Goal: Task Accomplishment & Management: Use online tool/utility

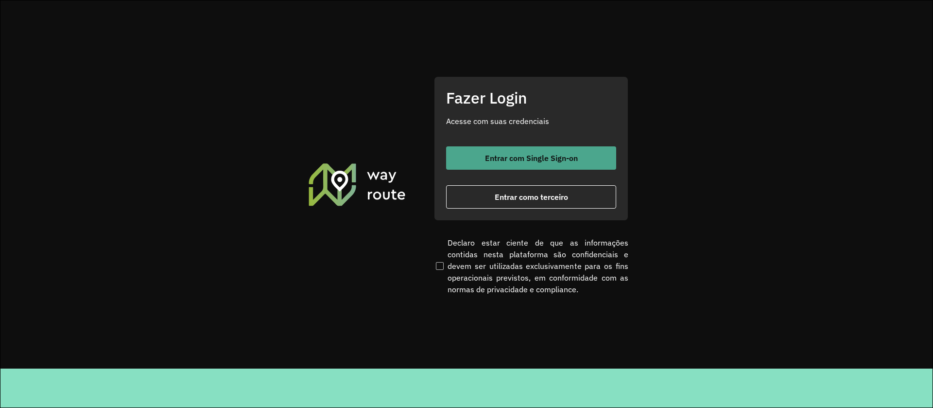
click at [508, 157] on span "Entrar com Single Sign-on" at bounding box center [531, 158] width 93 height 8
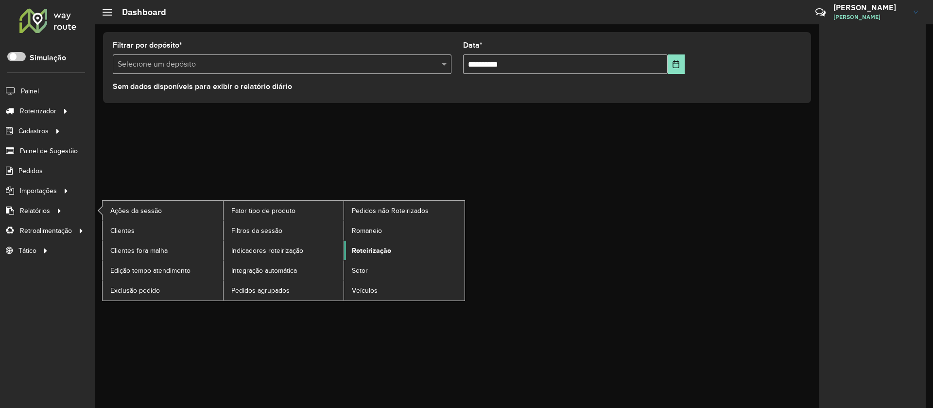
drag, startPoint x: 370, startPoint y: 245, endPoint x: 378, endPoint y: 249, distance: 8.5
click at [371, 246] on span "Roteirização" at bounding box center [371, 250] width 39 height 10
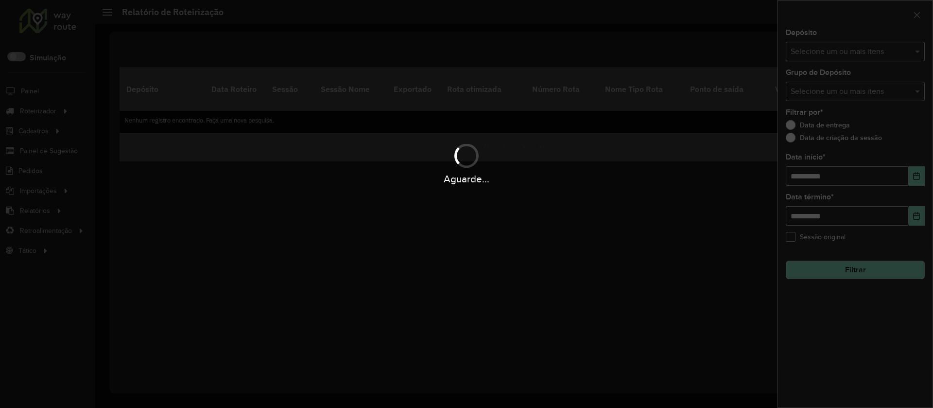
click at [865, 92] on div "Aguarde..." at bounding box center [466, 204] width 933 height 408
click at [815, 44] on div "Aguarde..." at bounding box center [466, 204] width 933 height 408
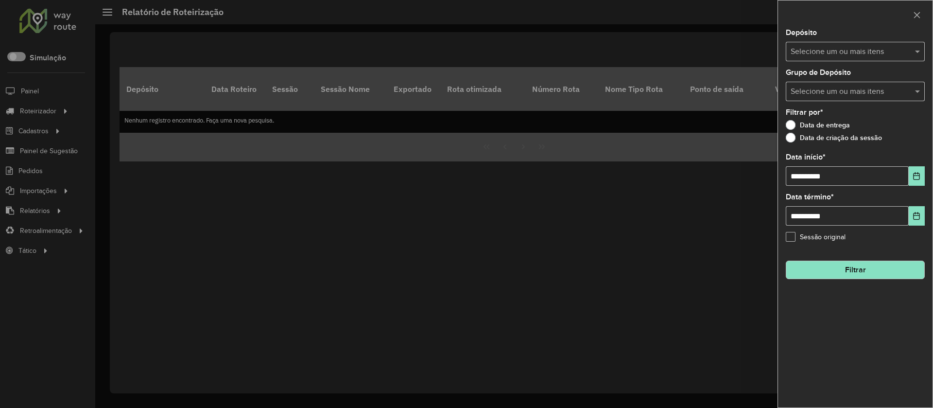
click at [844, 52] on input "text" at bounding box center [850, 52] width 124 height 12
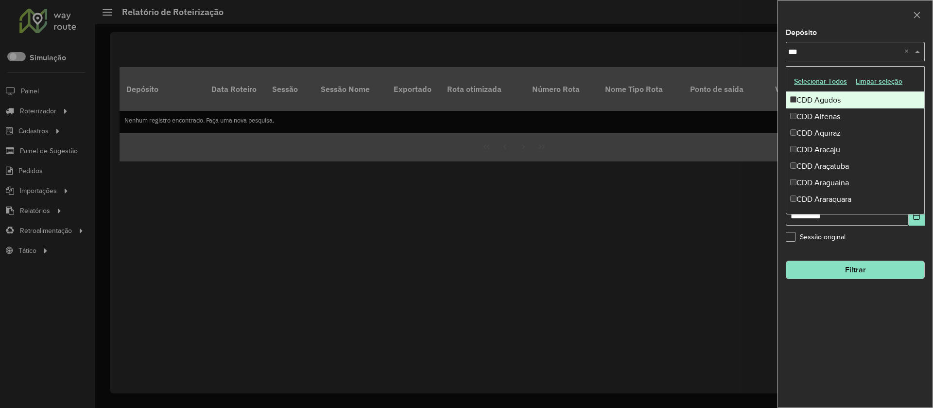
click at [821, 81] on button "Selecionar Todos" at bounding box center [821, 81] width 62 height 15
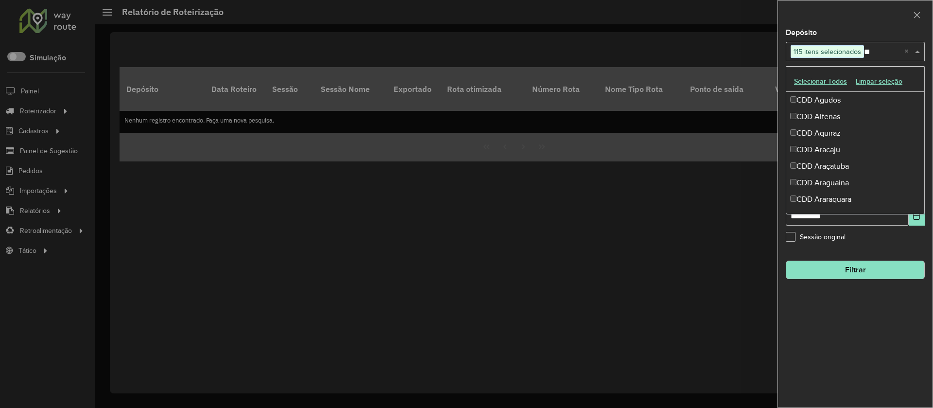
type input "***"
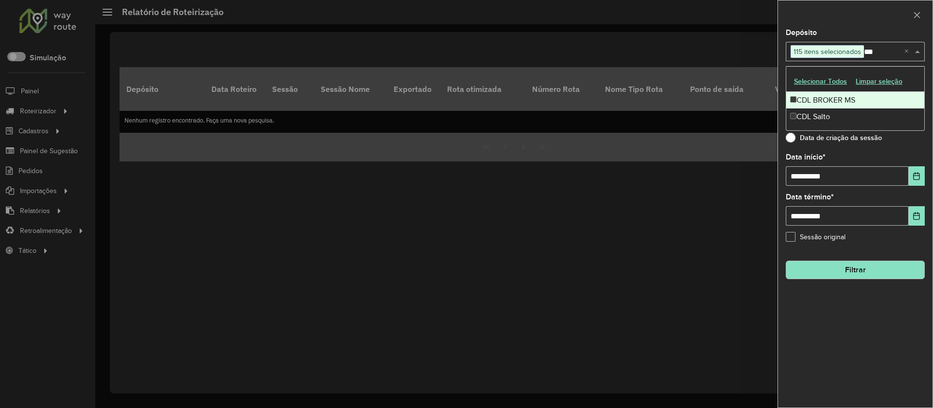
click at [798, 103] on div "CDL BROKER MS" at bounding box center [855, 100] width 138 height 17
type input "***"
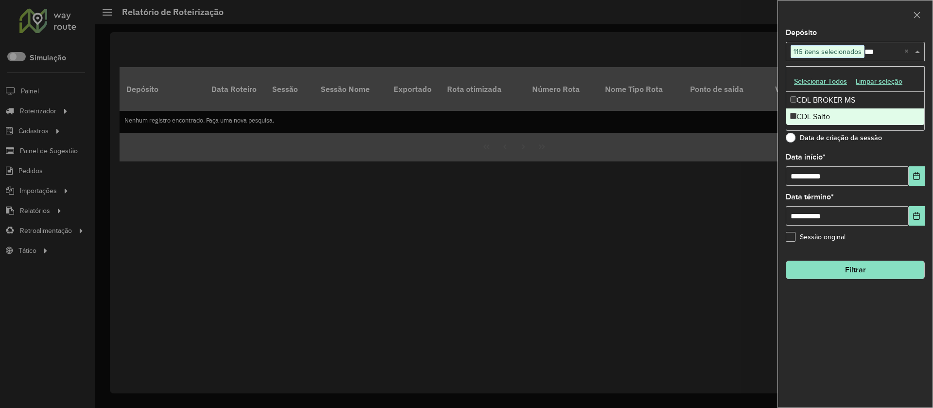
click at [802, 112] on div "CDL Salto" at bounding box center [855, 116] width 138 height 17
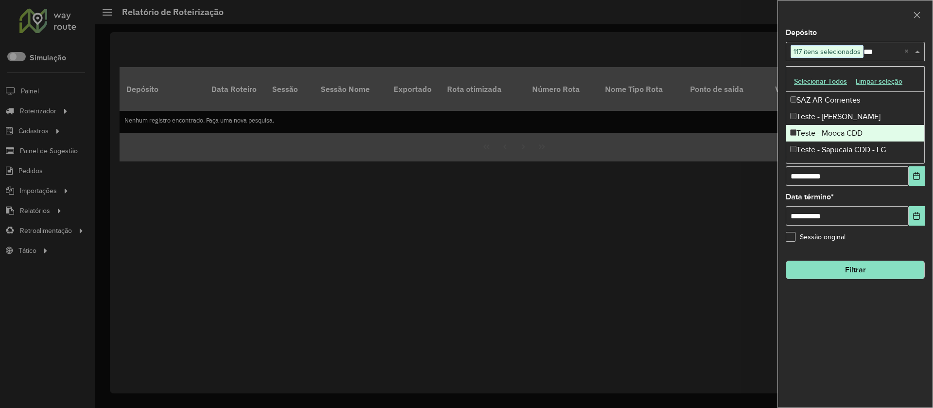
drag, startPoint x: 811, startPoint y: 130, endPoint x: 816, endPoint y: 151, distance: 22.0
click at [811, 131] on div "Teste - Mooca CDD" at bounding box center [855, 133] width 138 height 17
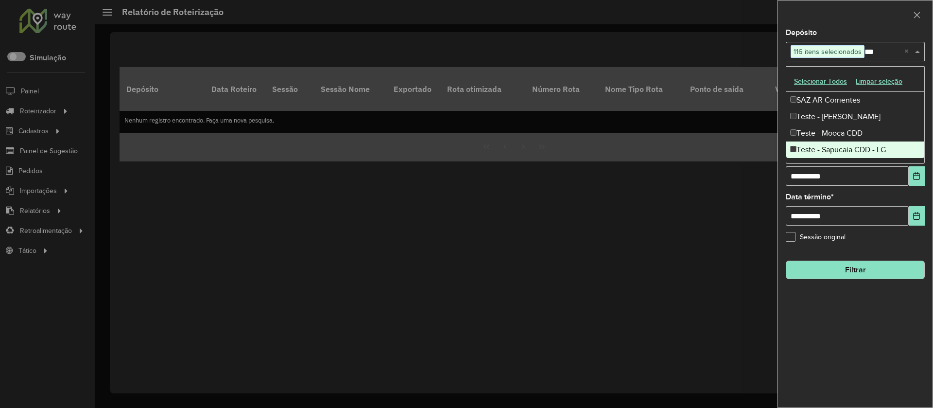
click at [816, 152] on div "Teste - Sapucaia CDD - LG" at bounding box center [855, 149] width 138 height 17
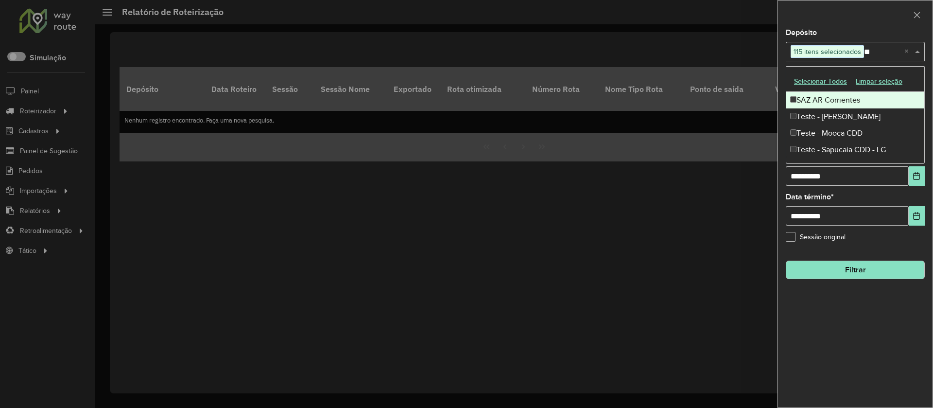
type input "*"
type input "****"
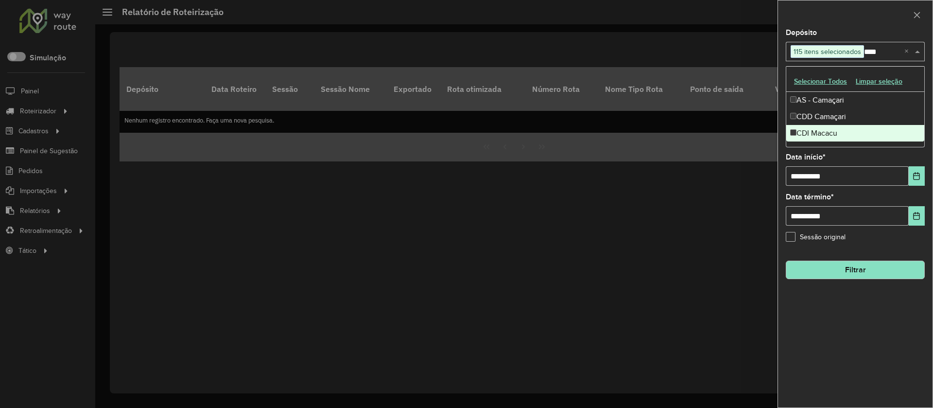
click at [801, 131] on div "CDI Macacu" at bounding box center [855, 133] width 138 height 17
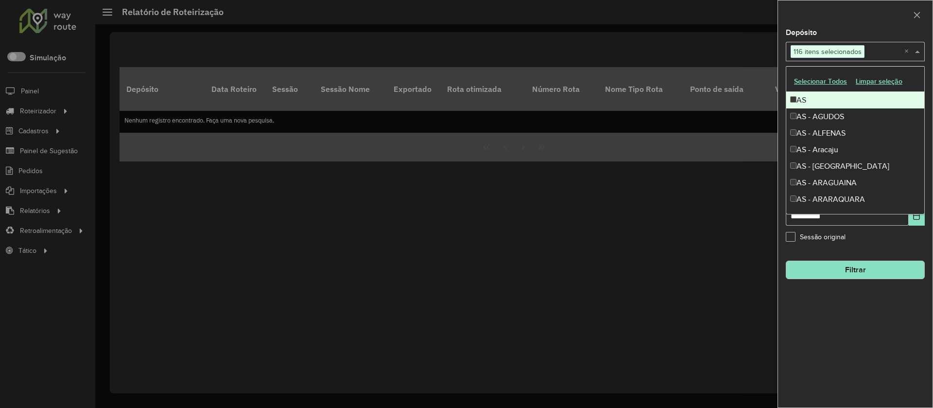
click at [865, 20] on div at bounding box center [855, 14] width 155 height 29
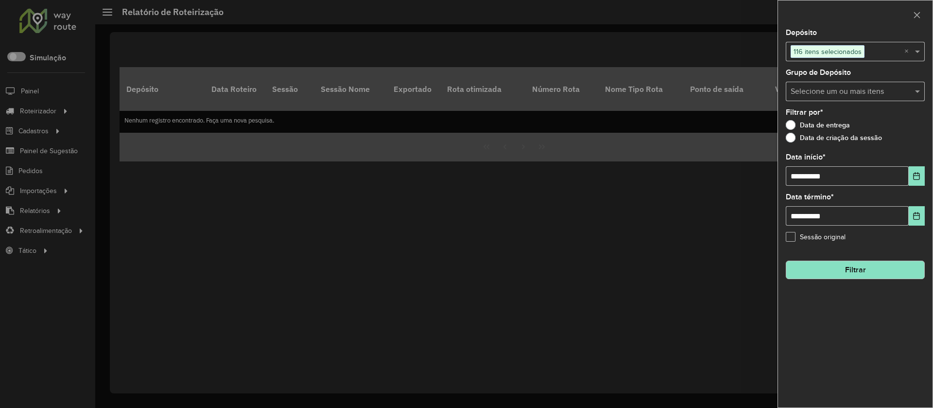
click at [844, 270] on button "Filtrar" at bounding box center [855, 270] width 139 height 18
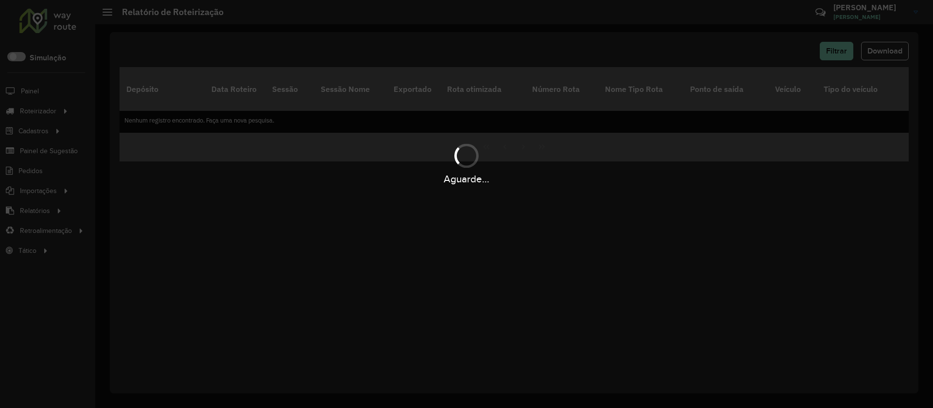
click at [819, 206] on div "Aguarde..." at bounding box center [466, 204] width 933 height 408
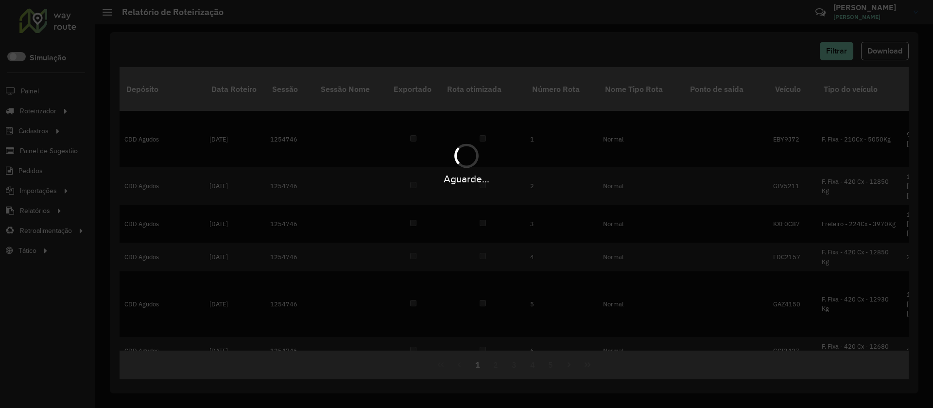
click at [679, 46] on div "Aguarde..." at bounding box center [466, 204] width 933 height 408
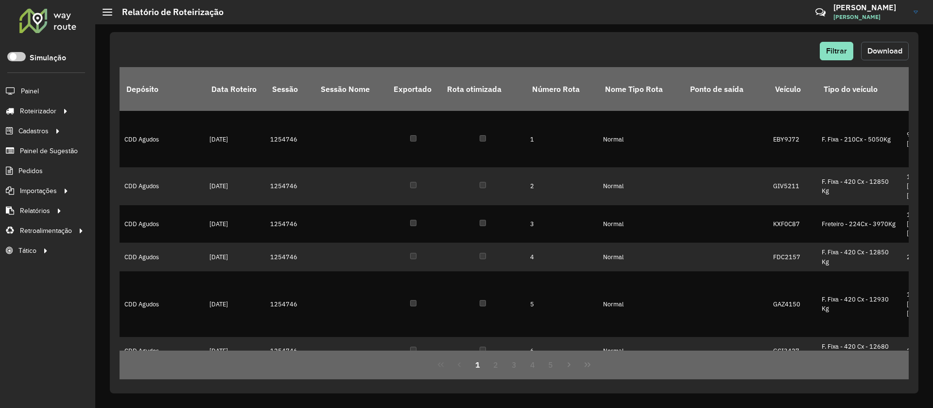
click at [879, 55] on button "Download" at bounding box center [885, 51] width 48 height 18
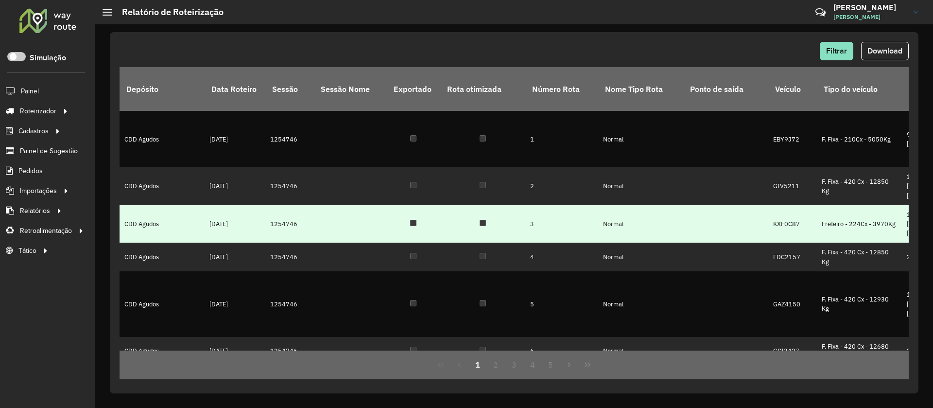
click at [822, 205] on td "Freteiro - 224Cx - 3970Kg" at bounding box center [859, 224] width 85 height 38
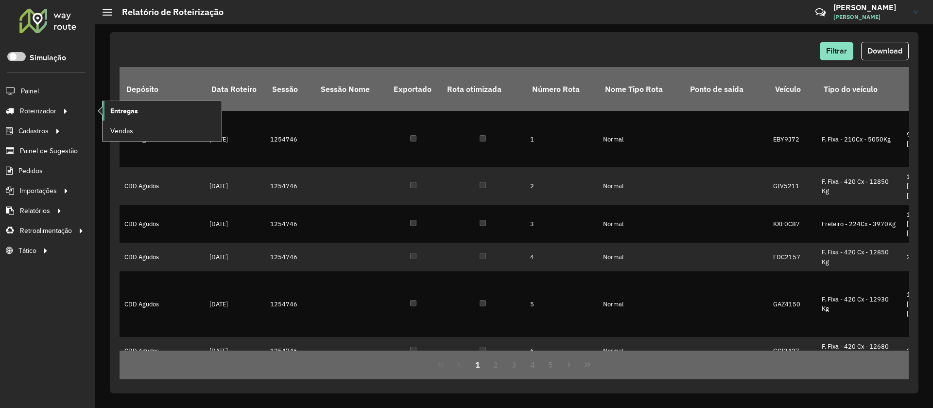
click at [121, 111] on span "Entregas" at bounding box center [124, 111] width 28 height 10
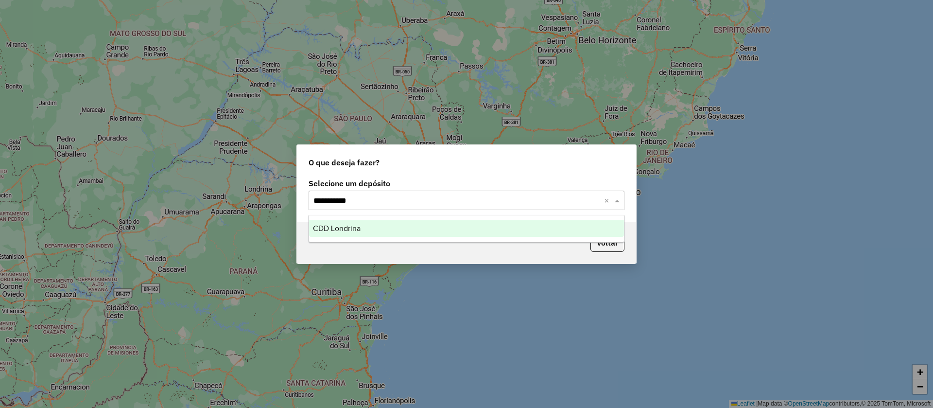
type input "**********"
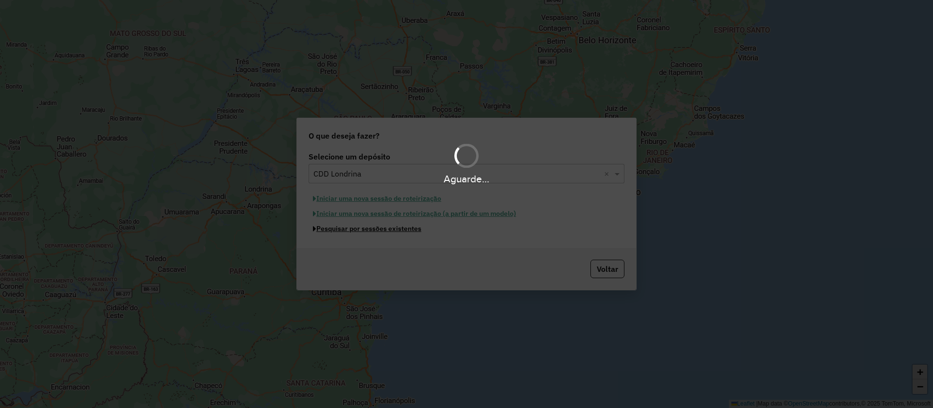
click at [309, 221] on button "Pesquisar por sessões existentes" at bounding box center [367, 228] width 117 height 15
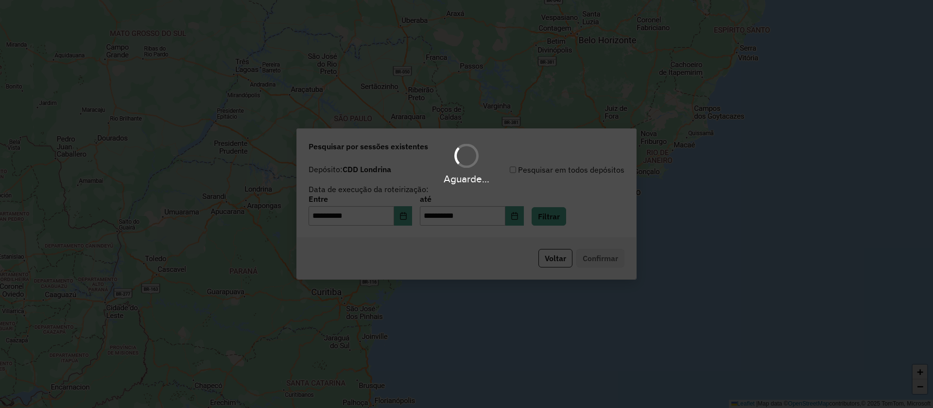
click at [524, 213] on div "Aguarde..." at bounding box center [466, 204] width 933 height 408
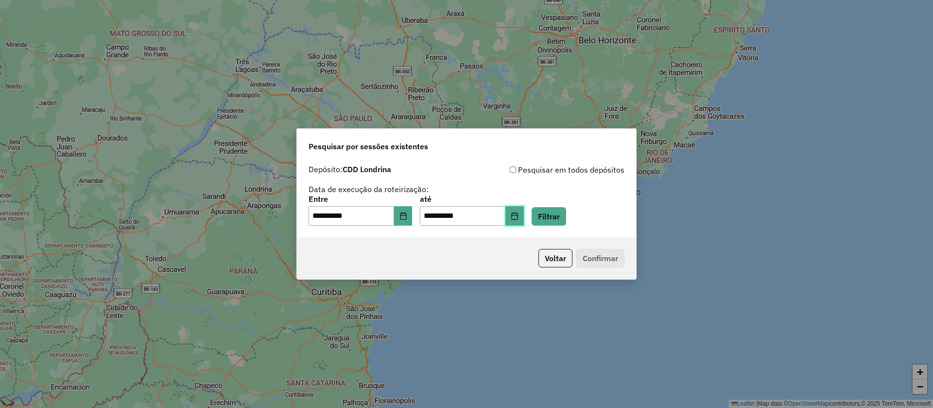
click at [519, 213] on icon "Choose Date" at bounding box center [515, 216] width 8 height 8
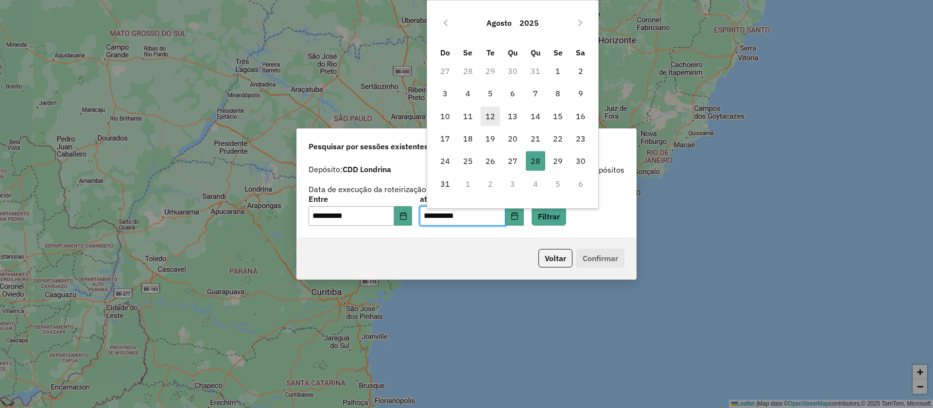
click at [491, 116] on span "12" at bounding box center [490, 115] width 19 height 19
type input "**********"
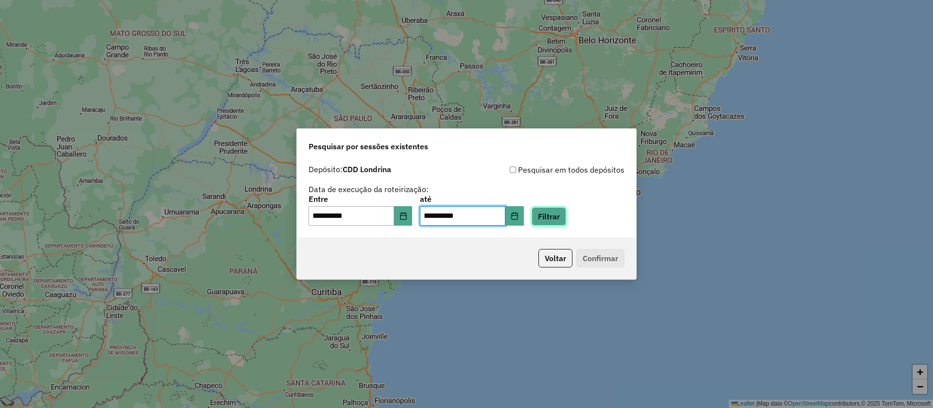
click at [561, 220] on button "Filtrar" at bounding box center [549, 216] width 35 height 18
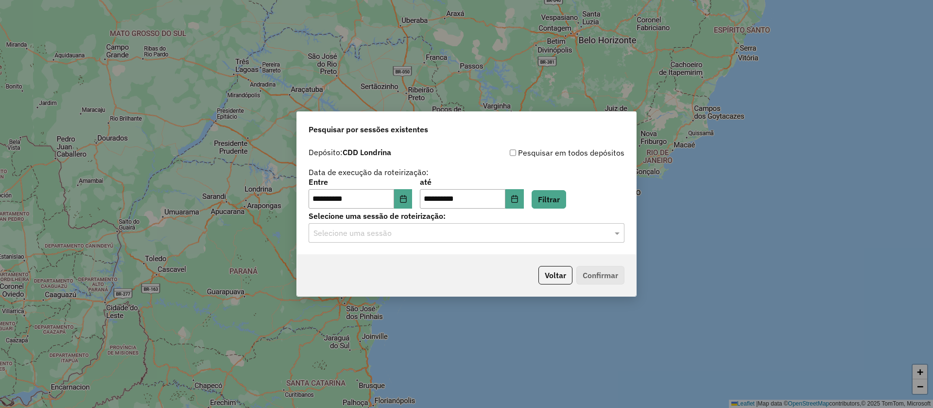
click at [434, 232] on input "text" at bounding box center [456, 233] width 287 height 12
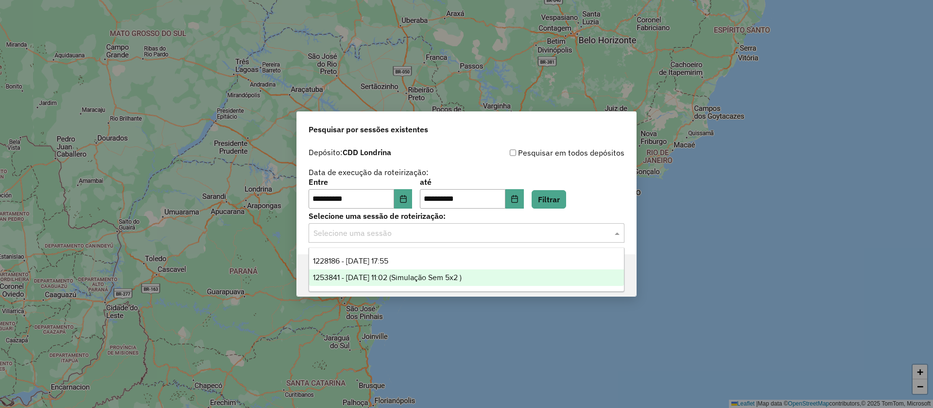
click at [406, 280] on span "1253841 - 12/08/2025 11:02 (Simulação Sem 5x2 )" at bounding box center [387, 277] width 149 height 8
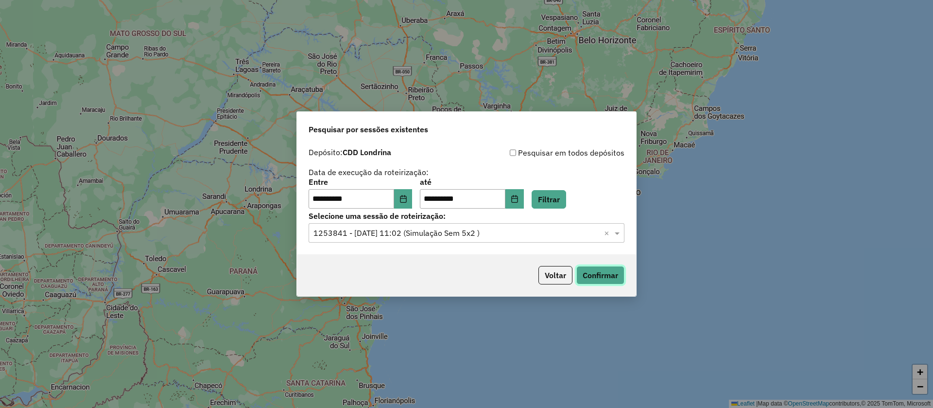
click at [603, 271] on button "Confirmar" at bounding box center [600, 275] width 48 height 18
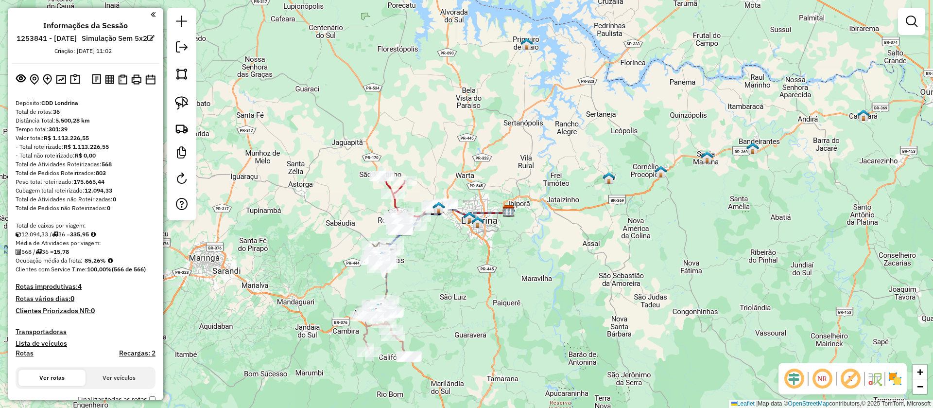
drag, startPoint x: 421, startPoint y: 260, endPoint x: 544, endPoint y: 266, distance: 123.1
click at [543, 266] on div "Janela de atendimento Grade de atendimento Capacidade Transportadoras Veículos …" at bounding box center [466, 204] width 933 height 408
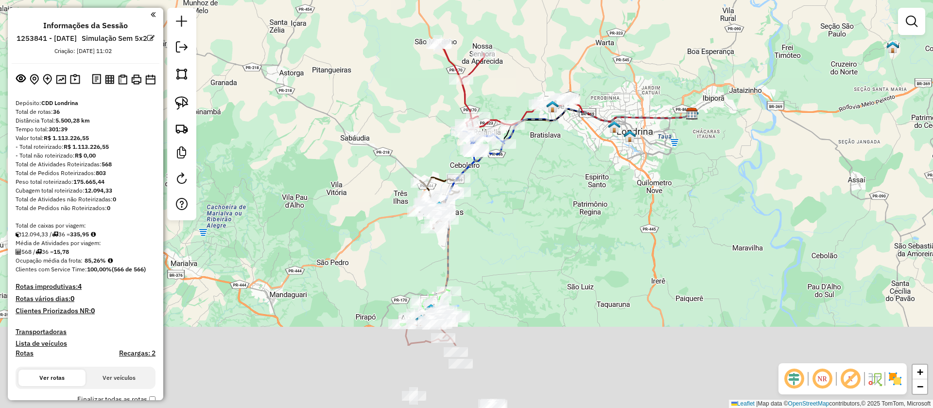
drag, startPoint x: 560, startPoint y: 264, endPoint x: 547, endPoint y: 197, distance: 68.3
click at [547, 197] on div "Janela de atendimento Grade de atendimento Capacidade Transportadoras Veículos …" at bounding box center [466, 204] width 933 height 408
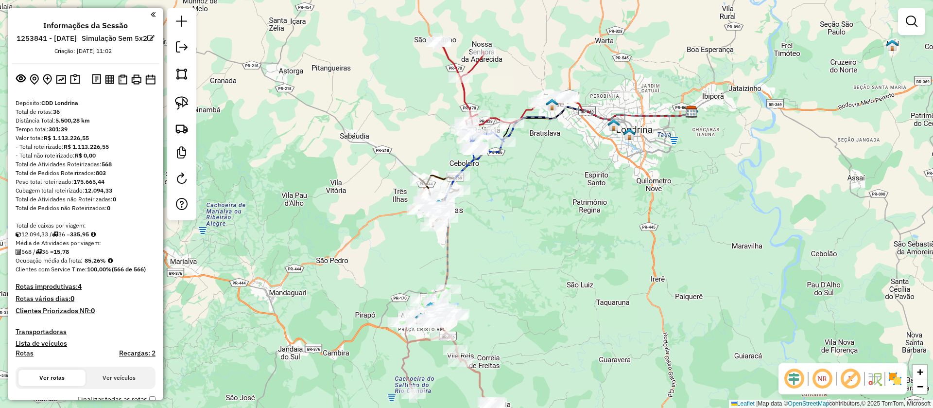
click at [847, 379] on em at bounding box center [850, 378] width 23 height 23
click at [586, 184] on div "Janela de atendimento Grade de atendimento Capacidade Transportadoras Veículos …" at bounding box center [466, 204] width 933 height 408
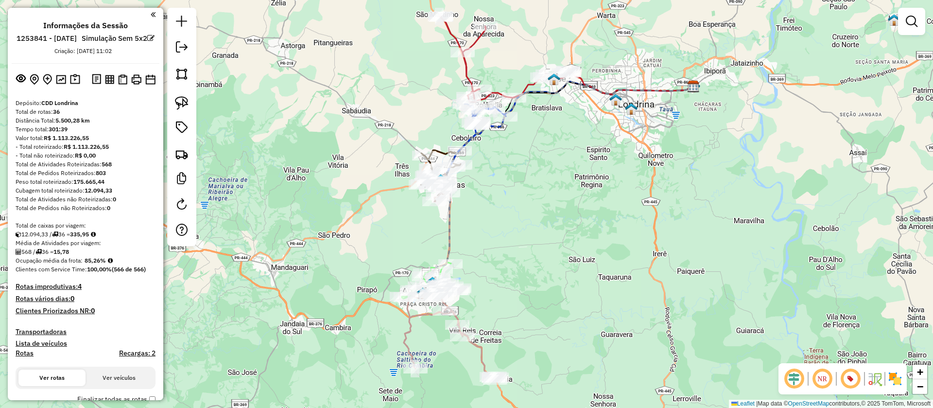
drag, startPoint x: 516, startPoint y: 161, endPoint x: 521, endPoint y: 122, distance: 38.7
click at [521, 122] on div "Janela de atendimento Grade de atendimento Capacidade Transportadoras Veículos …" at bounding box center [466, 204] width 933 height 408
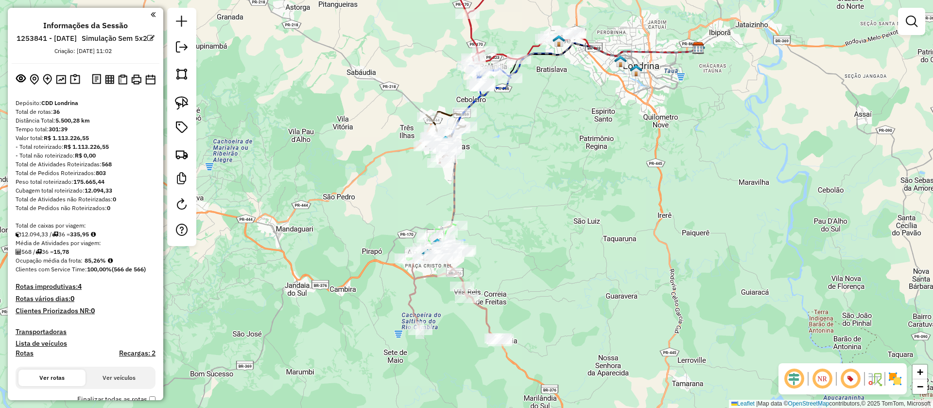
click at [485, 312] on icon at bounding box center [455, 295] width 93 height 94
select select "**********"
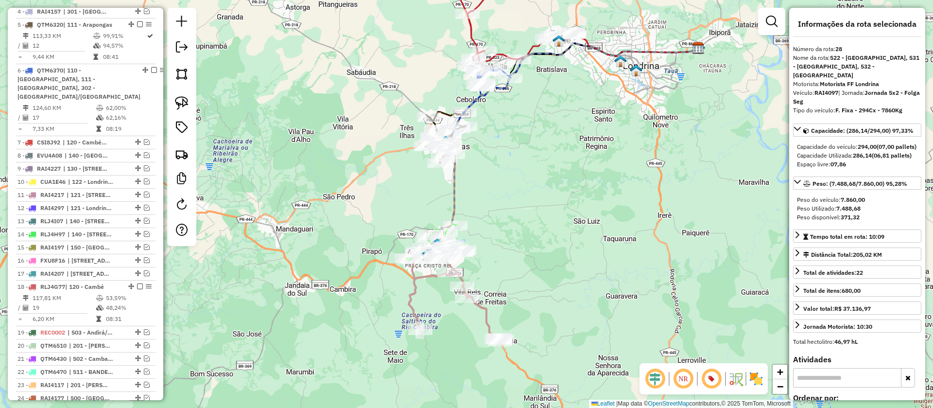
scroll to position [806, 0]
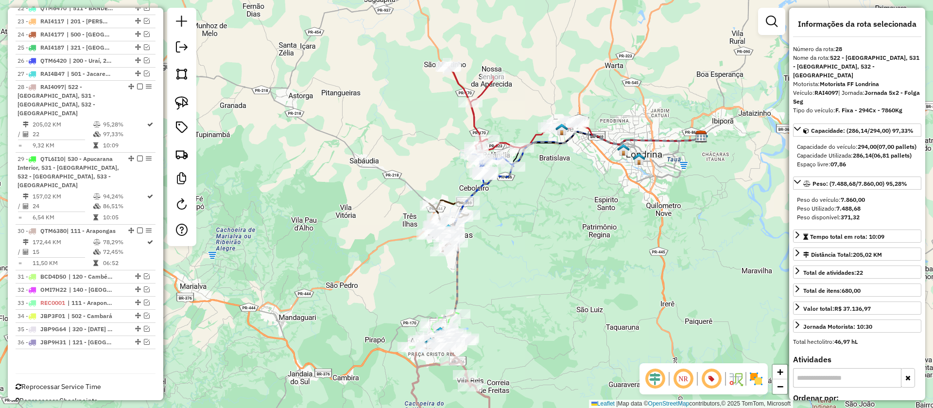
drag, startPoint x: 553, startPoint y: 163, endPoint x: 556, endPoint y: 251, distance: 88.5
click at [556, 251] on div "Janela de atendimento Grade de atendimento Capacidade Transportadoras Veículos …" at bounding box center [466, 204] width 933 height 408
click at [489, 94] on icon at bounding box center [512, 110] width 129 height 86
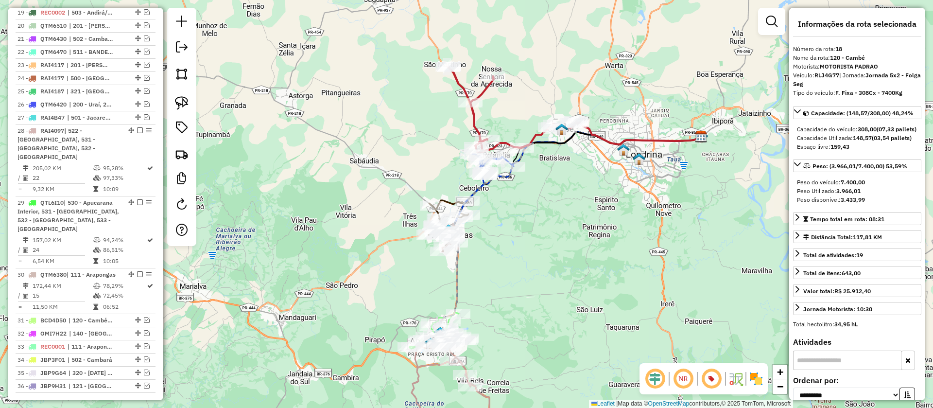
scroll to position [719, 0]
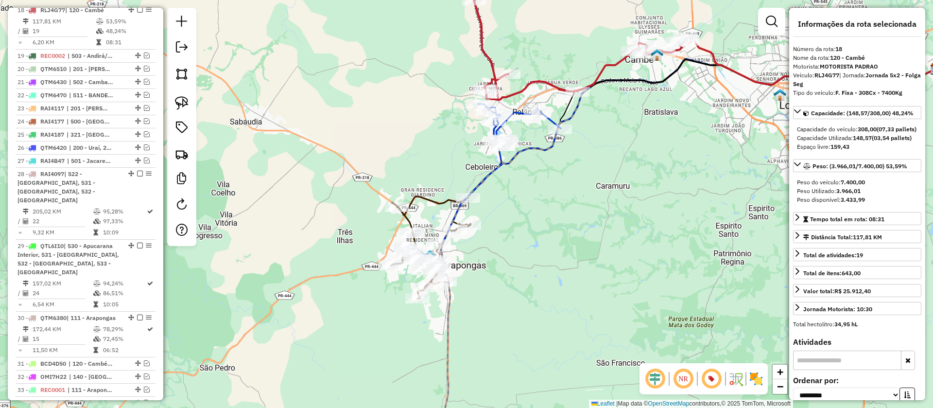
click at [551, 120] on icon at bounding box center [483, 186] width 155 height 164
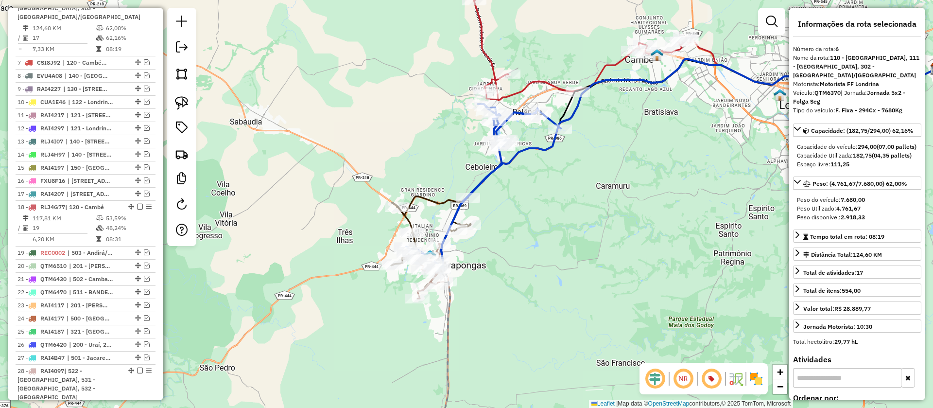
scroll to position [511, 0]
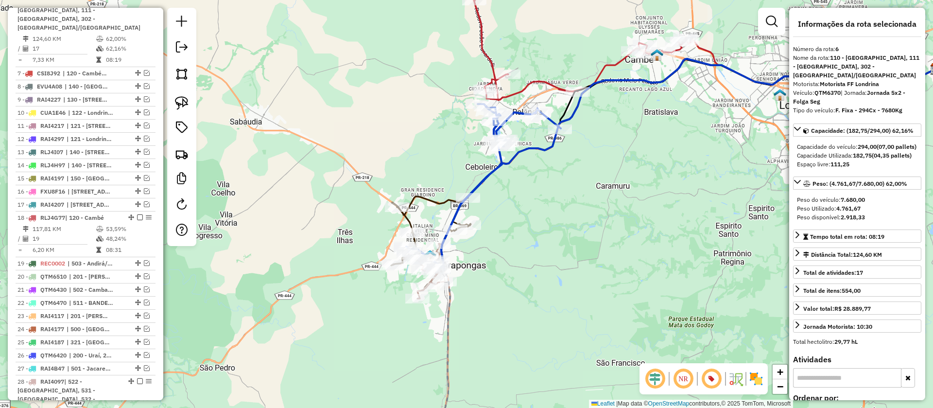
click at [442, 205] on icon at bounding box center [667, 137] width 551 height 156
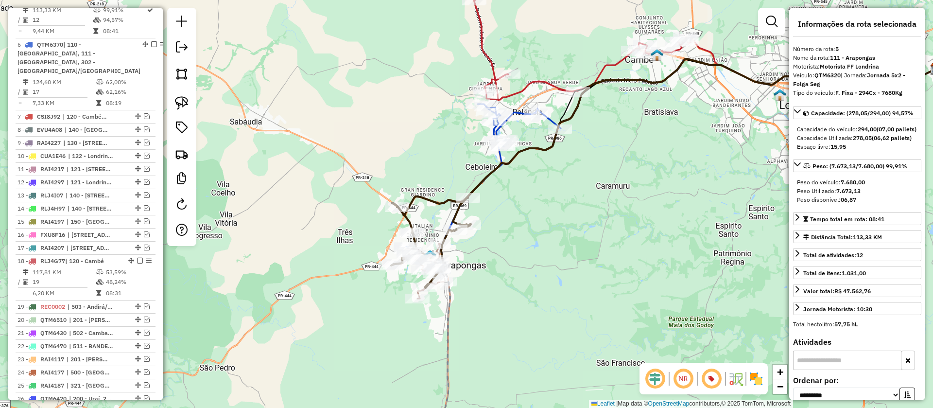
scroll to position [466, 0]
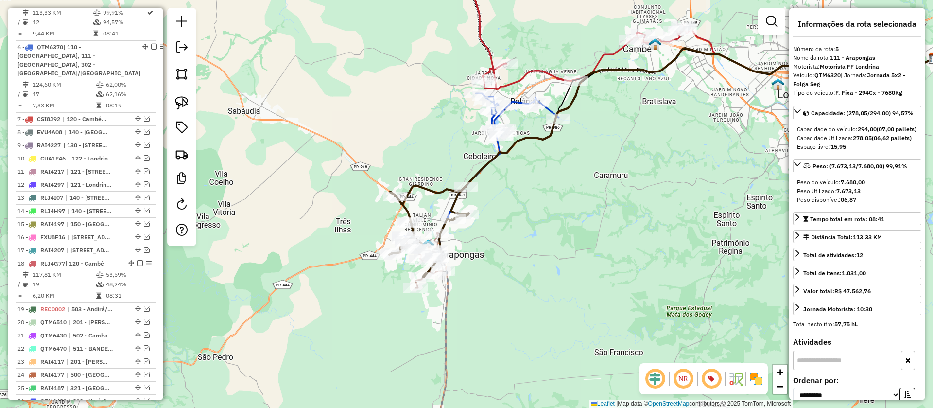
drag, startPoint x: 527, startPoint y: 227, endPoint x: 521, endPoint y: 139, distance: 88.6
click at [521, 139] on div "Janela de atendimento Grade de atendimento Capacidade Transportadoras Veículos …" at bounding box center [466, 204] width 933 height 408
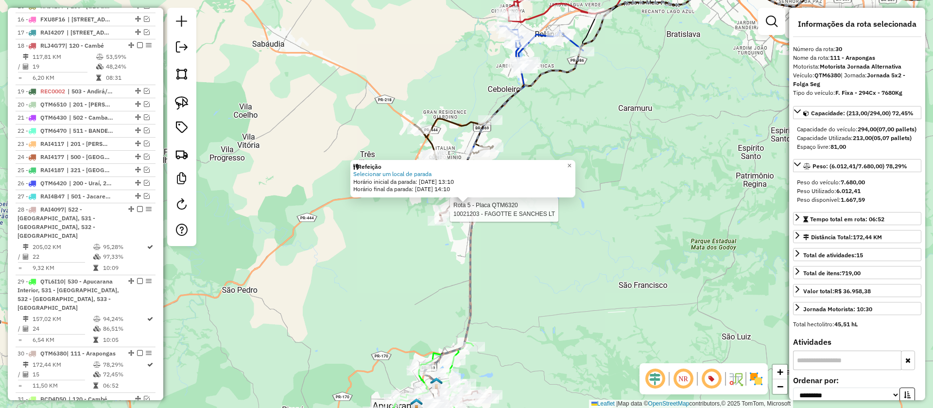
scroll to position [806, 0]
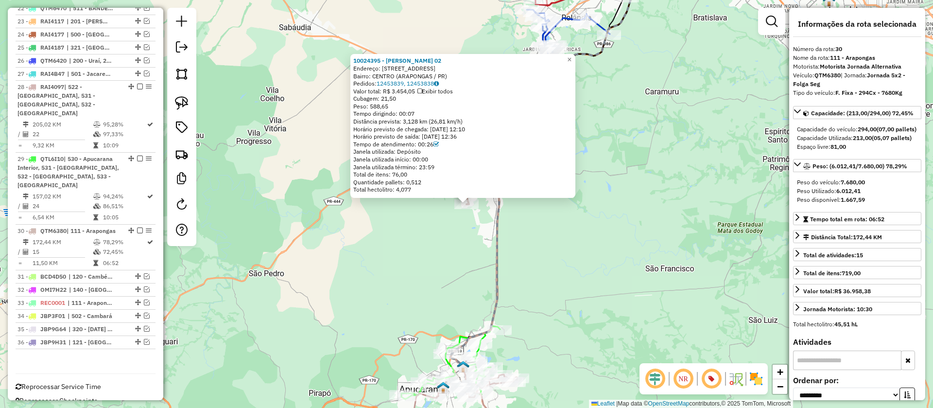
click at [451, 233] on div "10024395 - VALDENILSON LUCAS 02 Endereço: R AVESTRUZ 148 Bairro: CENTRO (ARAPON…" at bounding box center [466, 204] width 933 height 408
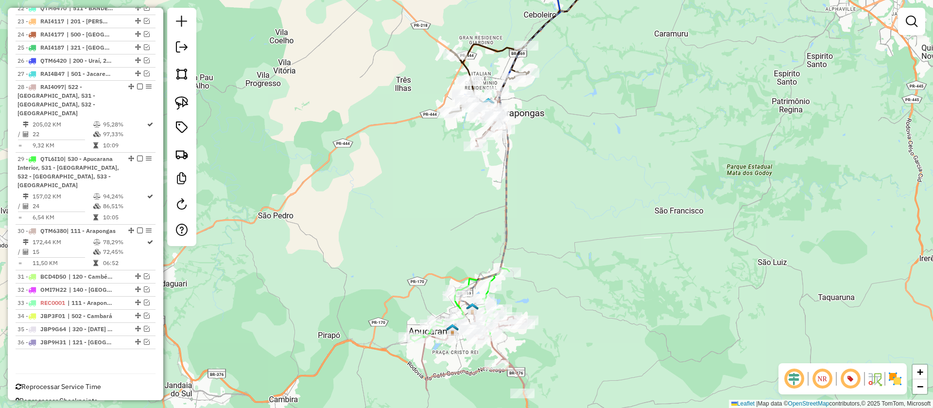
drag, startPoint x: 471, startPoint y: 254, endPoint x: 481, endPoint y: 197, distance: 58.1
click at [481, 197] on div "Janela de atendimento Grade de atendimento Capacidade Transportadoras Veículos …" at bounding box center [466, 204] width 933 height 408
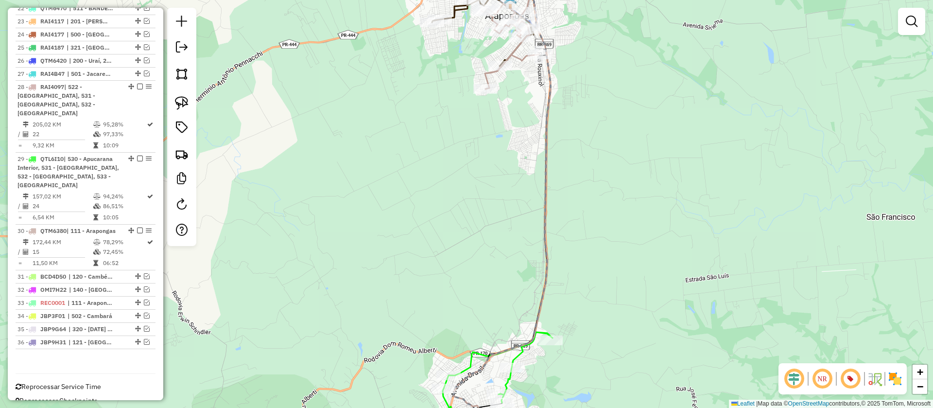
click at [488, 76] on icon at bounding box center [510, 34] width 58 height 110
select select "**********"
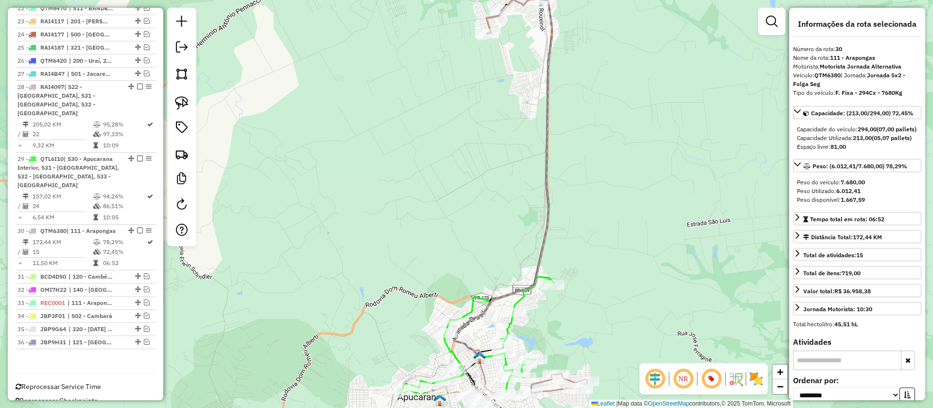
drag, startPoint x: 481, startPoint y: 131, endPoint x: 482, endPoint y: 0, distance: 130.7
click at [482, 15] on div "Janela de atendimento Grade de atendimento Capacidade Transportadoras Veículos …" at bounding box center [466, 204] width 933 height 408
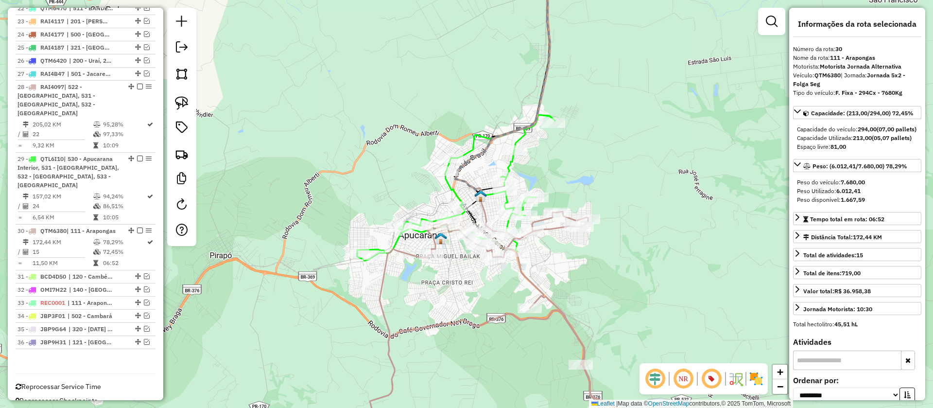
click at [511, 166] on icon at bounding box center [456, 188] width 198 height 146
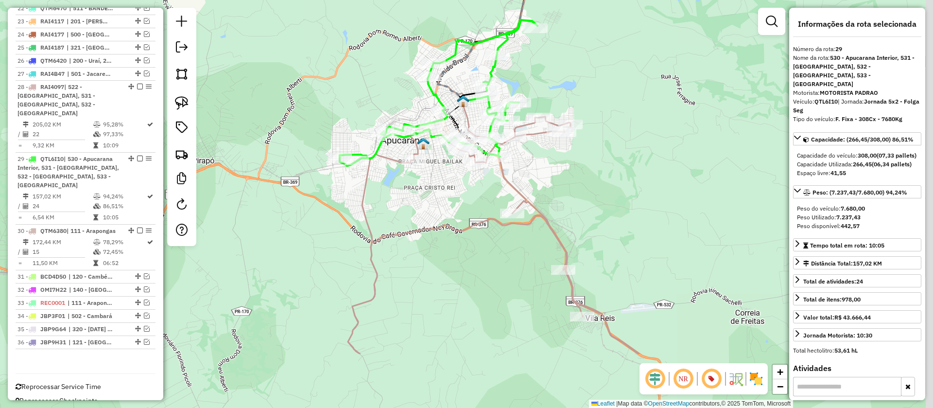
drag, startPoint x: 564, startPoint y: 182, endPoint x: 547, endPoint y: 86, distance: 97.8
click at [547, 86] on div "Janela de atendimento Grade de atendimento Capacidade Transportadoras Veículos …" at bounding box center [466, 204] width 933 height 408
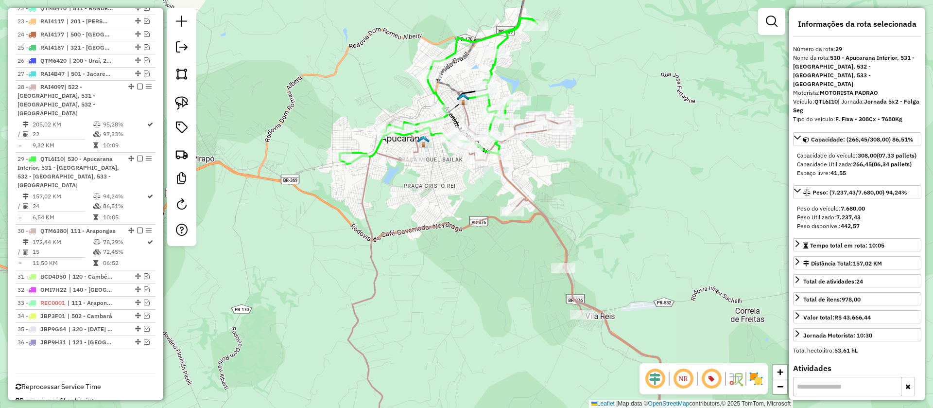
click at [534, 135] on icon at bounding box center [510, 282] width 324 height 334
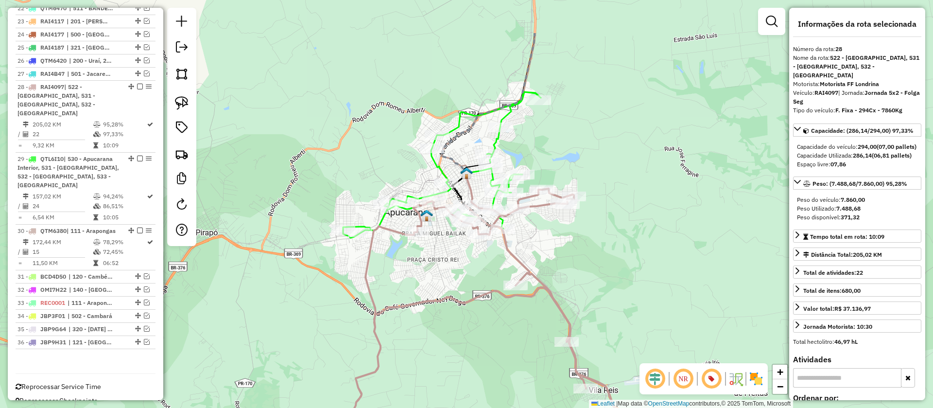
drag, startPoint x: 537, startPoint y: 156, endPoint x: 545, endPoint y: 303, distance: 147.5
click at [545, 303] on div "Janela de atendimento Grade de atendimento Capacidade Transportadoras Veículos …" at bounding box center [466, 204] width 933 height 408
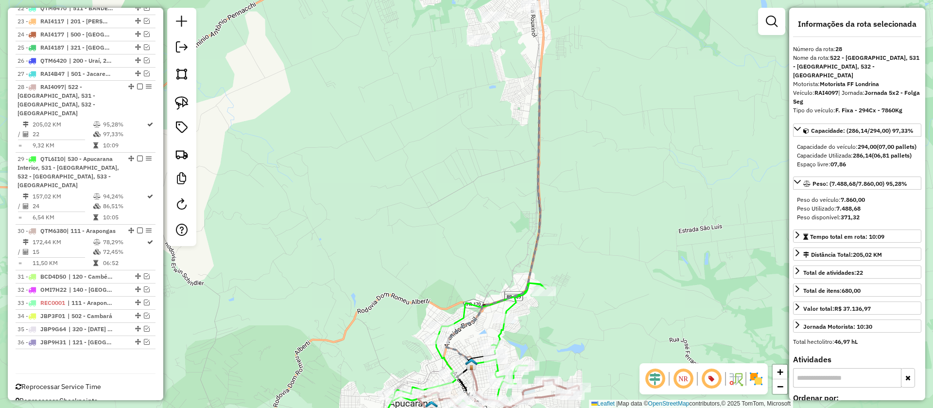
drag, startPoint x: 606, startPoint y: 157, endPoint x: 606, endPoint y: 256, distance: 99.1
click at [606, 256] on div "Janela de atendimento Grade de atendimento Capacidade Transportadoras Veículos …" at bounding box center [466, 204] width 933 height 408
click at [476, 24] on icon at bounding box center [503, -1] width 58 height 81
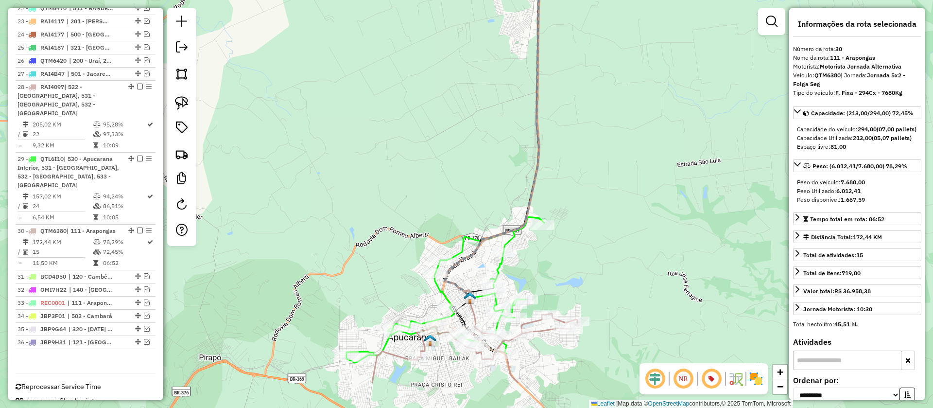
drag, startPoint x: 492, startPoint y: 156, endPoint x: 492, endPoint y: 58, distance: 98.2
click at [492, 58] on div "Janela de atendimento Grade de atendimento Capacidade Transportadoras Veículos …" at bounding box center [466, 204] width 933 height 408
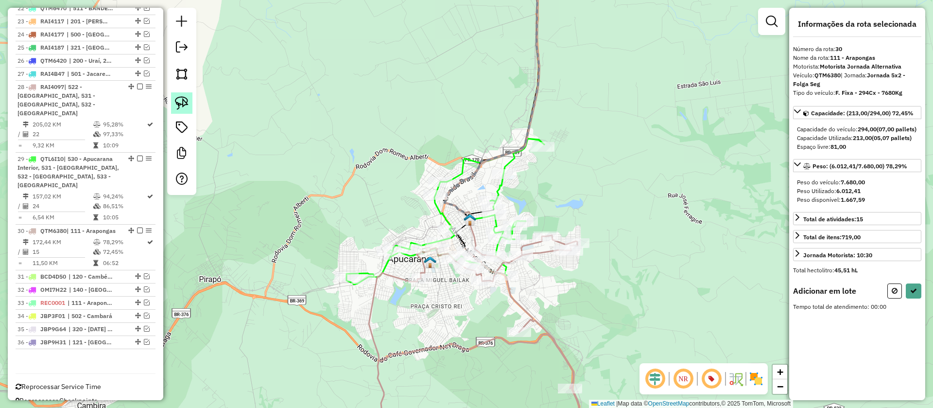
click at [180, 103] on img at bounding box center [182, 103] width 14 height 14
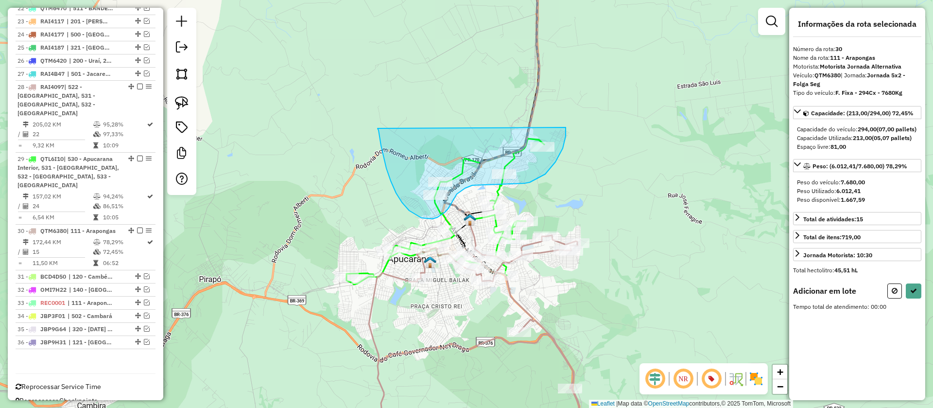
drag, startPoint x: 379, startPoint y: 130, endPoint x: 566, endPoint y: 127, distance: 187.1
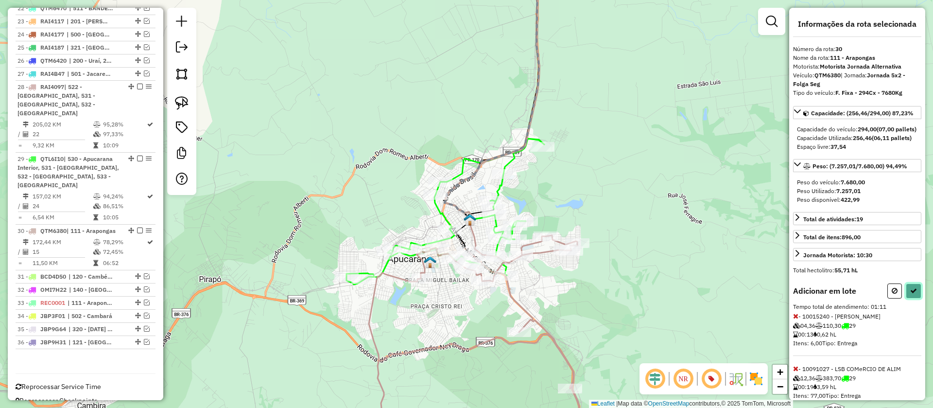
click at [915, 298] on button at bounding box center [914, 290] width 16 height 15
select select "**********"
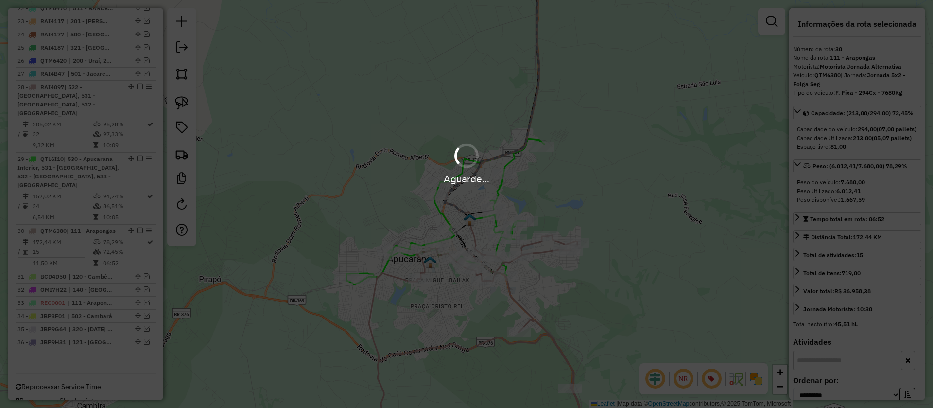
click at [644, 265] on div "Aguarde..." at bounding box center [466, 204] width 933 height 408
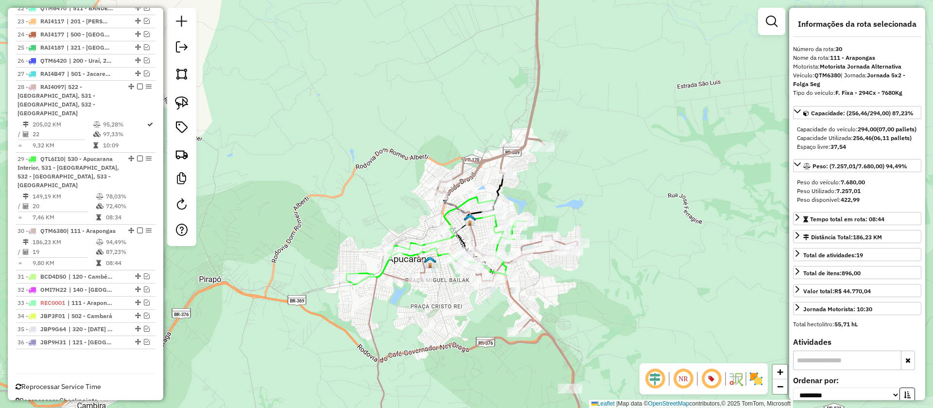
click at [473, 172] on icon at bounding box center [489, 77] width 109 height 236
click at [386, 265] on icon at bounding box center [436, 240] width 179 height 87
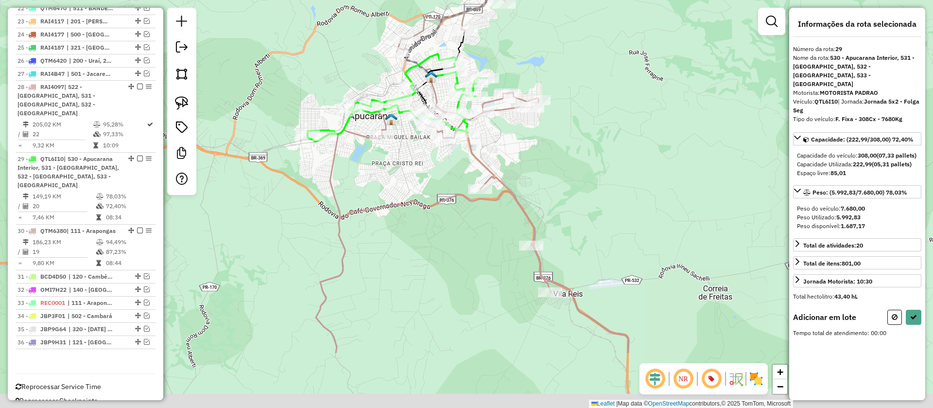
drag, startPoint x: 556, startPoint y: 257, endPoint x: 438, endPoint y: 159, distance: 153.0
click at [438, 159] on div "Janela de atendimento Grade de atendimento Capacidade Transportadoras Veículos …" at bounding box center [466, 204] width 933 height 408
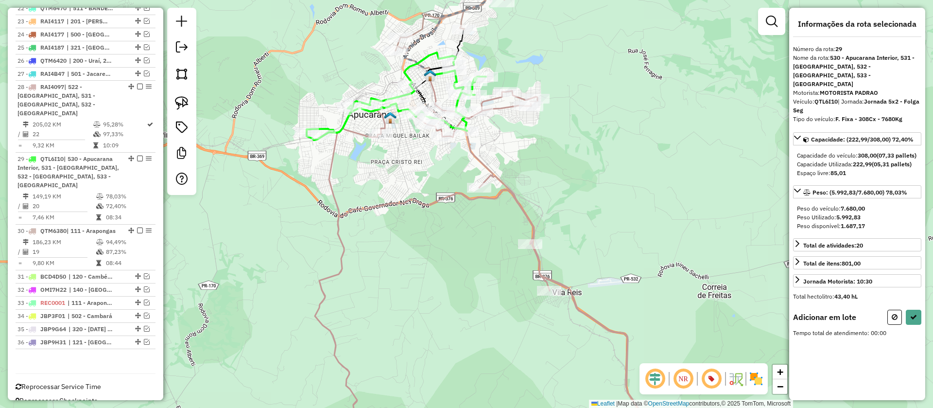
drag, startPoint x: 897, startPoint y: 312, endPoint x: 788, endPoint y: 314, distance: 108.4
click at [895, 313] on button at bounding box center [894, 317] width 15 height 15
select select "**********"
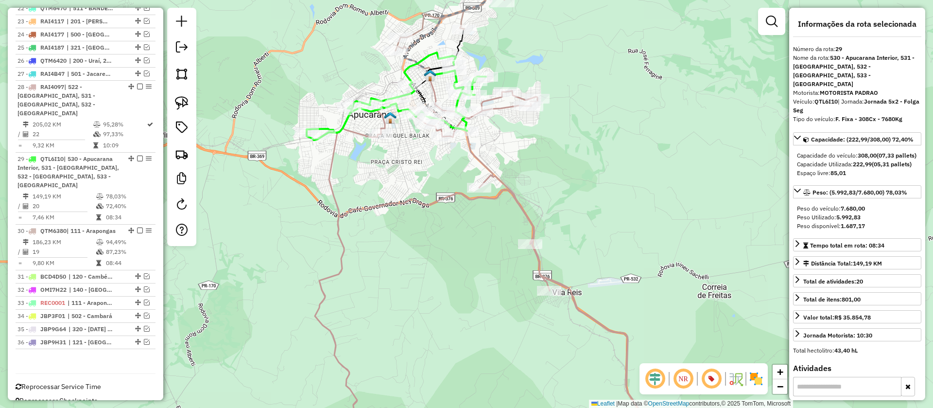
click at [525, 209] on icon at bounding box center [488, 270] width 346 height 358
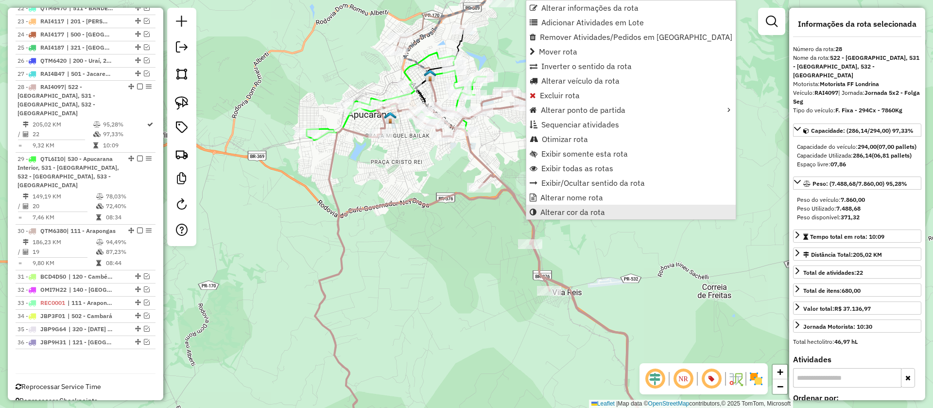
click at [552, 215] on span "Alterar cor da rota" at bounding box center [572, 212] width 65 height 8
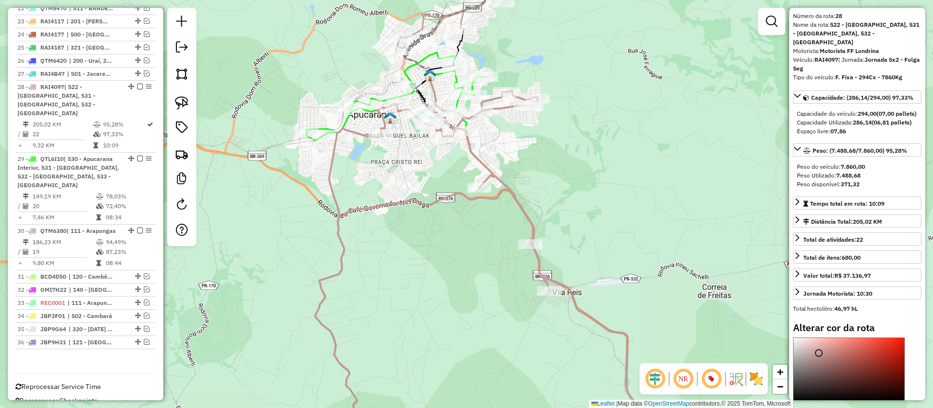
scroll to position [34, 0]
click at [887, 367] on div at bounding box center [849, 368] width 111 height 63
click at [652, 251] on div "Janela de atendimento Grade de atendimento Capacidade Transportadoras Veículos …" at bounding box center [466, 204] width 933 height 408
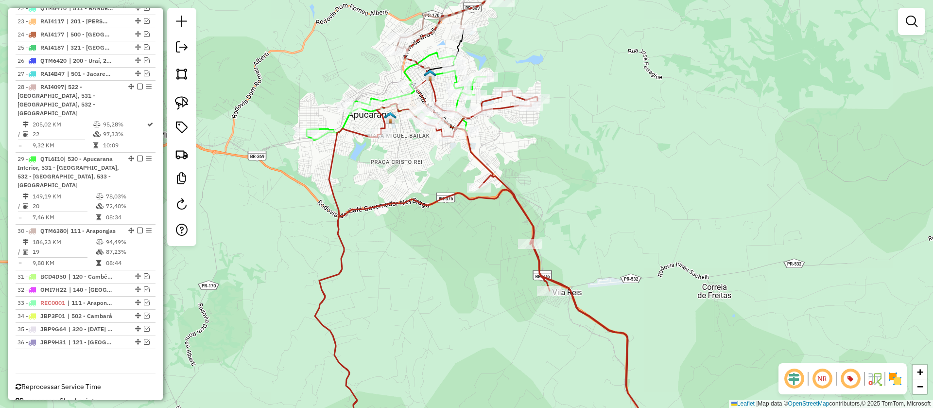
click at [346, 120] on icon at bounding box center [396, 95] width 179 height 87
select select "**********"
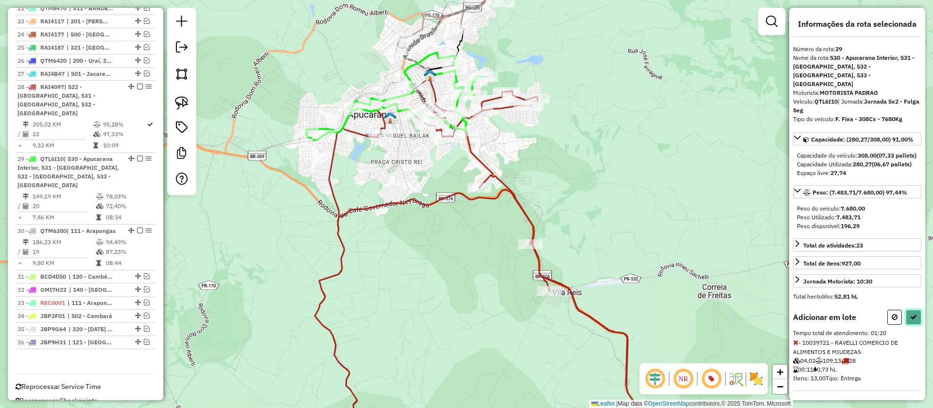
click at [911, 320] on icon at bounding box center [913, 316] width 7 height 7
select select "**********"
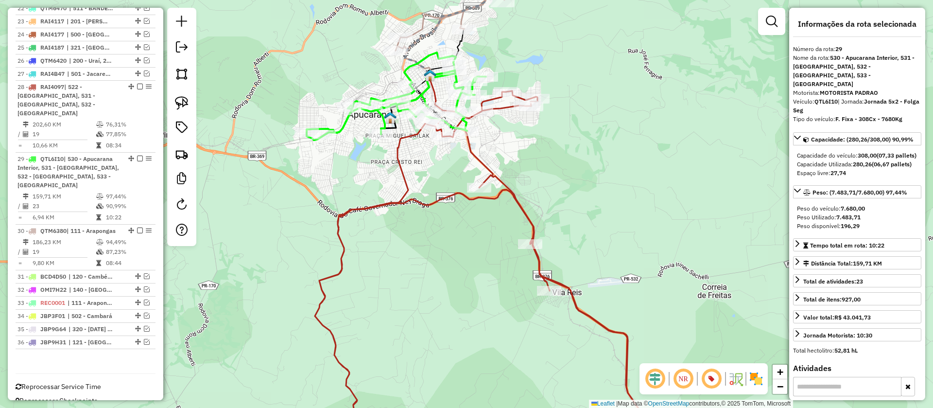
click at [522, 214] on icon at bounding box center [488, 270] width 346 height 358
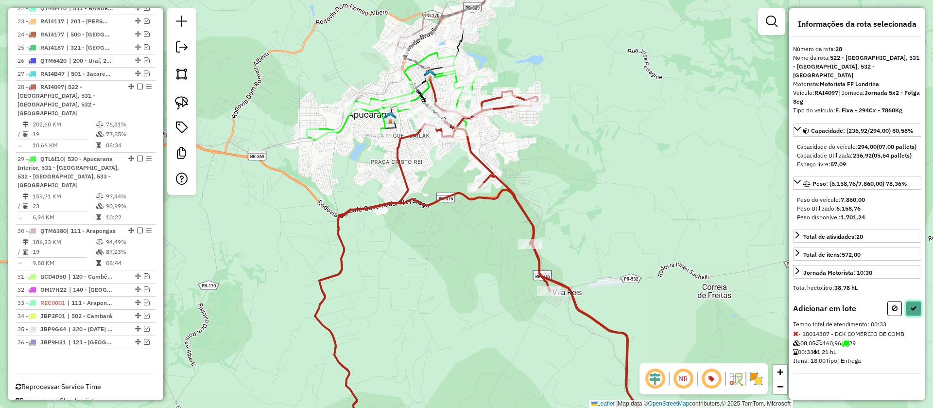
click at [911, 308] on icon at bounding box center [913, 308] width 7 height 7
select select "**********"
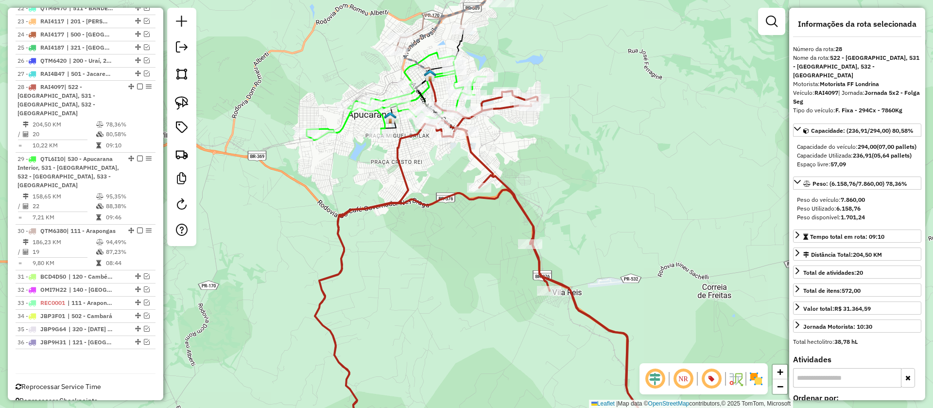
click at [424, 94] on icon at bounding box center [441, 102] width 51 height 55
click at [348, 126] on icon at bounding box center [396, 95] width 179 height 87
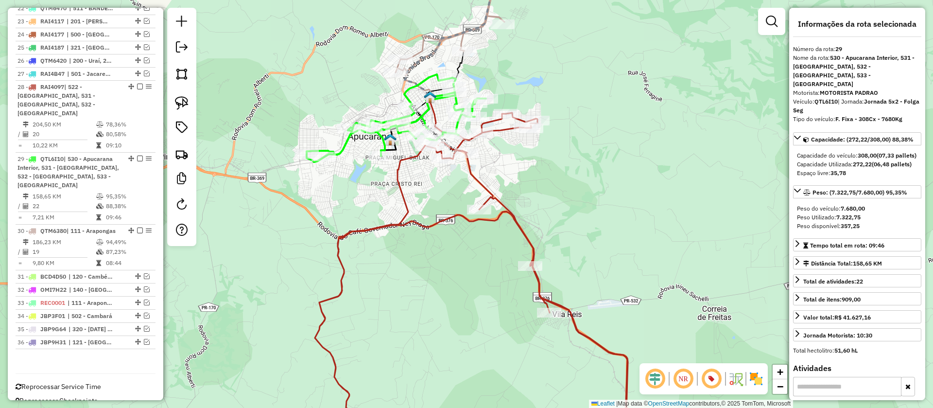
drag, startPoint x: 356, startPoint y: 142, endPoint x: 349, endPoint y: 202, distance: 59.7
click at [349, 202] on div "Janela de atendimento Grade de atendimento Capacidade Transportadoras Veículos …" at bounding box center [466, 204] width 933 height 408
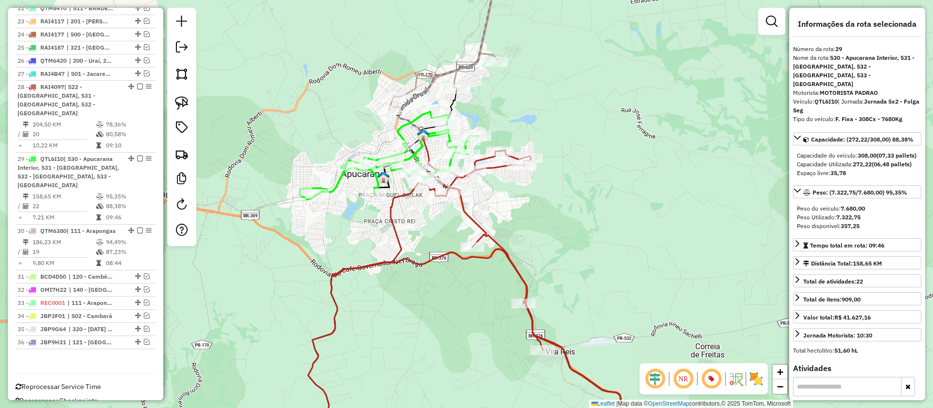
click at [417, 82] on icon at bounding box center [443, 34] width 109 height 151
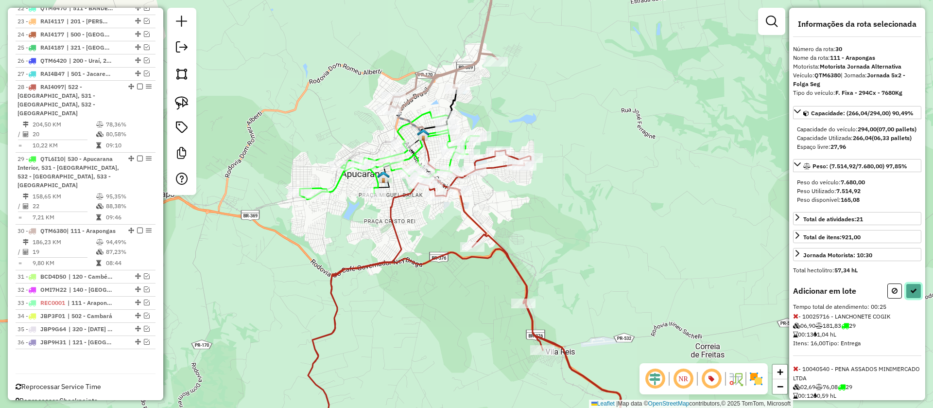
click at [910, 294] on icon at bounding box center [913, 290] width 7 height 7
select select "**********"
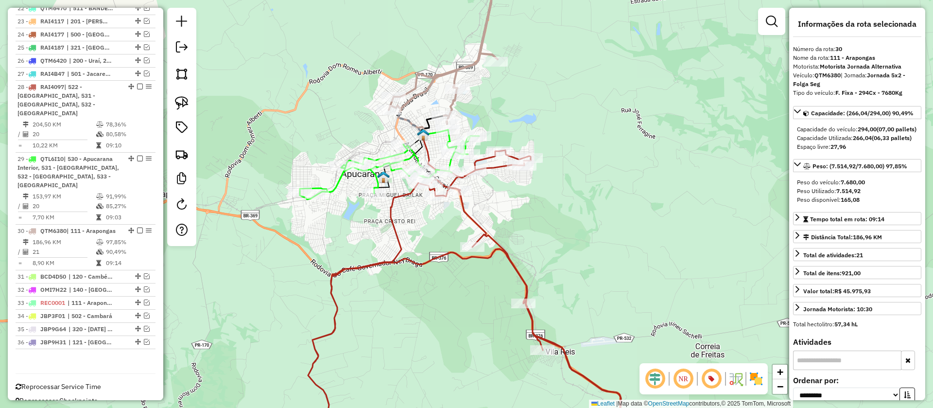
click at [341, 186] on icon at bounding box center [389, 165] width 179 height 70
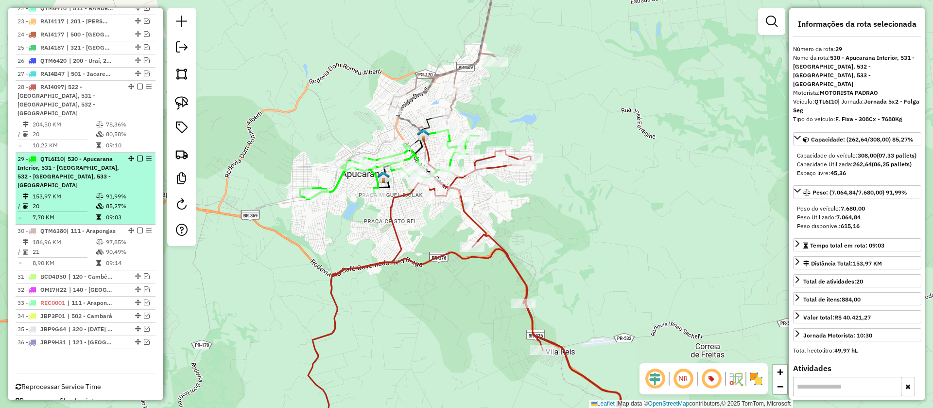
click at [139, 156] on em at bounding box center [140, 159] width 6 height 6
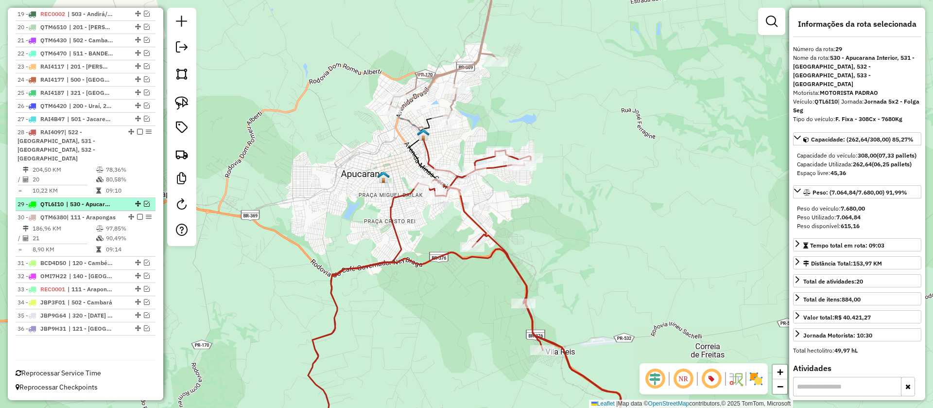
scroll to position [756, 0]
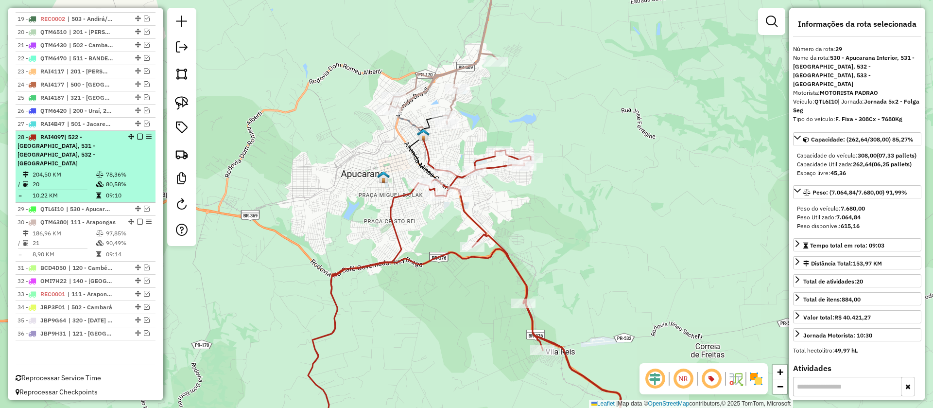
click at [139, 139] on em at bounding box center [140, 137] width 6 height 6
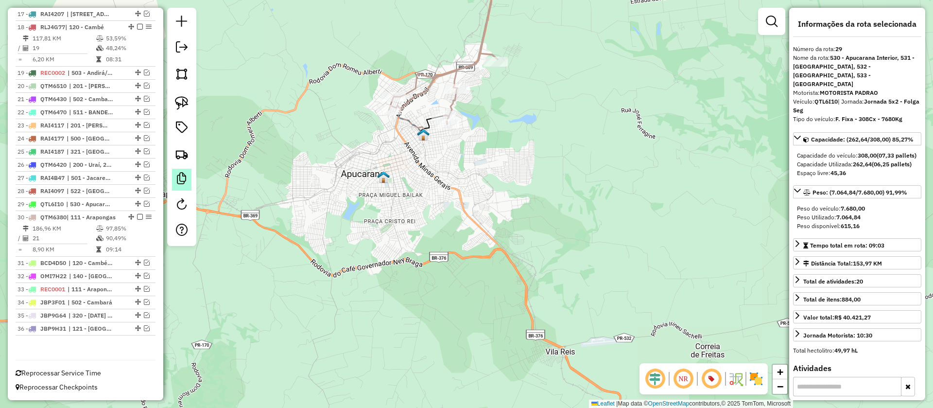
scroll to position [706, 0]
click at [457, 94] on div at bounding box center [457, 89] width 24 height 10
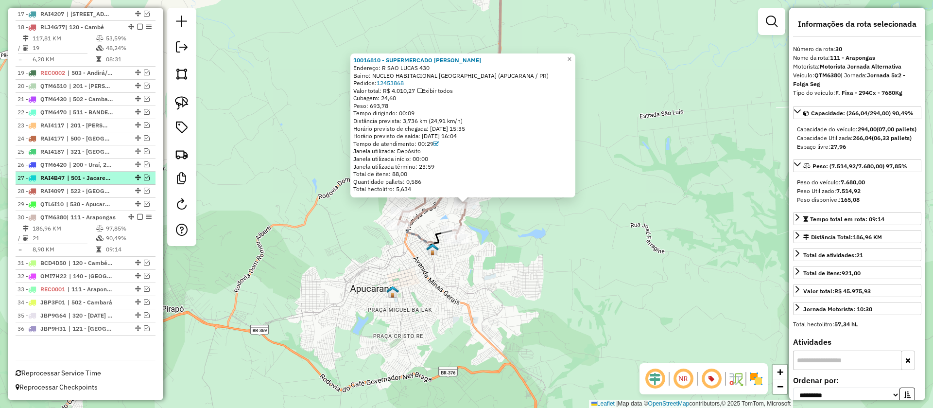
click at [139, 216] on em at bounding box center [140, 217] width 6 height 6
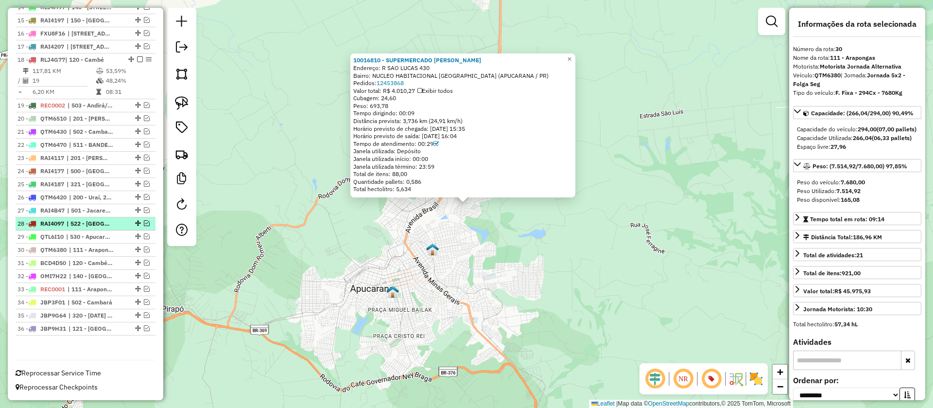
scroll to position [673, 0]
click at [429, 251] on img at bounding box center [432, 249] width 13 height 13
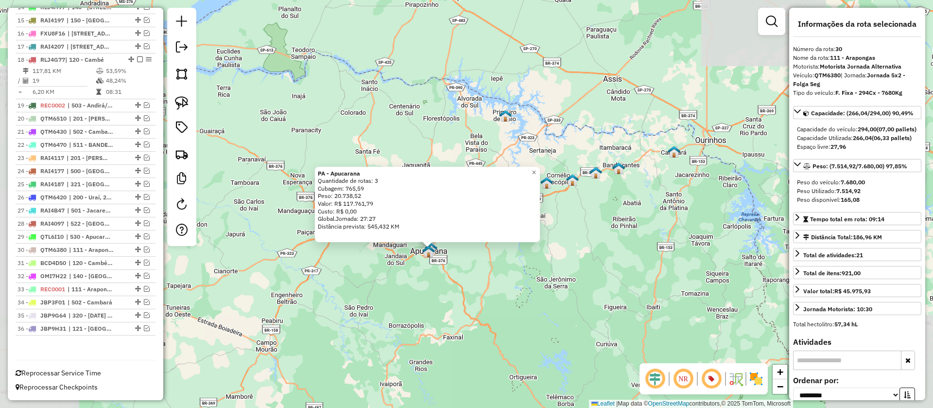
click at [504, 283] on div "PA - Apucarana Quantidade de rotas: 3 Cubagem: 765,59 Peso: 20.738,52 Valor: R$…" at bounding box center [466, 204] width 933 height 408
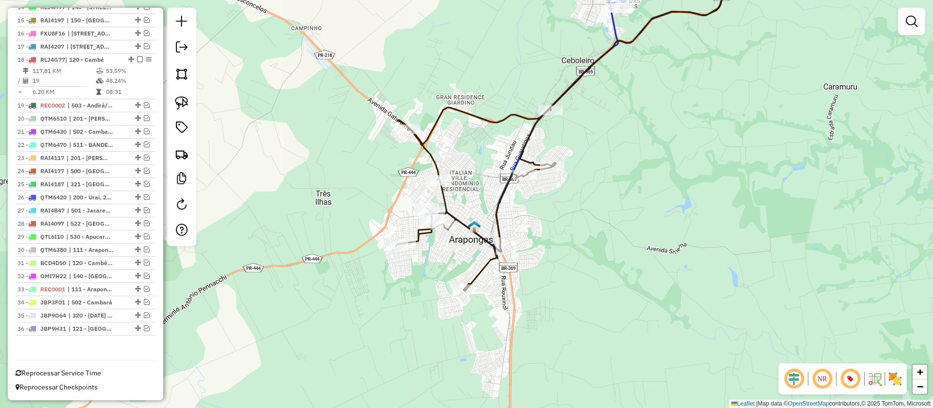
click at [436, 166] on icon at bounding box center [476, 200] width 160 height 182
select select "**********"
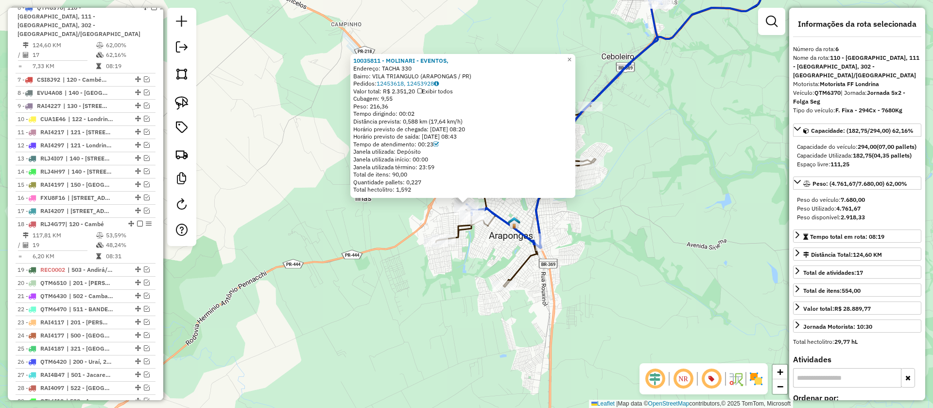
scroll to position [511, 0]
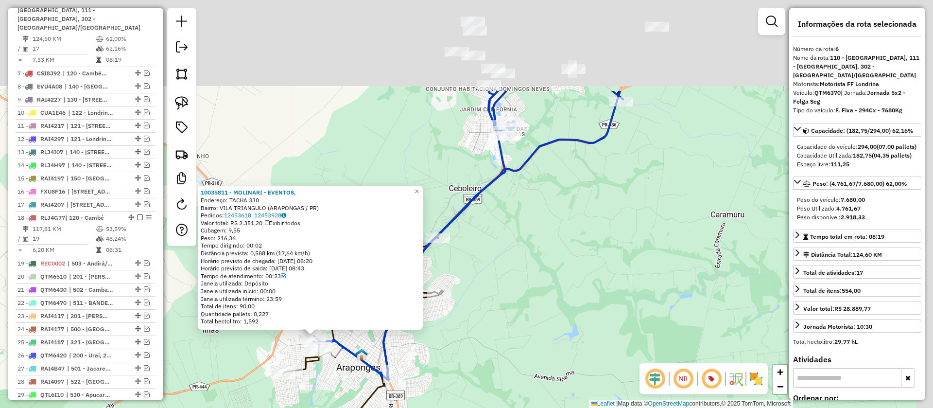
drag, startPoint x: 578, startPoint y: 214, endPoint x: 478, endPoint y: 313, distance: 140.2
click at [478, 313] on div "10035811 - MOLINARI - EVENTOS, Endereço: TACHA 330 Bairro: VILA TRIANGULO (ARAP…" at bounding box center [466, 204] width 933 height 408
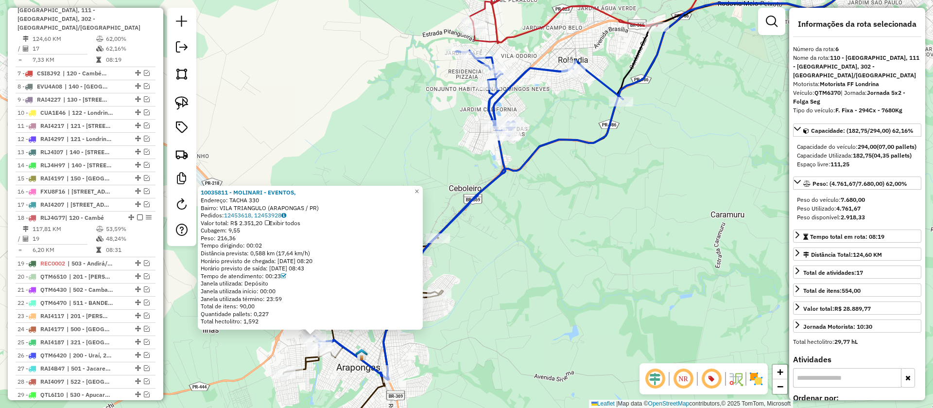
click at [538, 23] on icon at bounding box center [610, 1] width 280 height 84
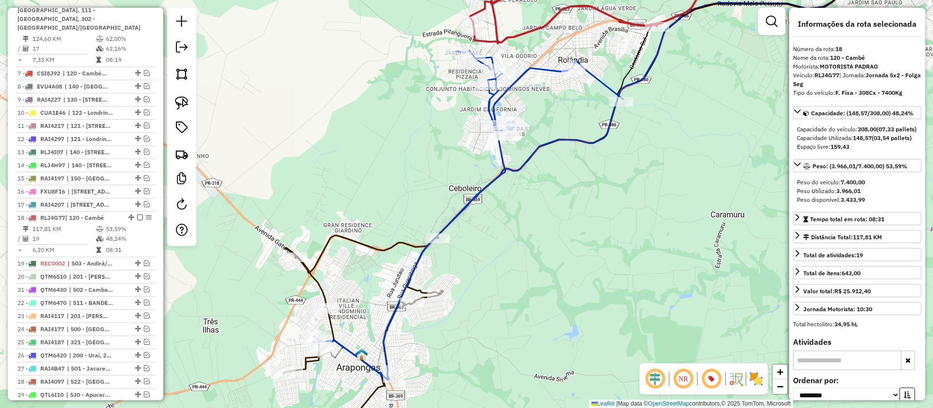
scroll to position [673, 0]
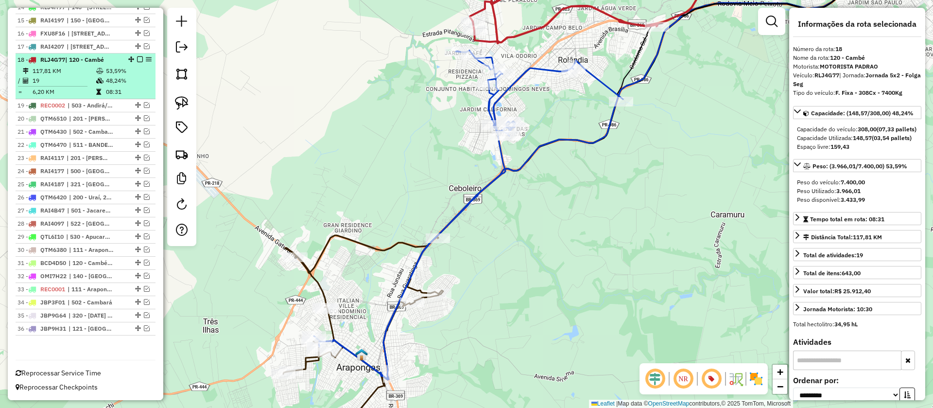
click at [137, 61] on em at bounding box center [140, 59] width 6 height 6
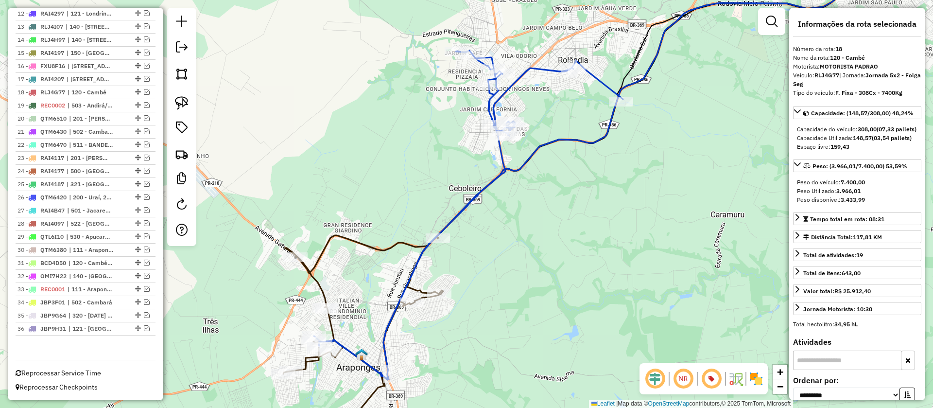
scroll to position [641, 0]
click at [504, 96] on icon at bounding box center [468, 215] width 309 height 329
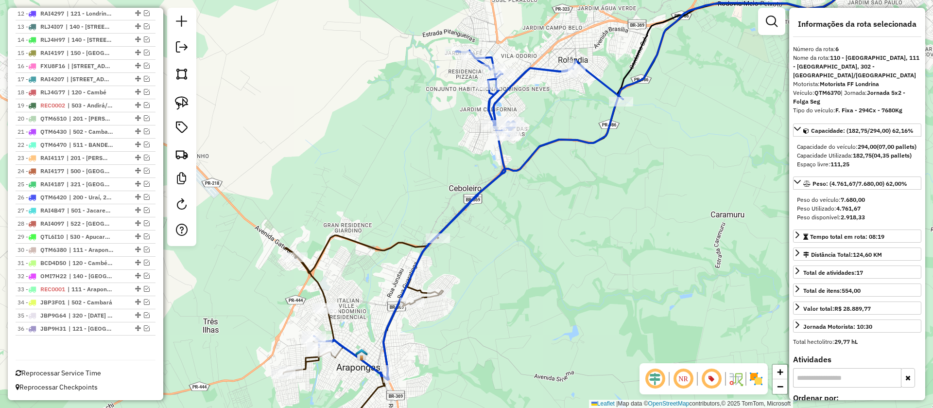
scroll to position [511, 0]
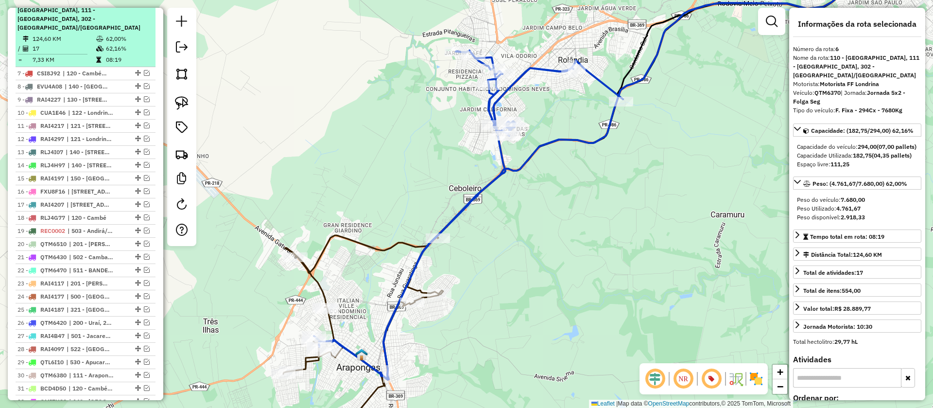
click at [151, 4] on em at bounding box center [154, 1] width 6 height 6
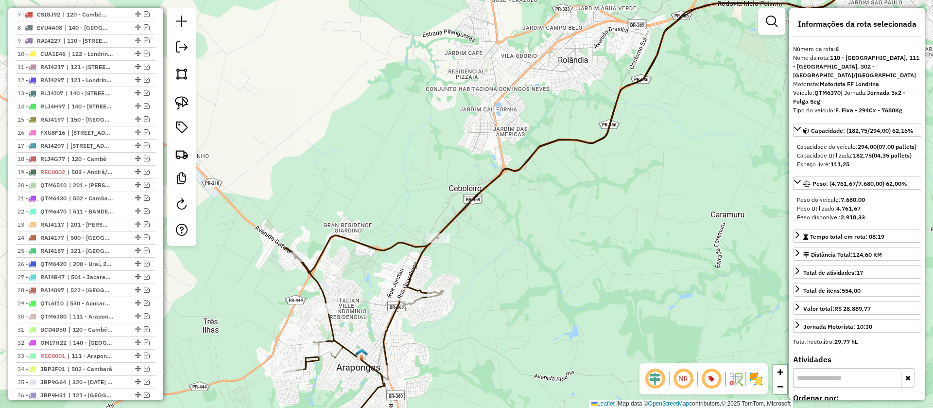
click at [455, 209] on icon at bounding box center [656, 116] width 742 height 311
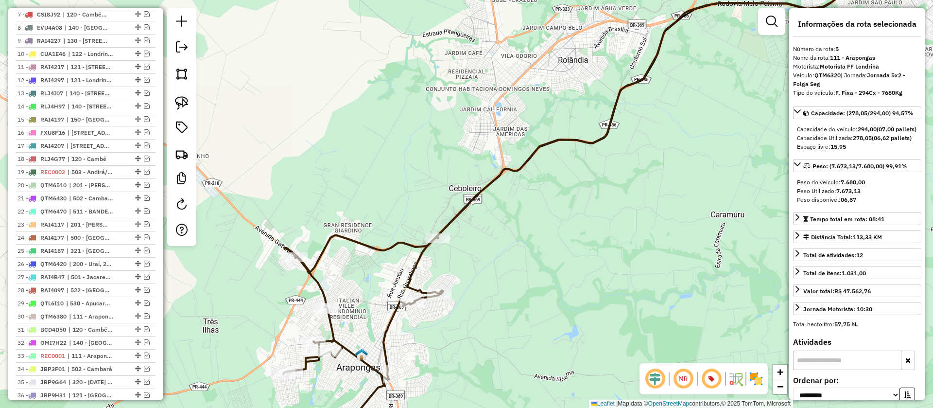
scroll to position [466, 0]
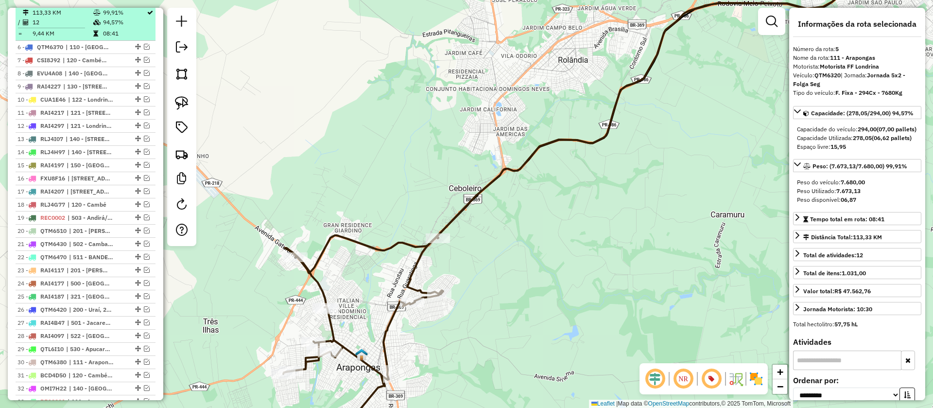
click at [137, 4] on em at bounding box center [140, 1] width 6 height 6
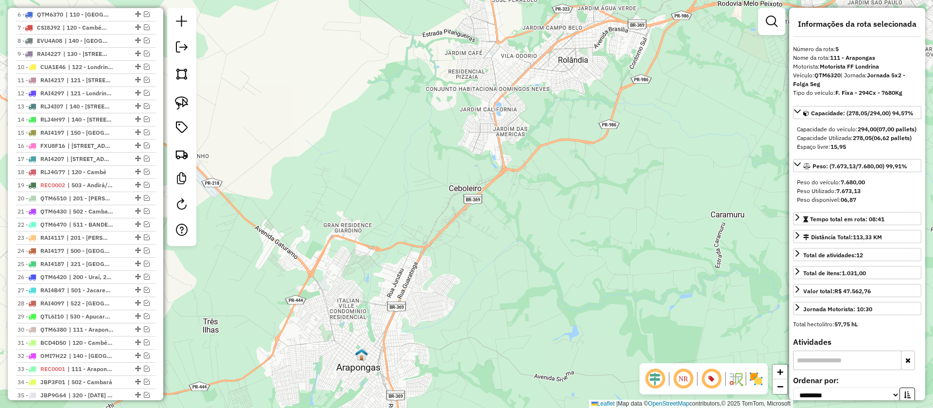
click at [505, 186] on div "Janela de atendimento Grade de atendimento Capacidade Transportadoras Veículos …" at bounding box center [466, 204] width 933 height 408
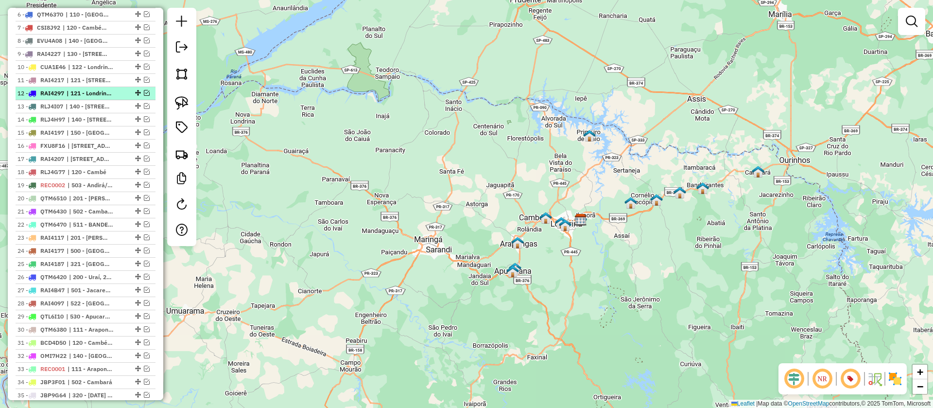
scroll to position [0, 0]
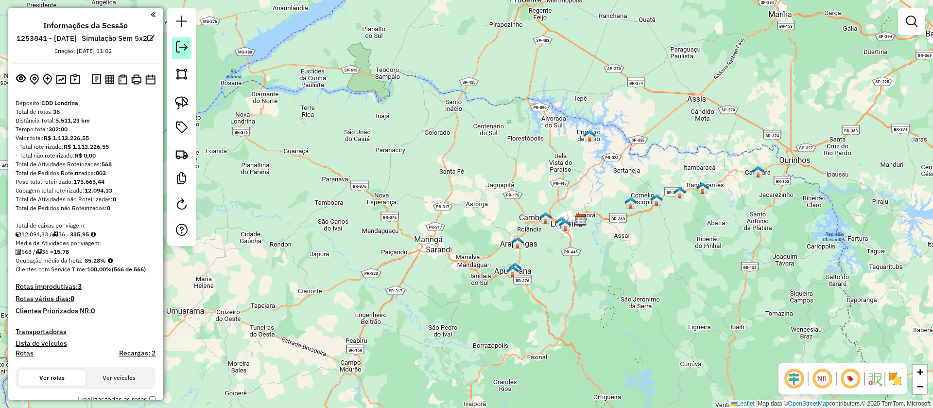
click at [180, 49] on em at bounding box center [182, 47] width 12 height 12
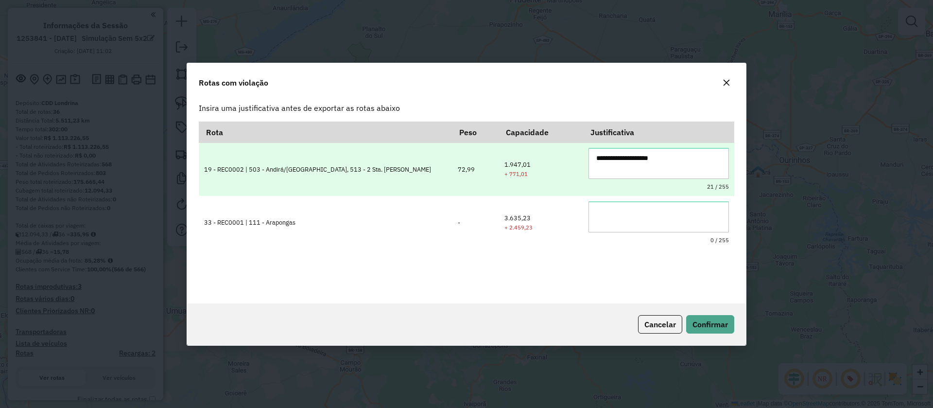
click at [633, 161] on textarea "**********" at bounding box center [659, 163] width 140 height 31
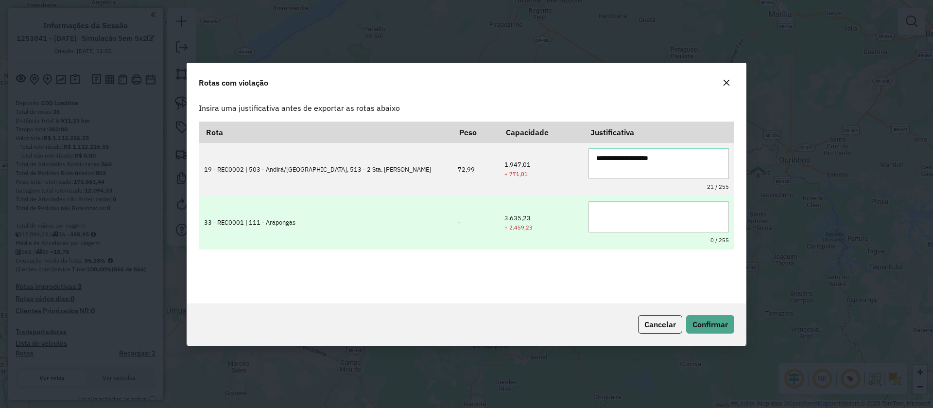
type textarea "**********"
click at [627, 223] on textarea at bounding box center [659, 216] width 140 height 31
paste textarea "**********"
type textarea "**********"
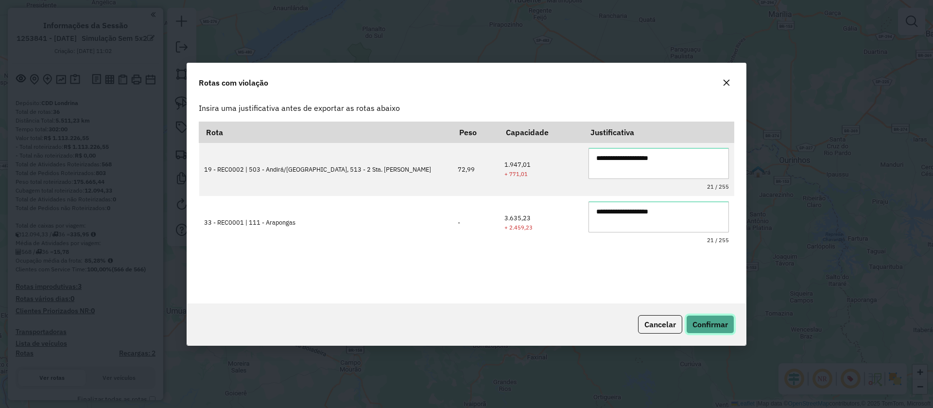
click at [713, 331] on button "Confirmar" at bounding box center [710, 324] width 48 height 18
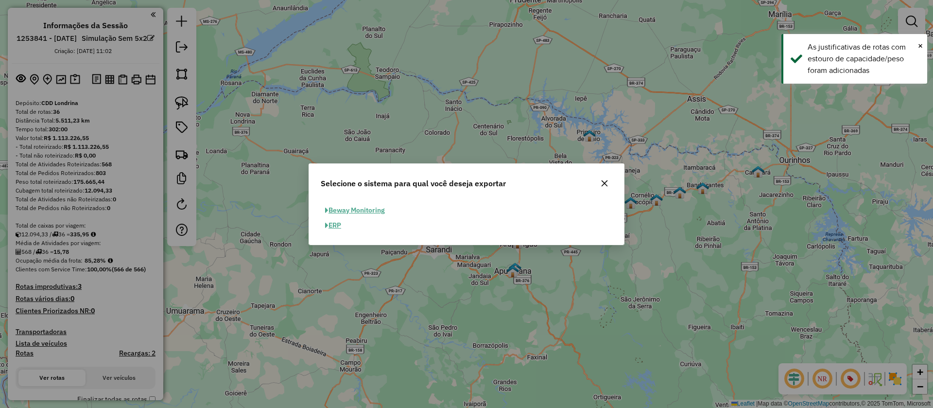
click at [332, 225] on button "ERP" at bounding box center [333, 225] width 25 height 15
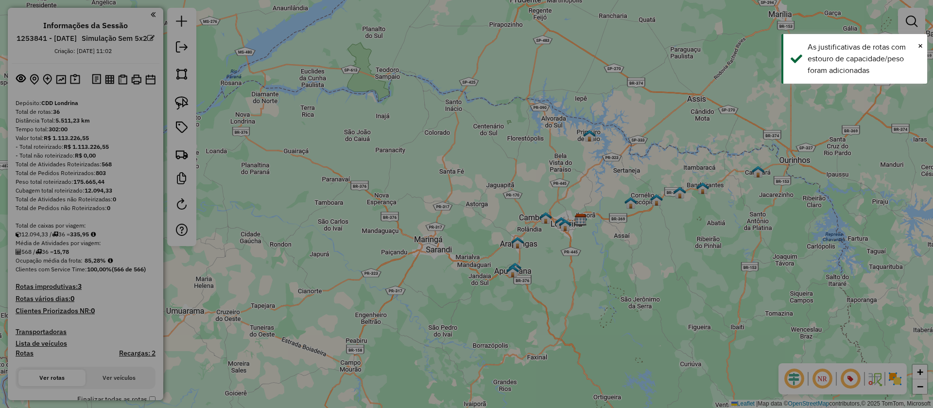
select select "*********"
select select "**"
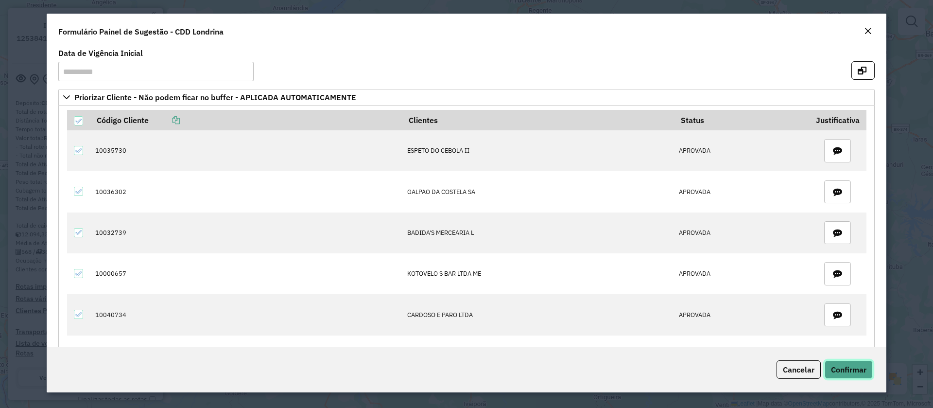
click at [855, 367] on span "Confirmar" at bounding box center [848, 370] width 35 height 10
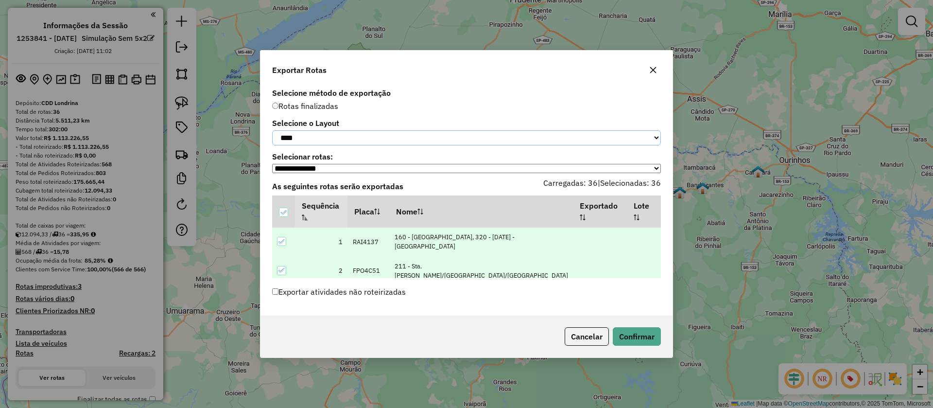
click at [363, 138] on select "**********" at bounding box center [466, 137] width 389 height 15
select select "*********"
click at [272, 130] on select "**********" at bounding box center [466, 137] width 389 height 15
click at [646, 334] on button "Confirmar" at bounding box center [637, 336] width 48 height 18
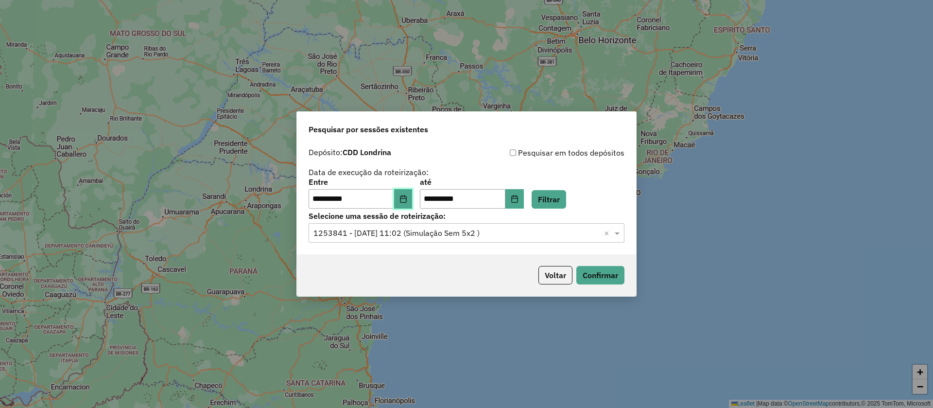
click at [405, 198] on button "Choose Date" at bounding box center [403, 198] width 18 height 19
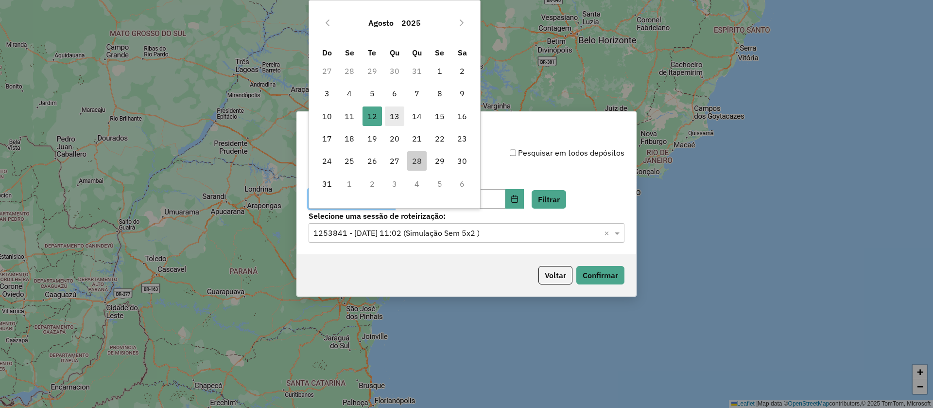
click at [393, 117] on span "13" at bounding box center [394, 115] width 19 height 19
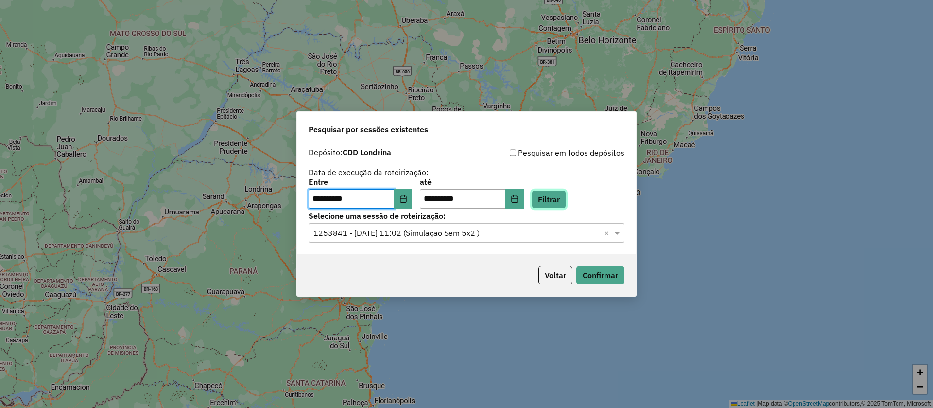
click at [564, 198] on button "Filtrar" at bounding box center [549, 199] width 35 height 18
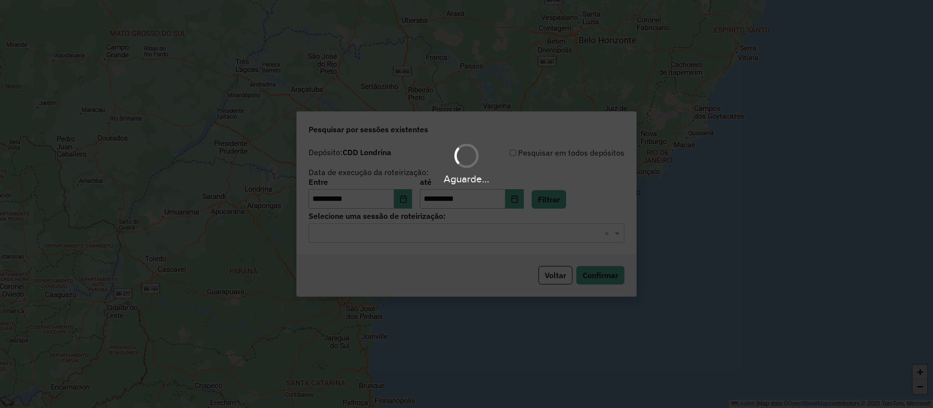
click at [461, 231] on div "Aguarde..." at bounding box center [466, 204] width 933 height 408
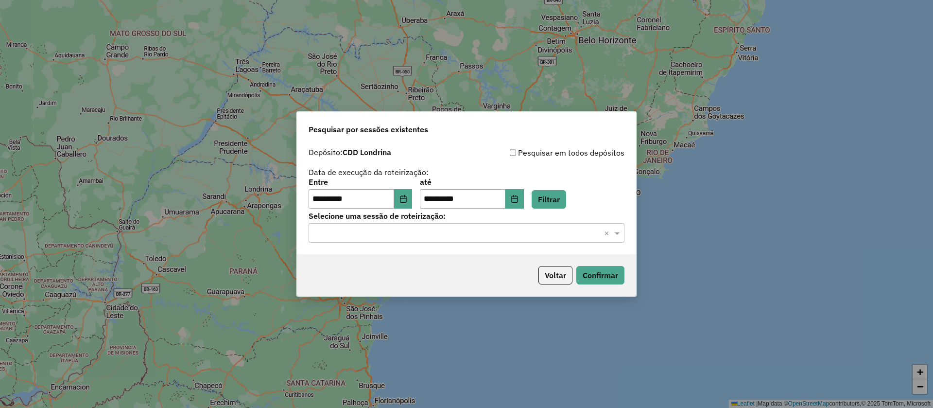
click at [471, 237] on input "text" at bounding box center [456, 233] width 287 height 12
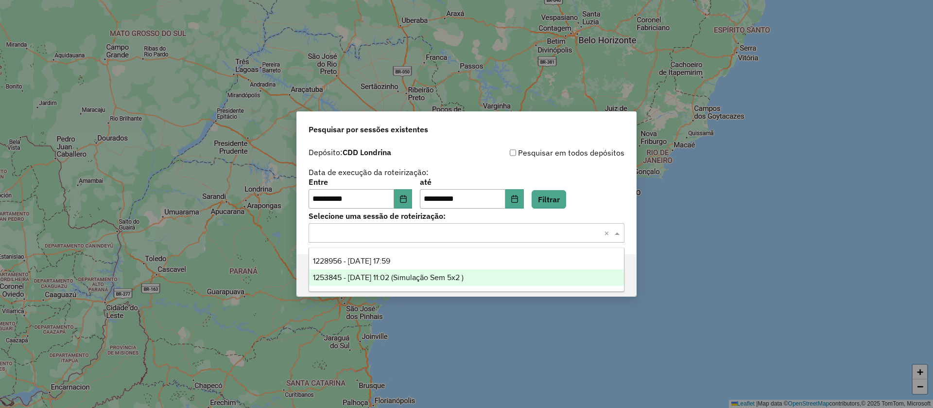
drag, startPoint x: 447, startPoint y: 273, endPoint x: 520, endPoint y: 284, distance: 73.3
click at [447, 273] on span "1253845 - 13/08/2025 11:02 (Simulação Sem 5x2 )" at bounding box center [388, 277] width 151 height 8
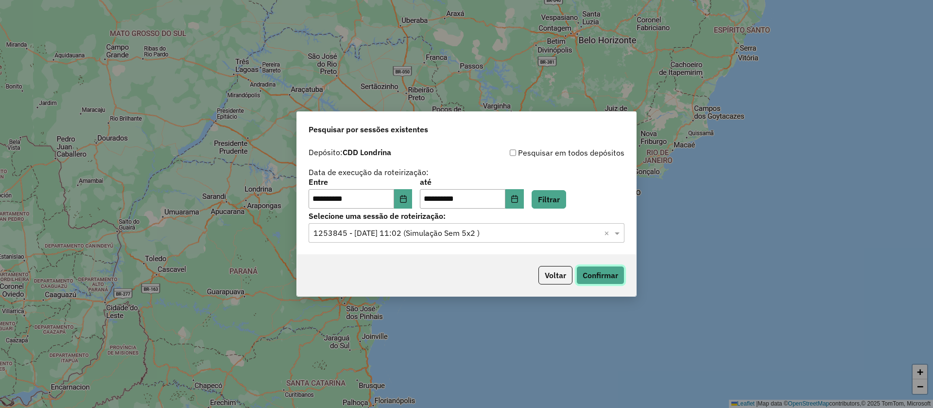
click at [606, 279] on button "Confirmar" at bounding box center [600, 275] width 48 height 18
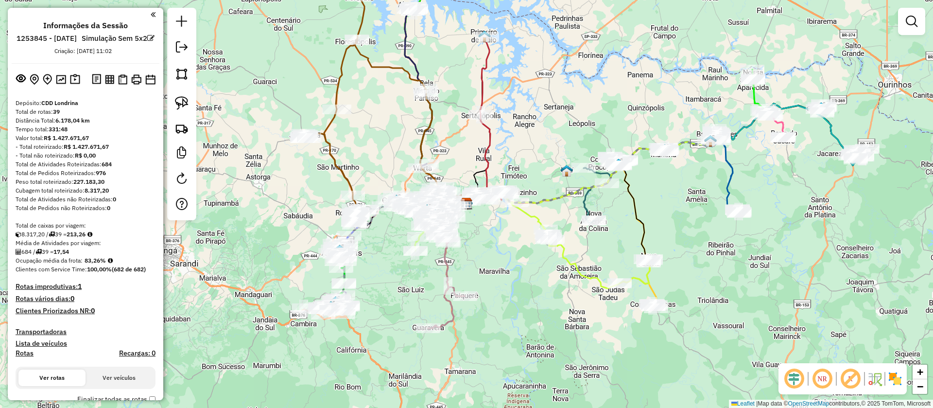
click at [852, 376] on em at bounding box center [850, 378] width 23 height 23
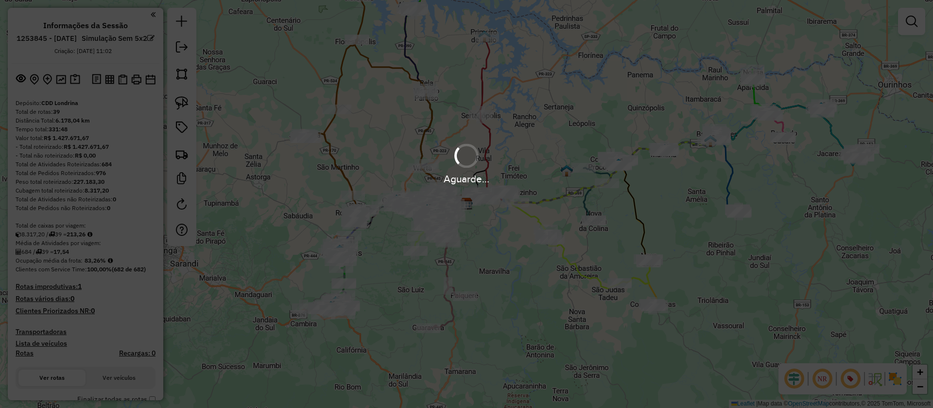
click at [778, 230] on div "Aguarde..." at bounding box center [466, 204] width 933 height 408
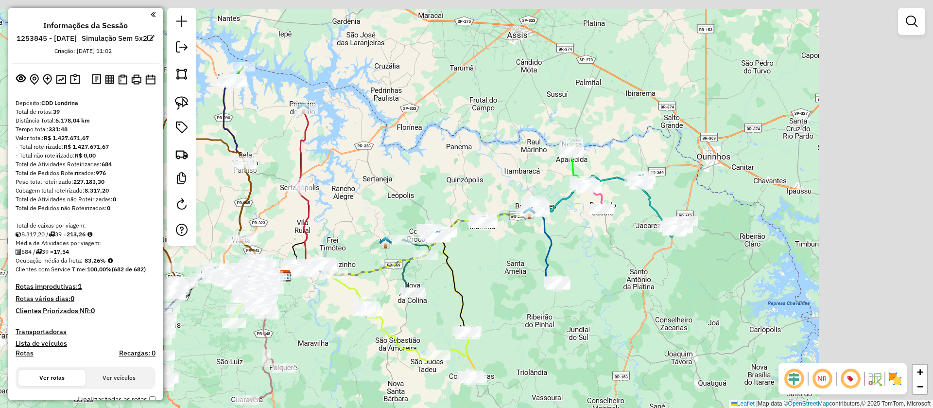
drag, startPoint x: 812, startPoint y: 224, endPoint x: 629, endPoint y: 296, distance: 196.1
click at [629, 296] on div "Janela de atendimento Grade de atendimento Capacidade Transportadoras Veículos …" at bounding box center [466, 204] width 933 height 408
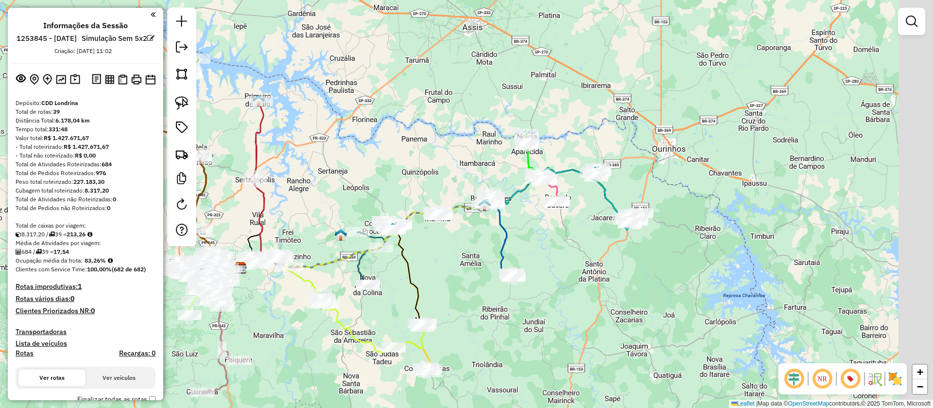
drag, startPoint x: 685, startPoint y: 260, endPoint x: 630, endPoint y: 246, distance: 56.2
click at [630, 246] on div "Janela de atendimento Grade de atendimento Capacidade Transportadoras Veículos …" at bounding box center [466, 204] width 933 height 408
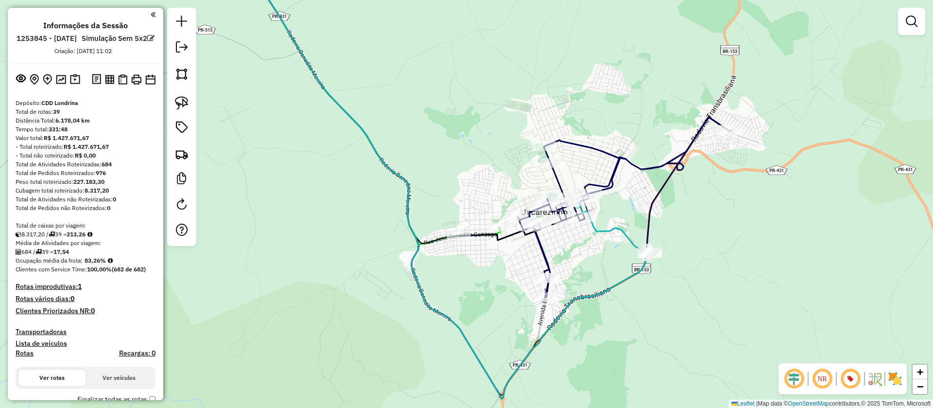
click at [653, 203] on icon at bounding box center [482, 178] width 492 height 439
select select "**********"
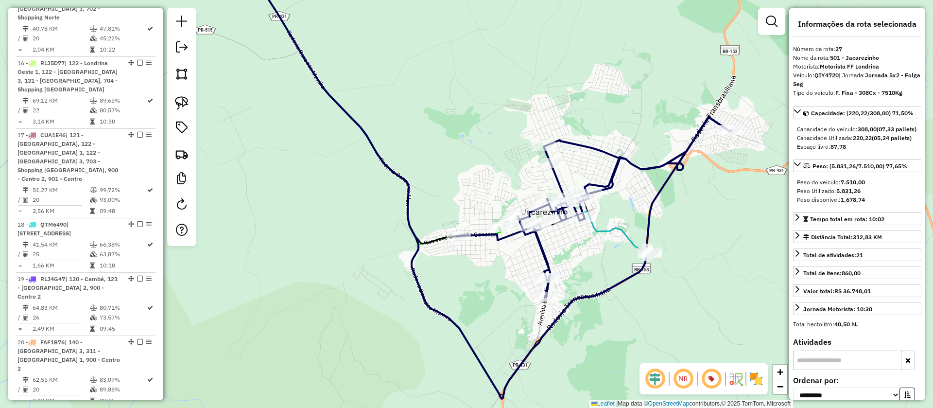
scroll to position [1986, 0]
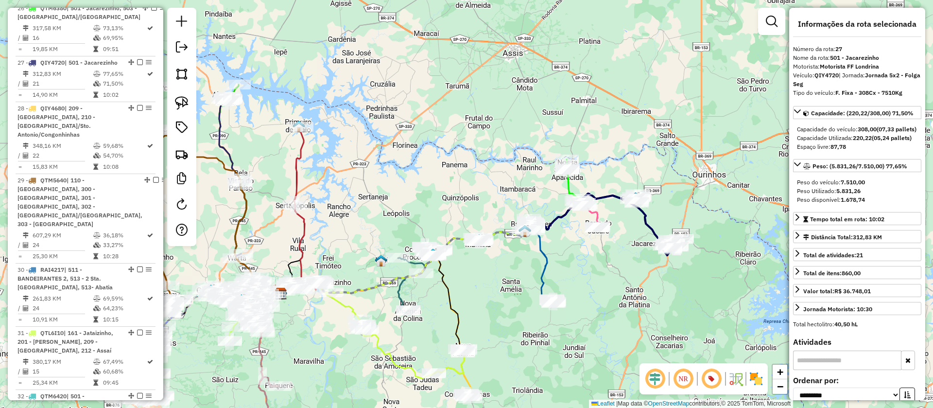
drag, startPoint x: 628, startPoint y: 253, endPoint x: 605, endPoint y: 264, distance: 25.7
click at [605, 264] on div "Janela de atendimento Grade de atendimento Capacidade Transportadoras Veículos …" at bounding box center [466, 204] width 933 height 408
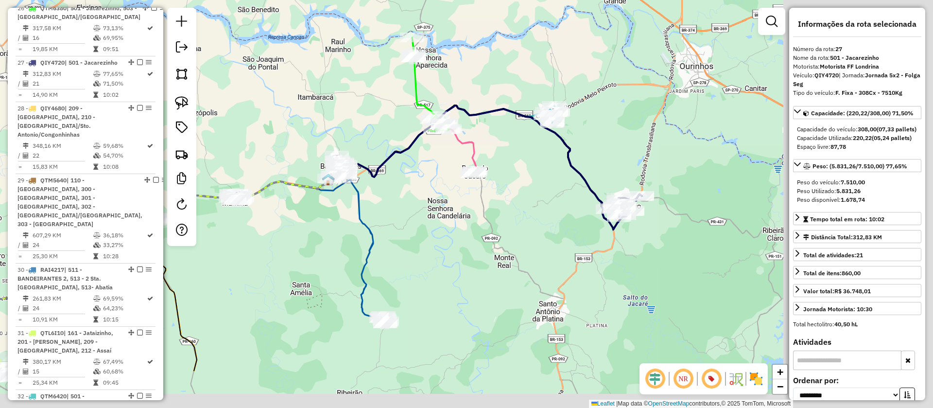
drag, startPoint x: 703, startPoint y: 291, endPoint x: 455, endPoint y: 202, distance: 263.3
click at [434, 205] on div "Janela de atendimento Grade de atendimento Capacidade Transportadoras Veículos …" at bounding box center [466, 204] width 933 height 408
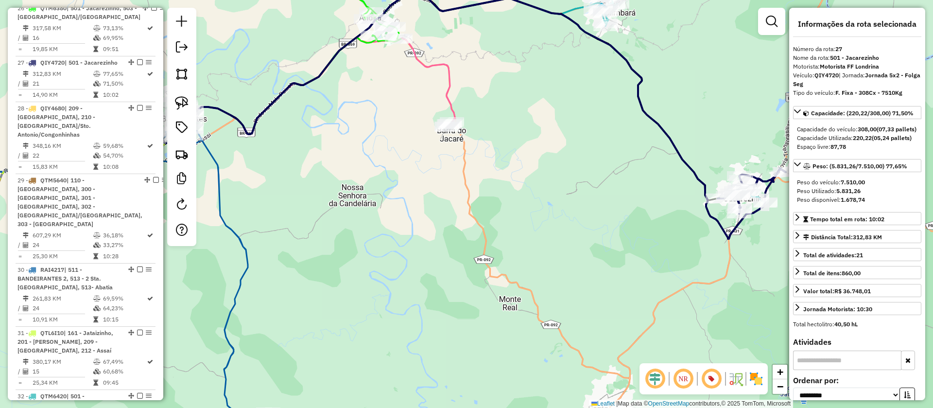
click at [572, 9] on icon at bounding box center [663, 115] width 205 height 247
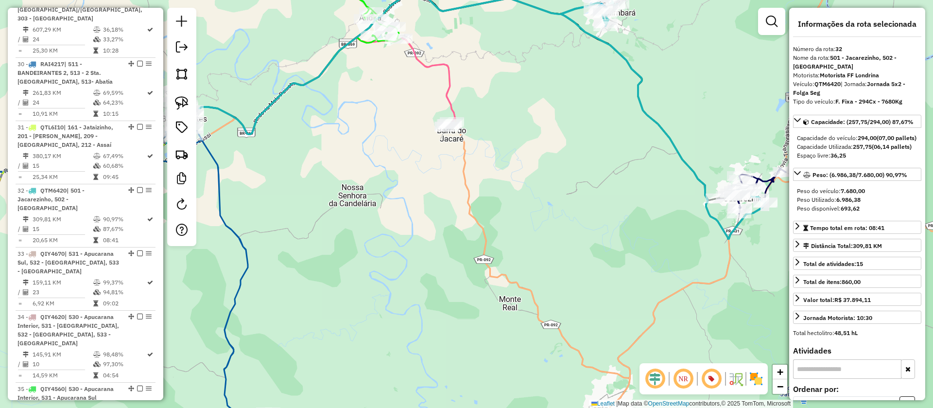
scroll to position [2302, 0]
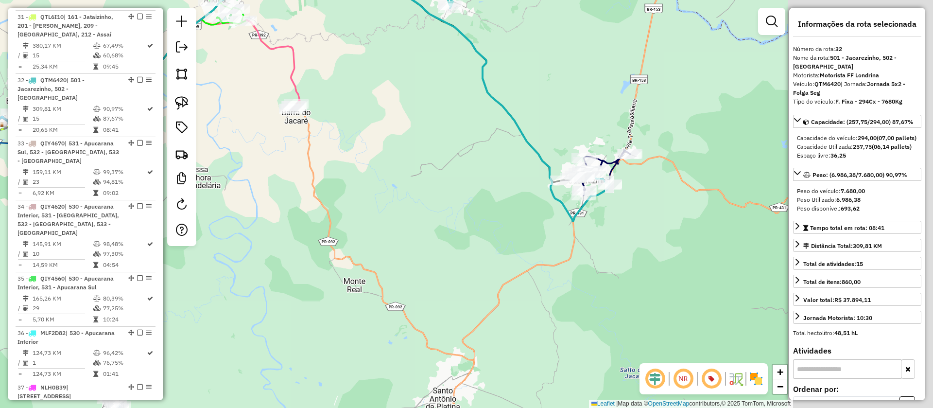
drag, startPoint x: 570, startPoint y: 142, endPoint x: 409, endPoint y: 114, distance: 162.8
click at [409, 114] on div "Janela de atendimento Grade de atendimento Capacidade Transportadoras Veículos …" at bounding box center [466, 204] width 933 height 408
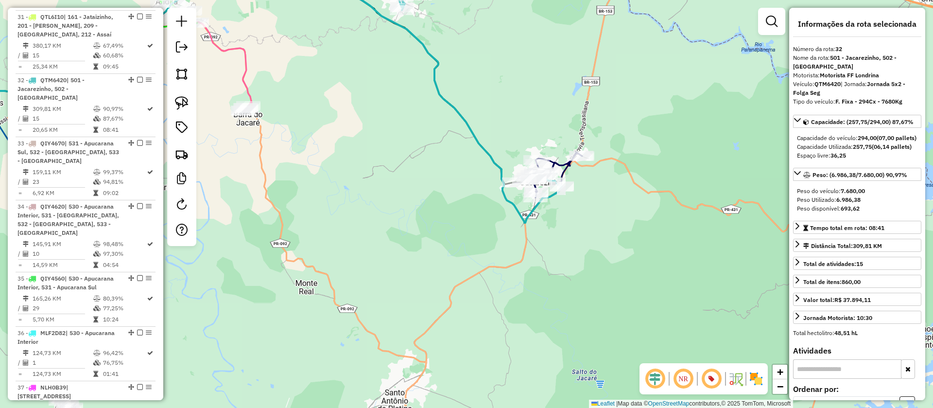
drag, startPoint x: 512, startPoint y: 110, endPoint x: 522, endPoint y: 126, distance: 18.3
click at [521, 125] on div "Janela de atendimento Grade de atendimento Capacidade Transportadoras Veículos …" at bounding box center [466, 204] width 933 height 408
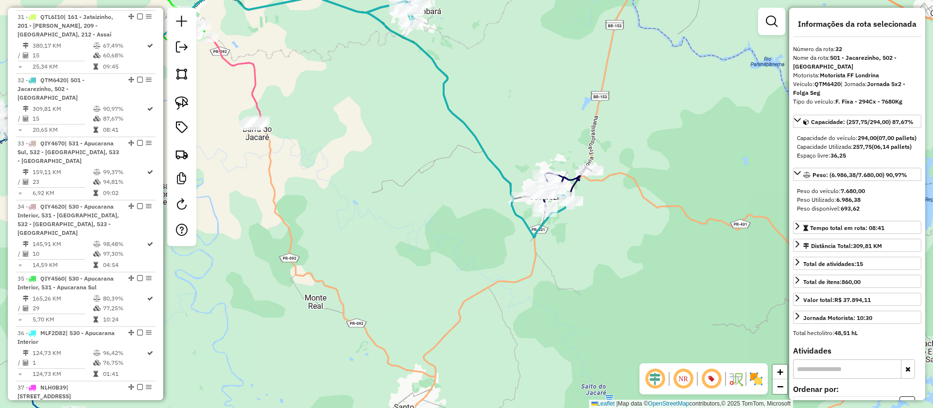
click at [568, 175] on icon at bounding box center [557, 189] width 68 height 45
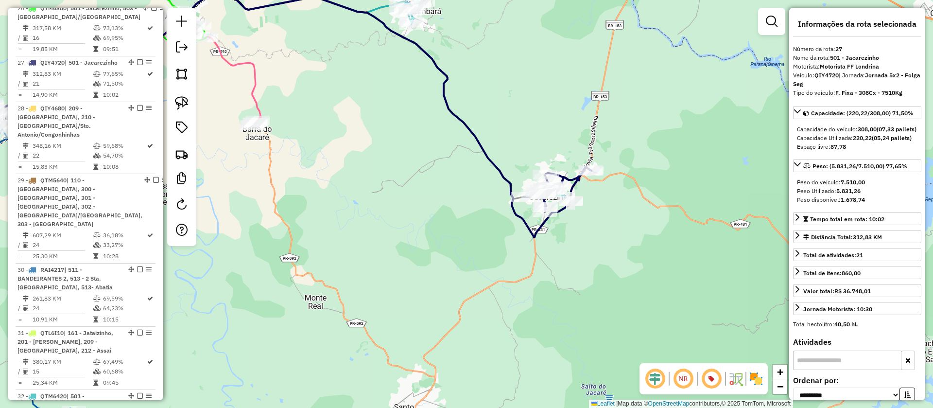
scroll to position [1986, 0]
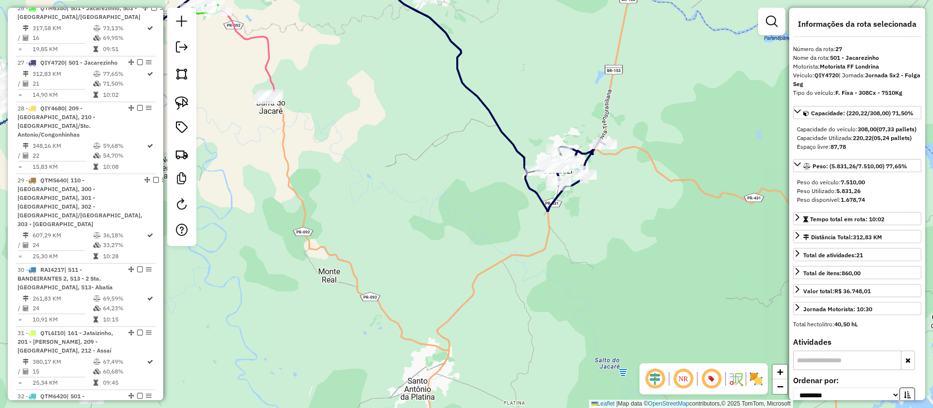
drag, startPoint x: 567, startPoint y: 151, endPoint x: 599, endPoint y: 89, distance: 69.8
click at [599, 89] on div "Janela de atendimento Grade de atendimento Capacidade Transportadoras Veículos …" at bounding box center [466, 204] width 933 height 408
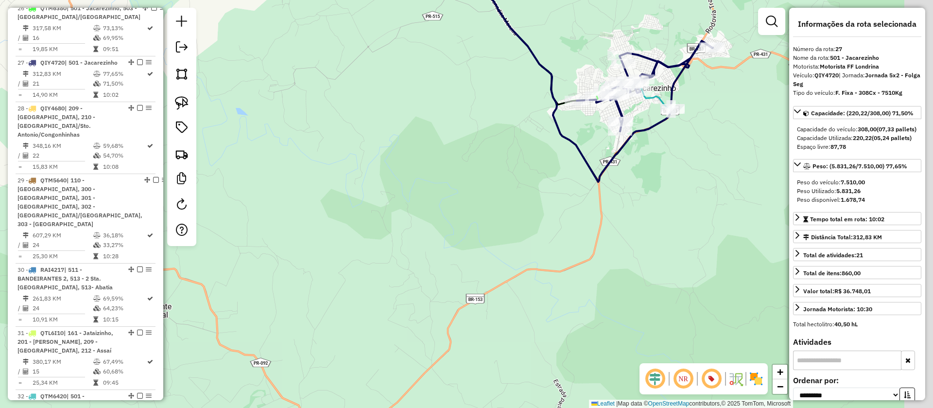
drag, startPoint x: 709, startPoint y: 147, endPoint x: 671, endPoint y: 165, distance: 41.7
click at [671, 165] on div "Janela de atendimento Grade de atendimento Capacidade Transportadoras Veículos …" at bounding box center [466, 204] width 933 height 408
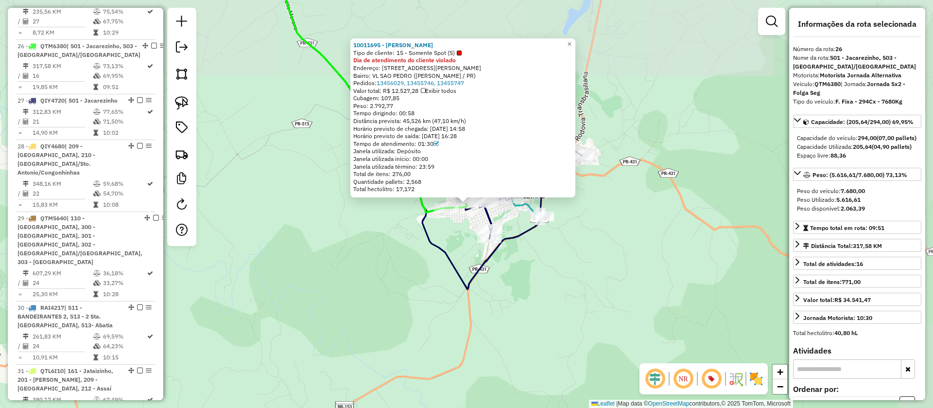
scroll to position [1923, 0]
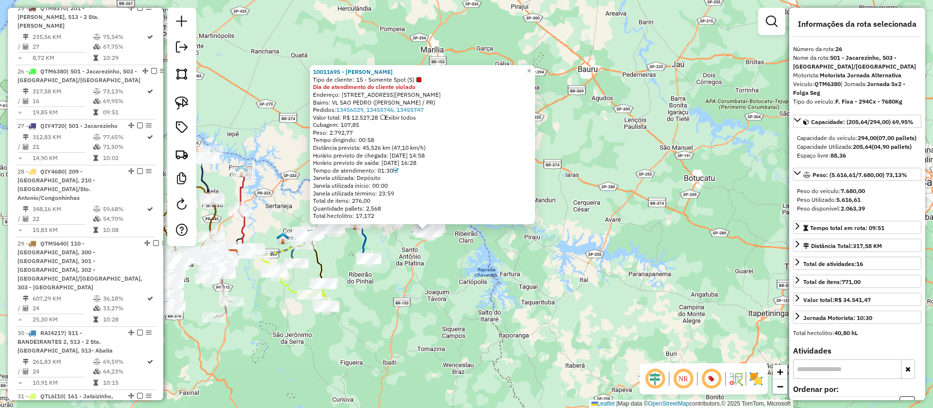
click at [400, 240] on div "10011695 - [PERSON_NAME] Tipo de cliente: 15 - Somente Spot (S) Dia de atendime…" at bounding box center [466, 204] width 933 height 408
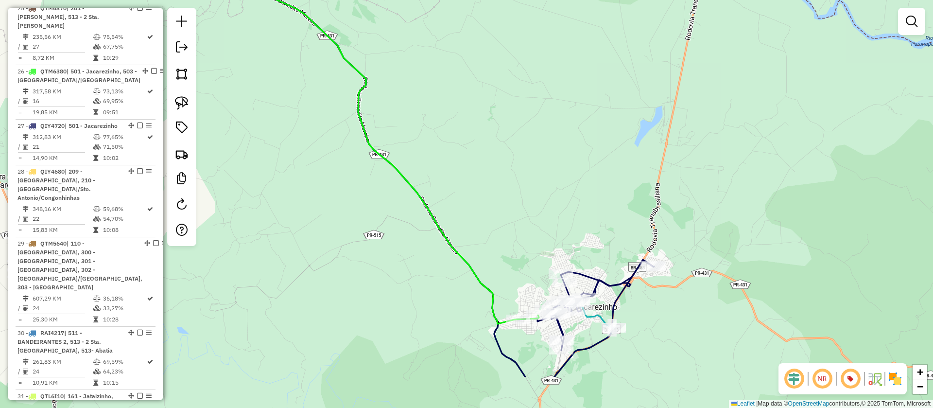
drag, startPoint x: 422, startPoint y: 314, endPoint x: 400, endPoint y: 104, distance: 211.6
click at [400, 104] on div "Janela de atendimento Grade de atendimento Capacidade Transportadoras Veículos …" at bounding box center [466, 204] width 933 height 408
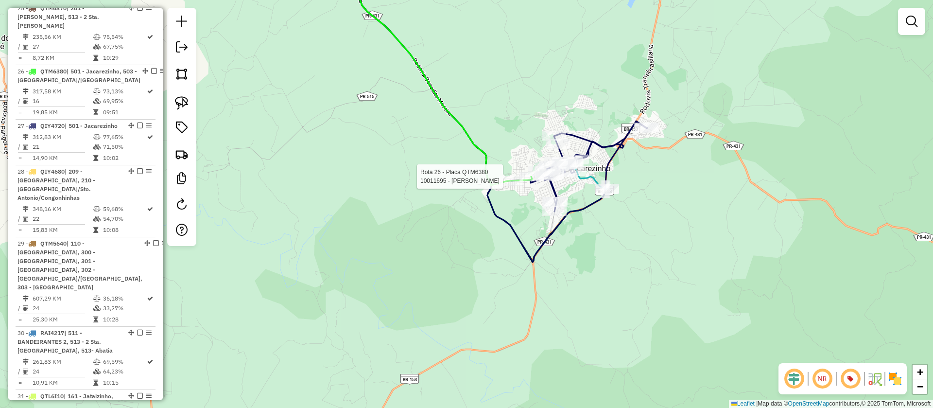
select select "**********"
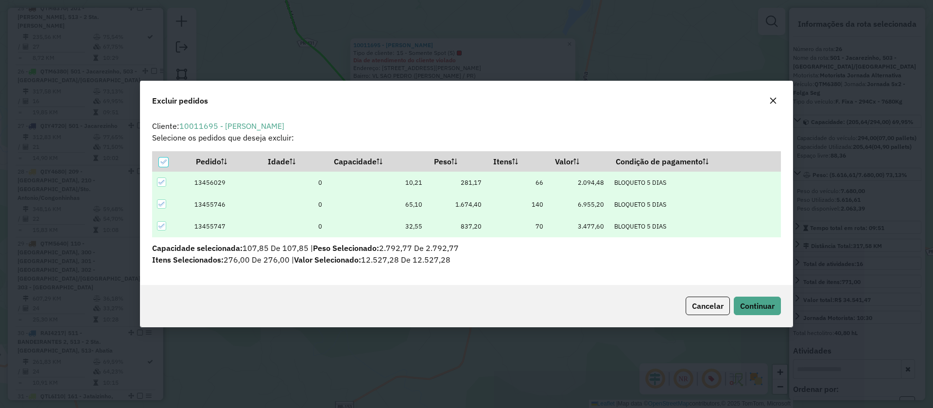
scroll to position [0, 0]
click at [758, 303] on span "Continuar" at bounding box center [757, 306] width 35 height 10
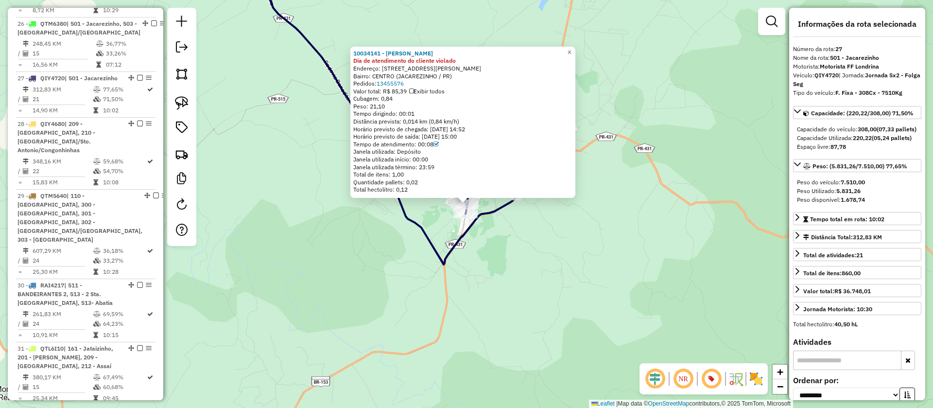
scroll to position [1986, 0]
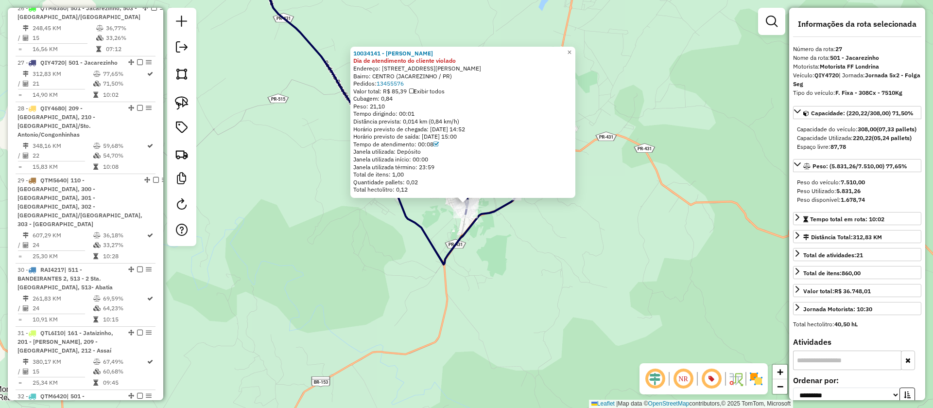
click at [442, 226] on div "10034141 - [PERSON_NAME] Dia de atendimento do cliente violado Endereço: [STREE…" at bounding box center [466, 204] width 933 height 408
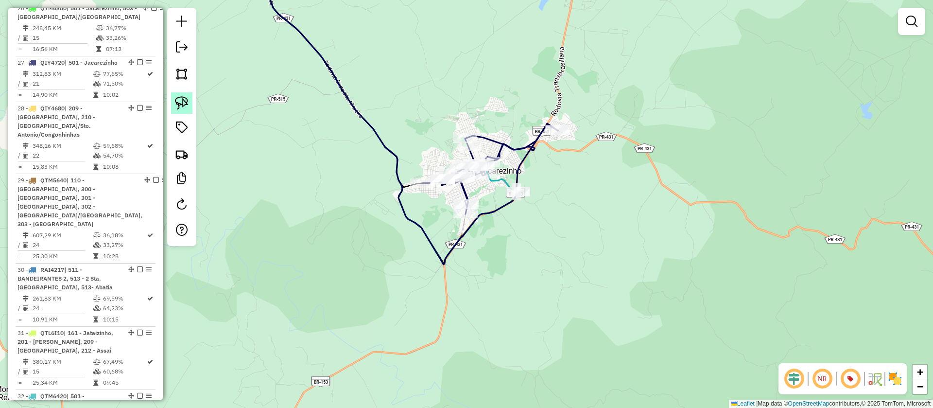
click at [186, 109] on img at bounding box center [182, 103] width 14 height 14
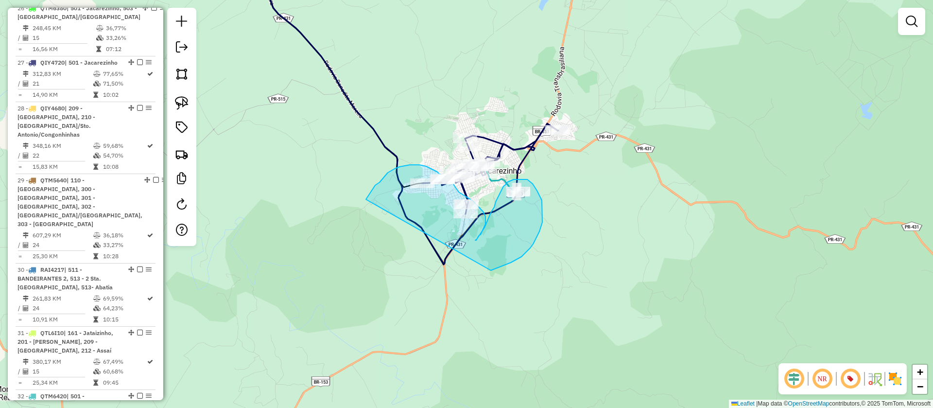
drag, startPoint x: 375, startPoint y: 185, endPoint x: 491, endPoint y: 270, distance: 143.6
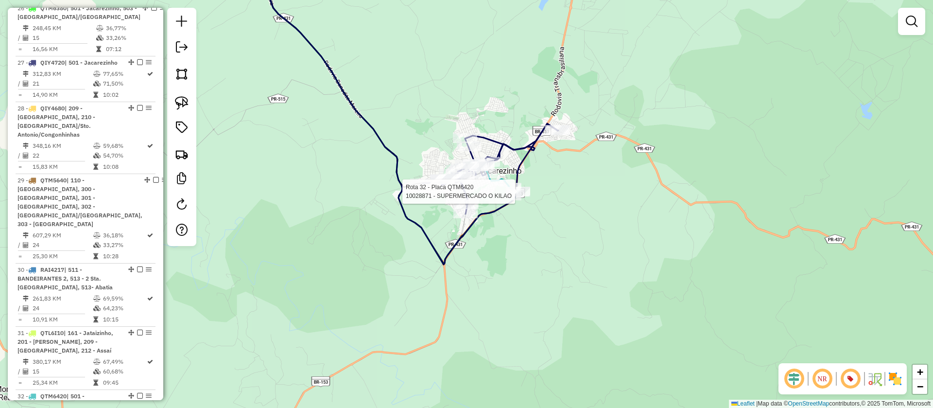
select select "**********"
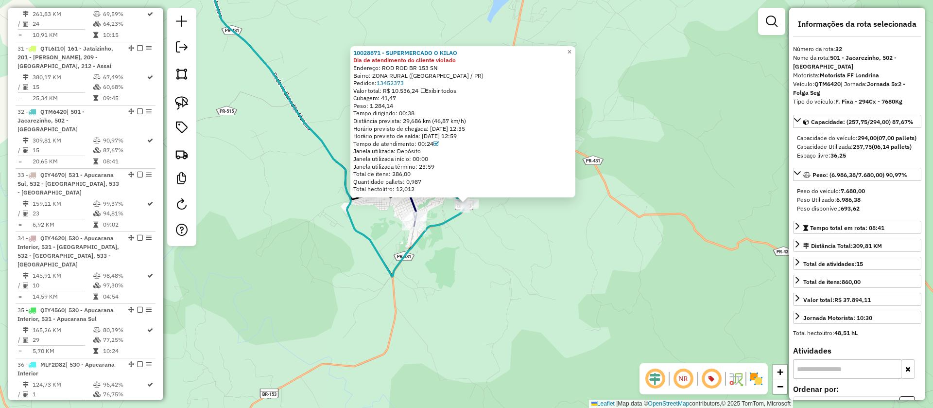
scroll to position [2302, 0]
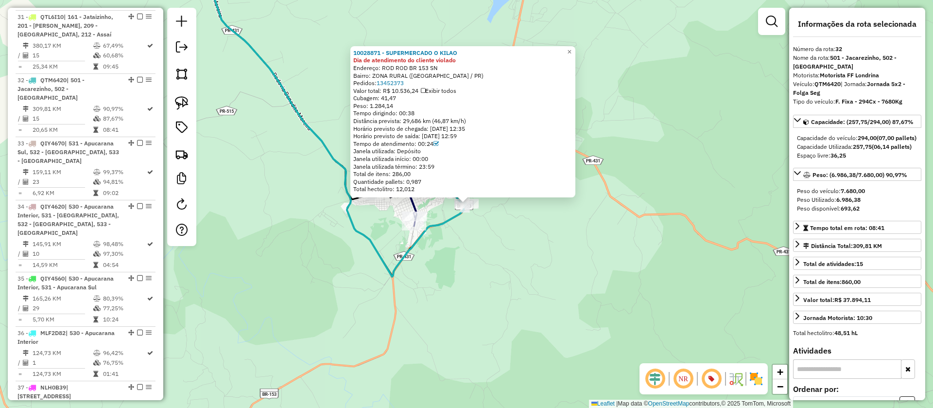
click at [514, 242] on div "10028871 - SUPERMERCADO O KILAO Dia de atendimento do cliente violado Endereço:…" at bounding box center [466, 204] width 933 height 408
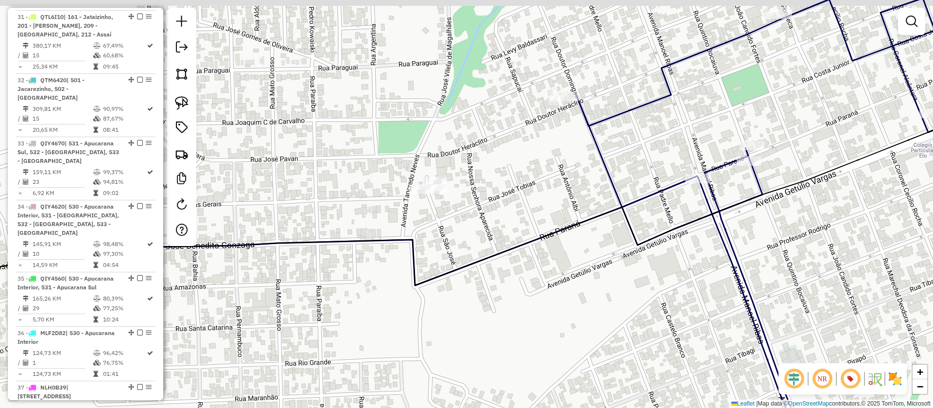
drag, startPoint x: 508, startPoint y: 187, endPoint x: 497, endPoint y: 191, distance: 12.2
click at [497, 191] on div "Janela de atendimento Grade de atendimento Capacidade Transportadoras Veículos …" at bounding box center [466, 204] width 933 height 408
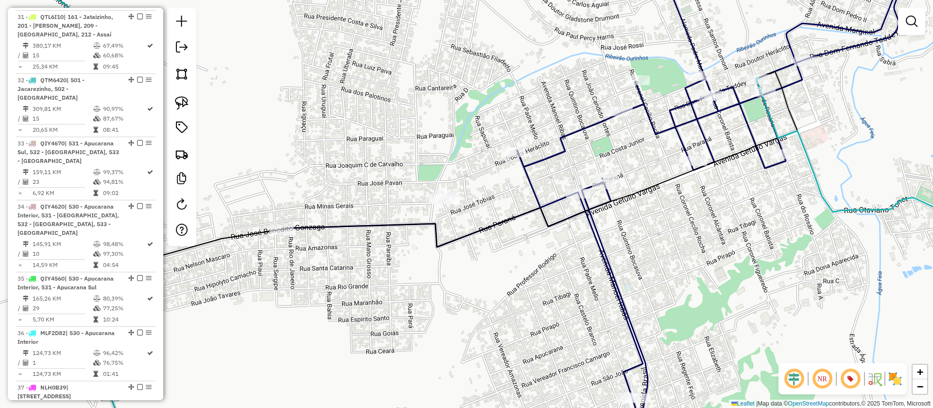
drag, startPoint x: 190, startPoint y: 109, endPoint x: 278, endPoint y: 158, distance: 100.7
click at [191, 110] on link at bounding box center [181, 102] width 21 height 21
drag, startPoint x: 380, startPoint y: 178, endPoint x: 451, endPoint y: 229, distance: 87.8
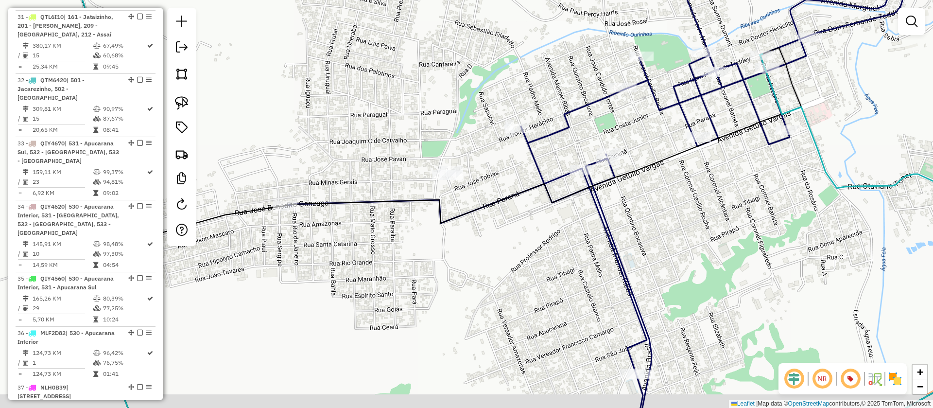
drag, startPoint x: 404, startPoint y: 276, endPoint x: 410, endPoint y: 242, distance: 34.5
click at [410, 249] on div "Janela de atendimento Grade de atendimento Capacidade Transportadoras Veículos …" at bounding box center [466, 204] width 933 height 408
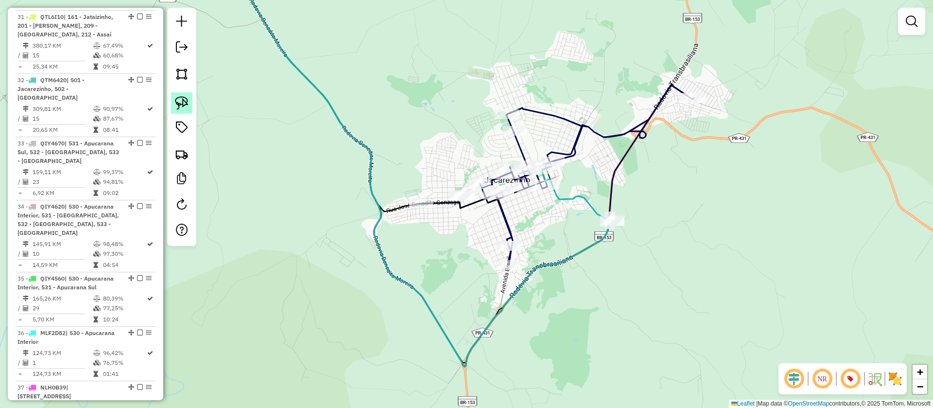
click at [183, 103] on img at bounding box center [182, 103] width 14 height 14
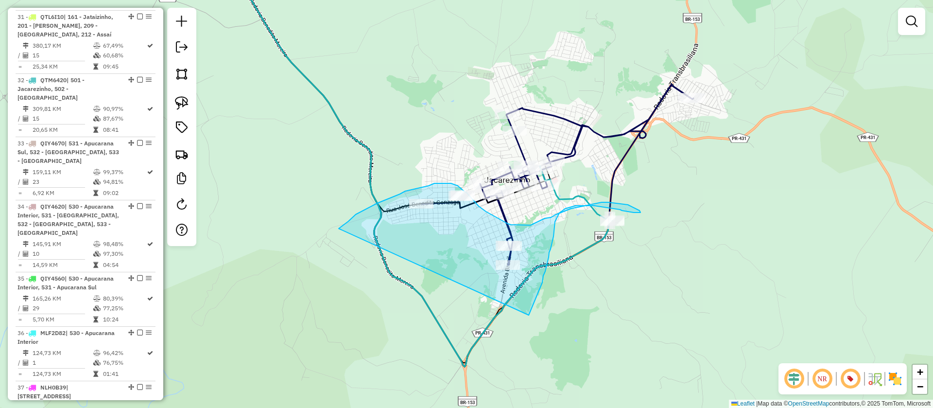
drag, startPoint x: 347, startPoint y: 222, endPoint x: 529, endPoint y: 315, distance: 204.1
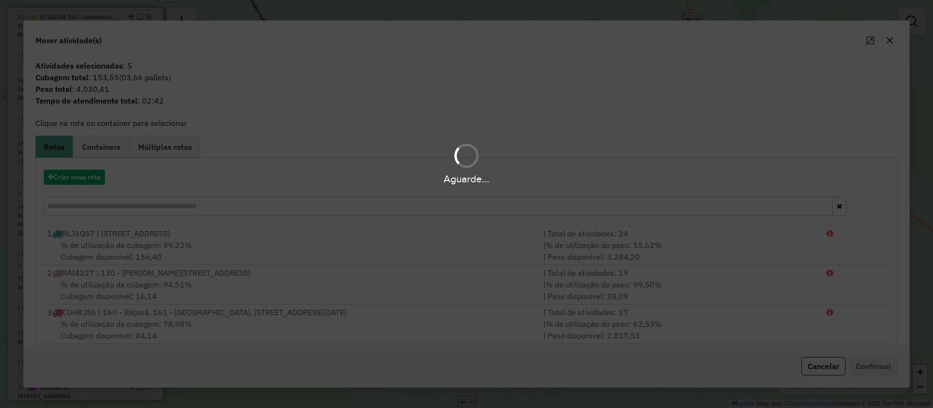
click at [83, 179] on hb-app "Aguarde... Pop-up bloqueado! Seu navegador bloqueou automáticamente a abertura …" at bounding box center [466, 204] width 933 height 408
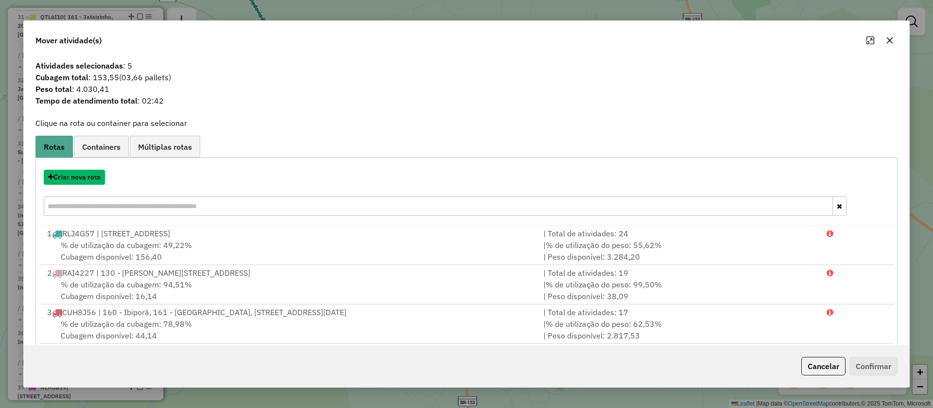
click at [83, 179] on button "Criar nova rota" at bounding box center [74, 177] width 61 height 15
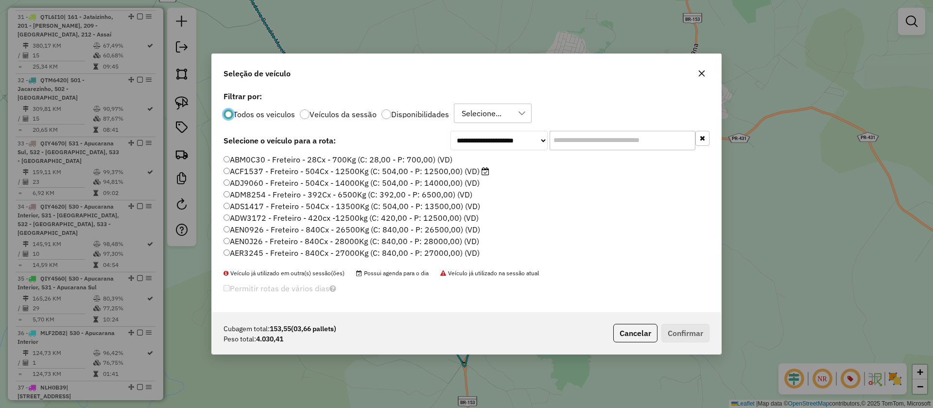
scroll to position [5, 3]
click at [573, 137] on input "text" at bounding box center [623, 140] width 146 height 19
type input "***"
click at [365, 160] on label "JBP3F01 - F. Fixa - 294Cx - 8500Kg (C: 294,00 - P: 8500,00) (VD)" at bounding box center [344, 160] width 240 height 12
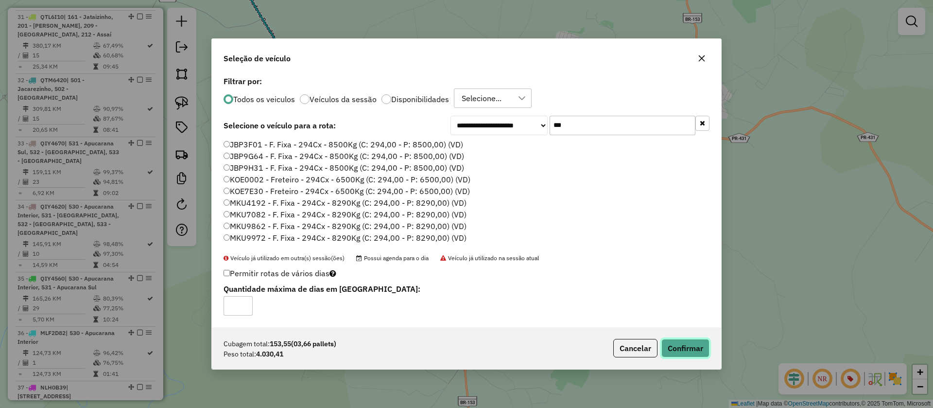
click at [677, 348] on button "Confirmar" at bounding box center [685, 348] width 48 height 18
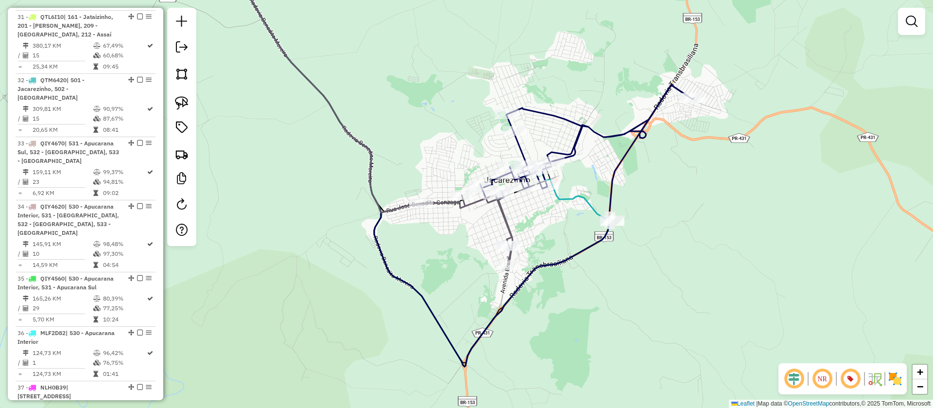
click at [509, 230] on icon at bounding box center [466, 229] width 91 height 70
select select "**********"
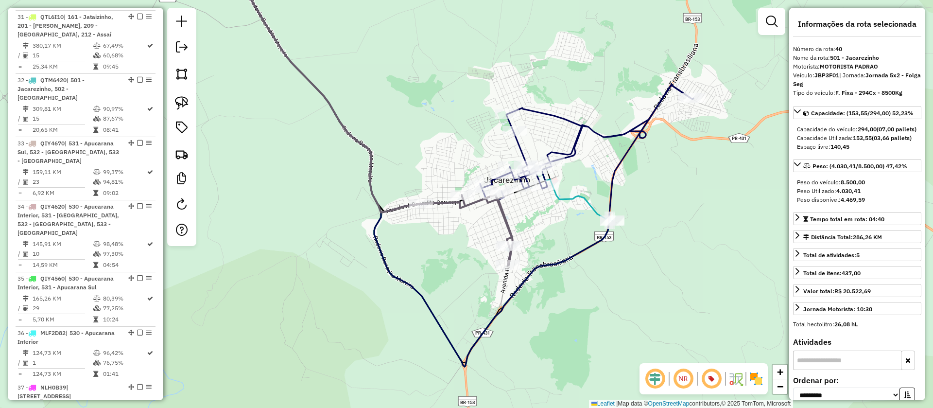
scroll to position [2482, 0]
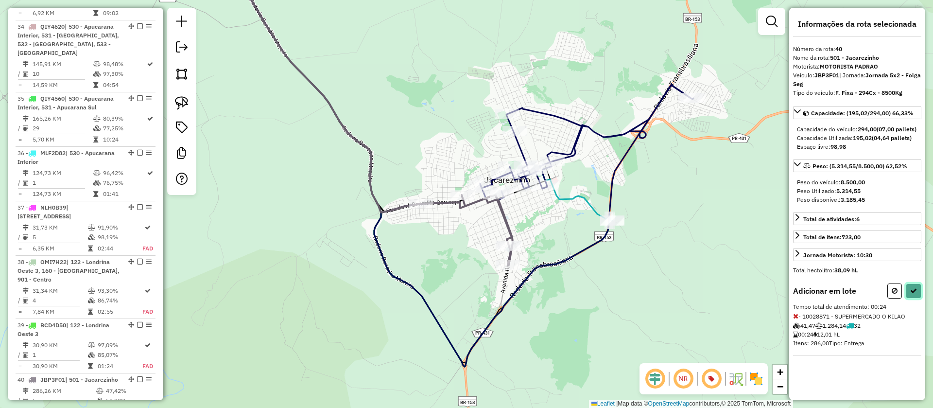
click at [913, 294] on icon at bounding box center [913, 290] width 7 height 7
select select "**********"
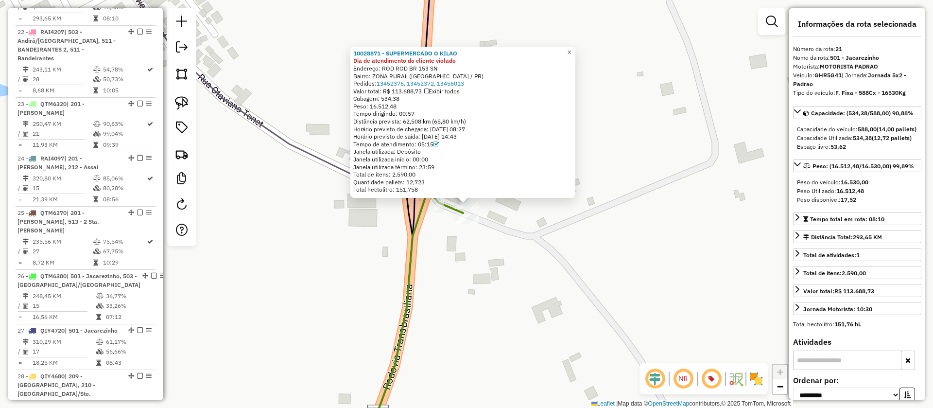
scroll to position [1633, 0]
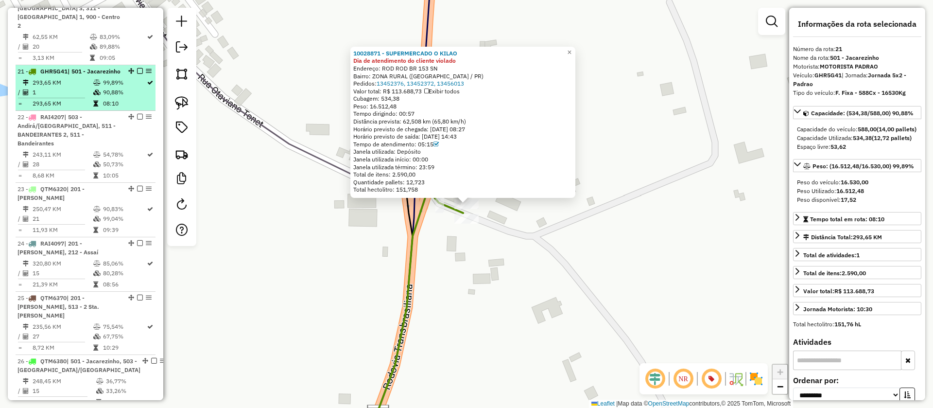
click at [138, 68] on em at bounding box center [140, 71] width 6 height 6
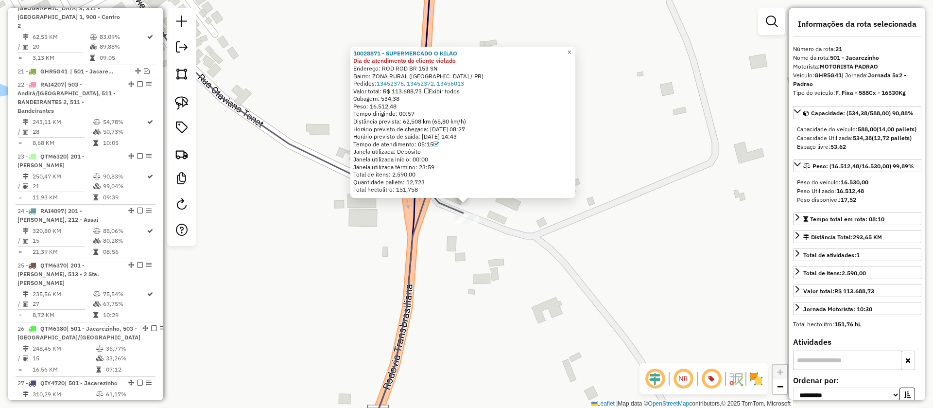
click at [452, 207] on icon at bounding box center [286, 203] width 353 height 489
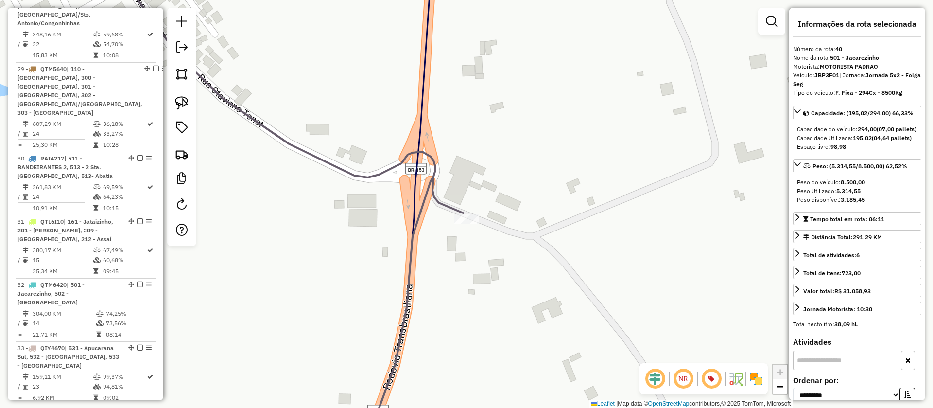
scroll to position [2440, 0]
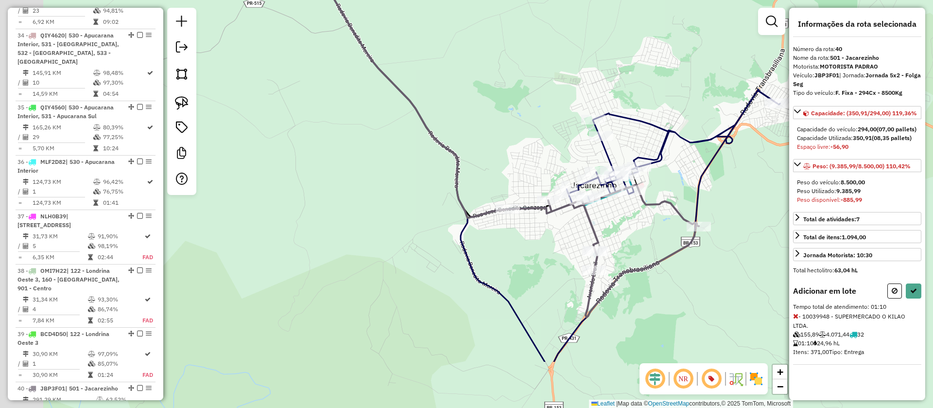
drag, startPoint x: 615, startPoint y: 276, endPoint x: 638, endPoint y: 238, distance: 44.0
click at [638, 238] on div "Janela de atendimento Grade de atendimento Capacidade Transportadoras Veículos …" at bounding box center [466, 204] width 933 height 408
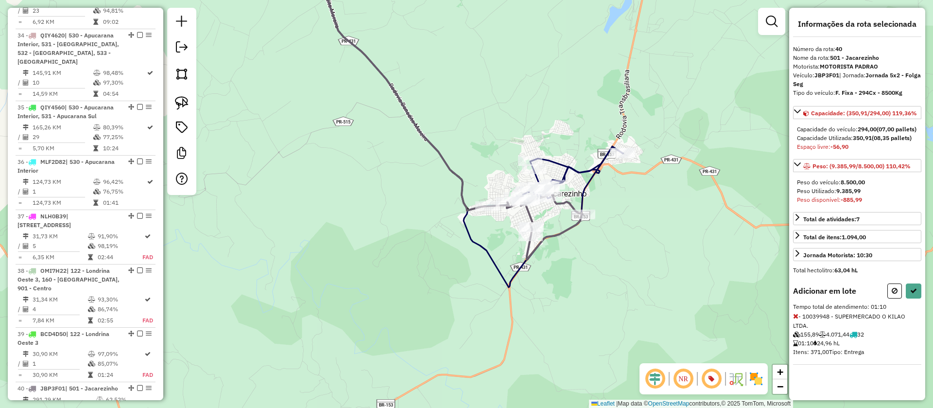
click at [902, 297] on button at bounding box center [894, 290] width 15 height 15
select select "**********"
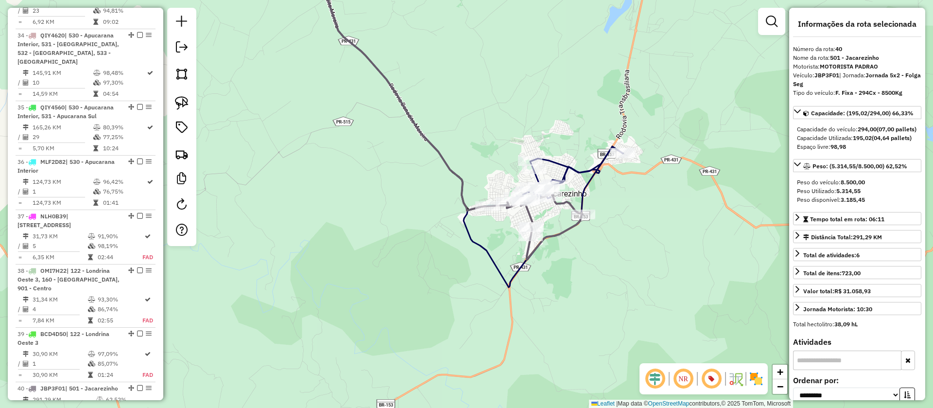
click at [574, 170] on icon at bounding box center [570, 174] width 106 height 57
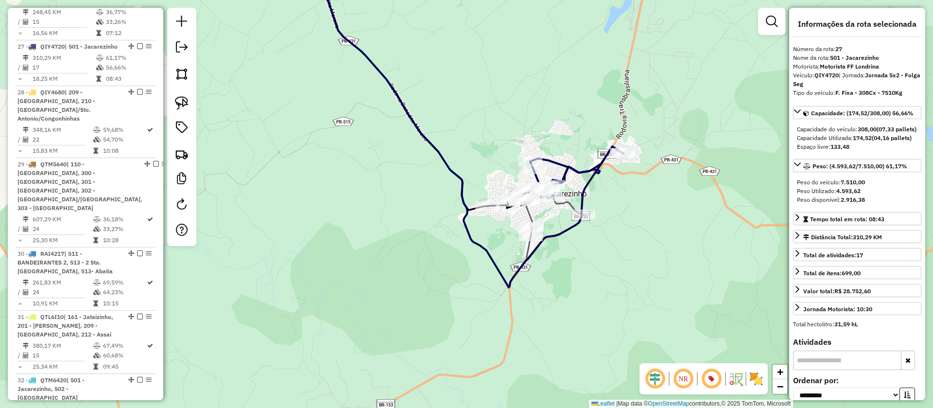
scroll to position [1945, 0]
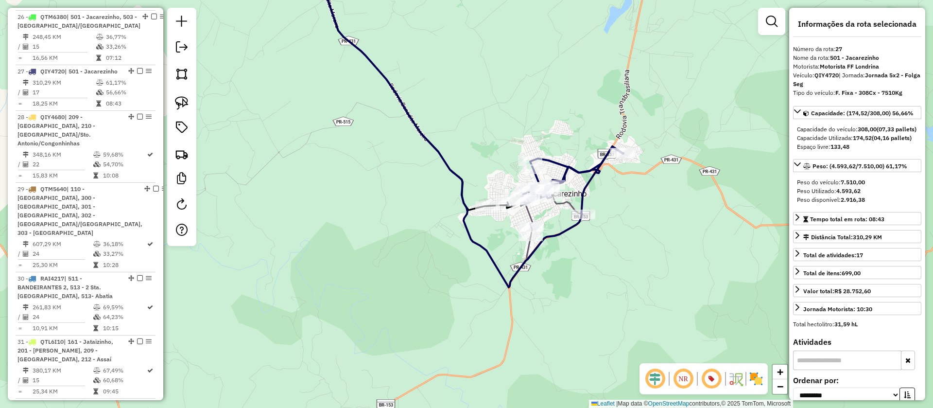
click at [569, 201] on icon at bounding box center [534, 227] width 95 height 66
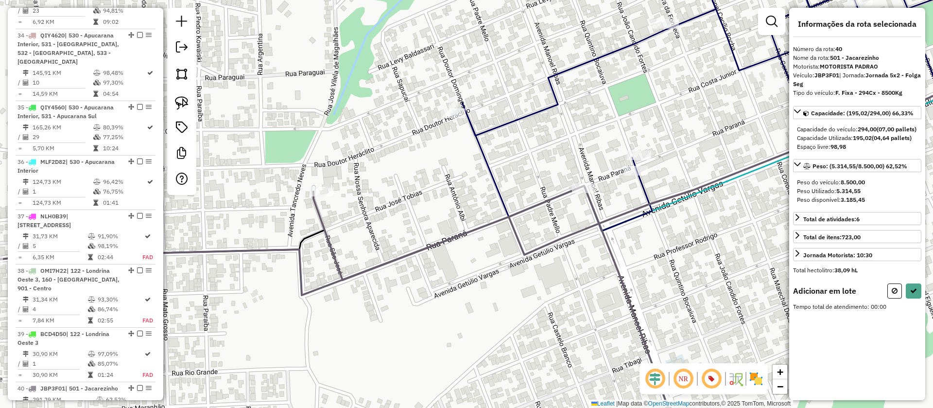
drag, startPoint x: 185, startPoint y: 98, endPoint x: 223, endPoint y: 107, distance: 39.5
click at [185, 100] on img at bounding box center [182, 103] width 14 height 14
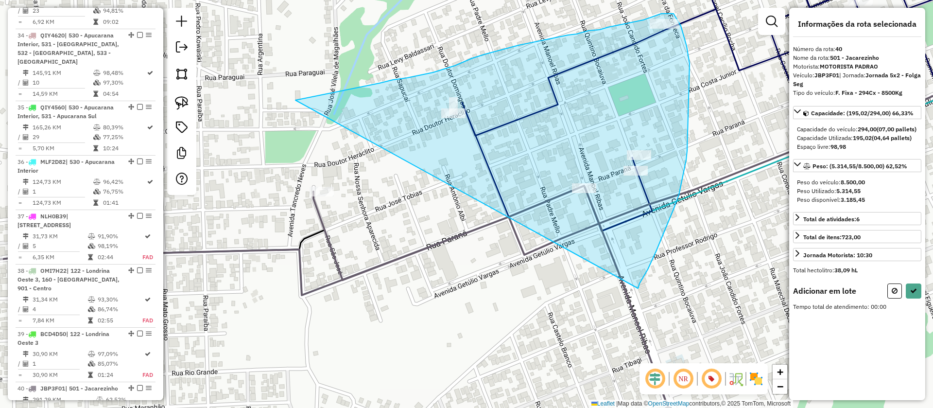
drag, startPoint x: 296, startPoint y: 100, endPoint x: 638, endPoint y: 288, distance: 390.4
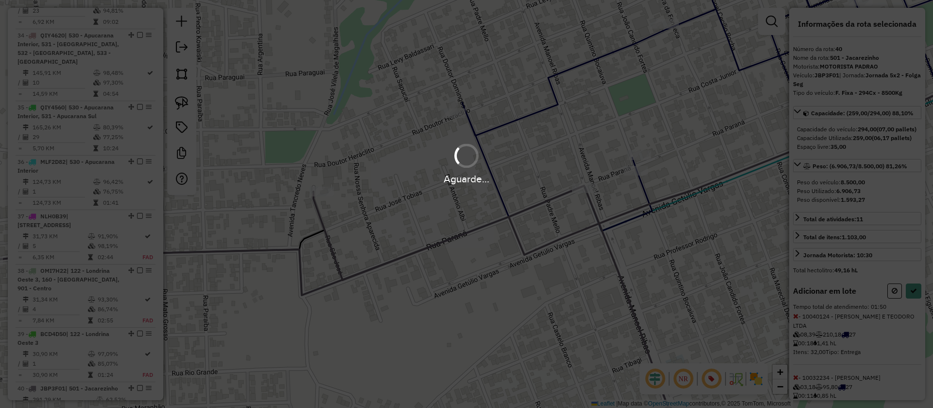
click at [911, 307] on div "Aguarde..." at bounding box center [466, 204] width 933 height 408
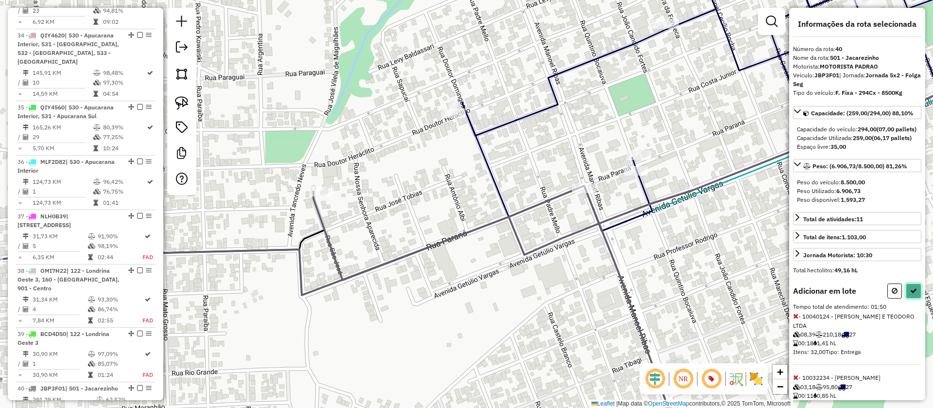
click at [910, 294] on icon at bounding box center [913, 290] width 7 height 7
select select "**********"
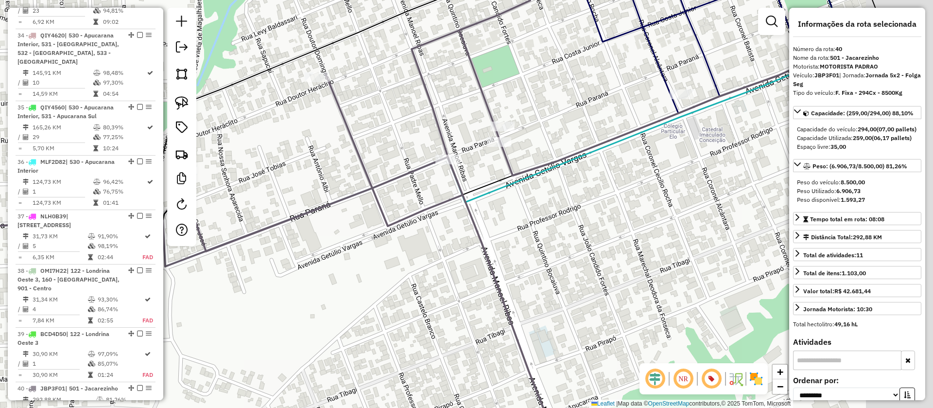
drag, startPoint x: 660, startPoint y: 245, endPoint x: 521, endPoint y: 215, distance: 142.8
click at [521, 215] on div "Janela de atendimento Grade de atendimento Capacidade Transportadoras Veículos …" at bounding box center [466, 204] width 933 height 408
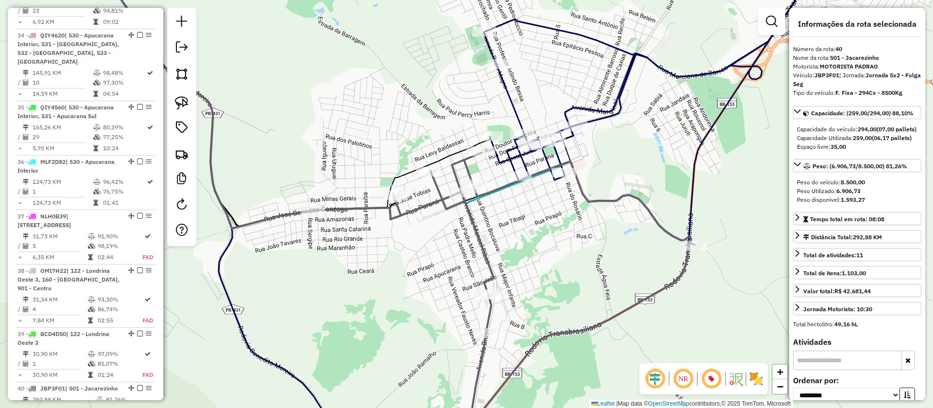
click at [598, 112] on icon at bounding box center [670, 76] width 373 height 209
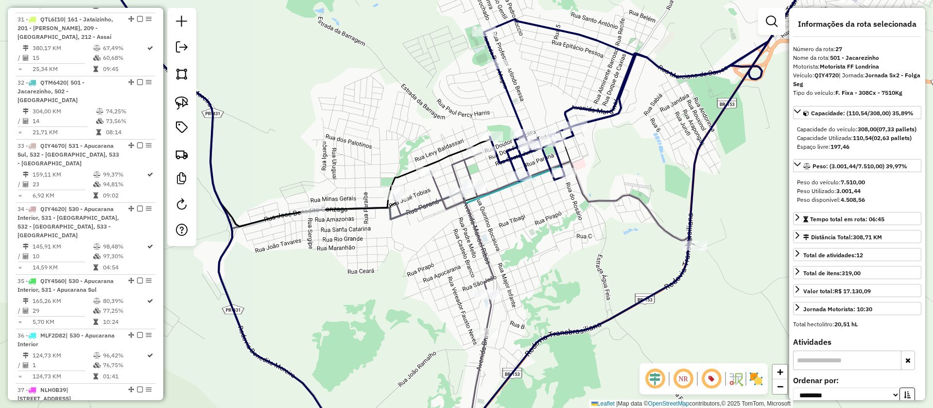
scroll to position [1945, 0]
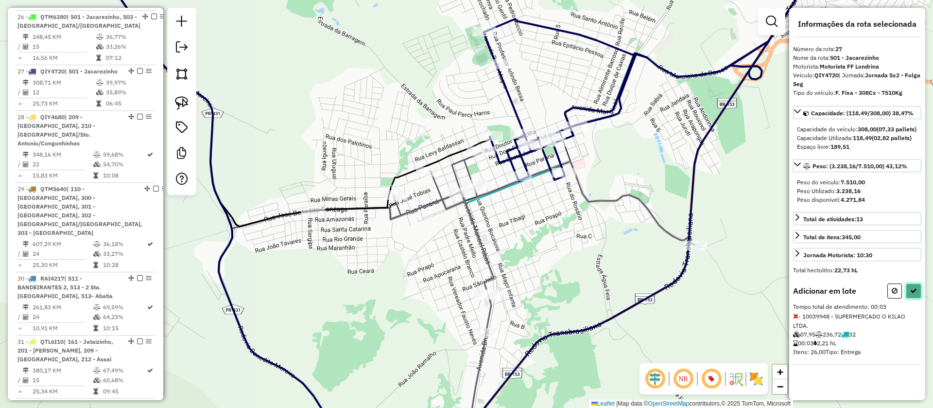
click at [917, 295] on button at bounding box center [914, 290] width 16 height 15
select select "**********"
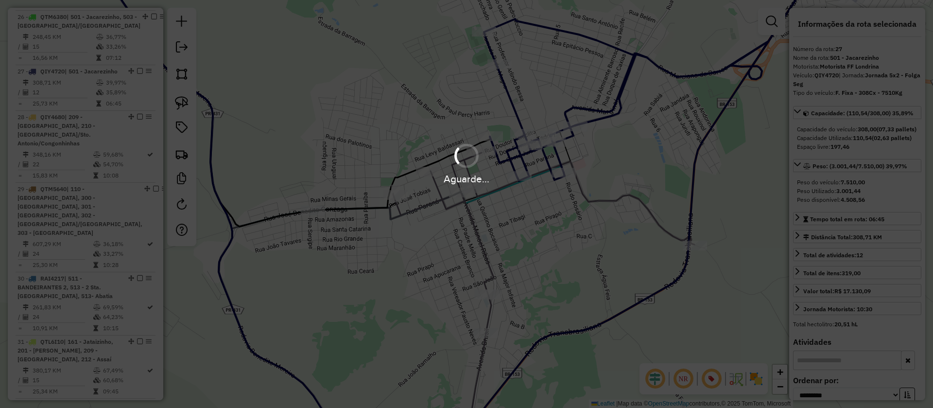
click at [487, 255] on icon at bounding box center [504, 289] width 382 height 273
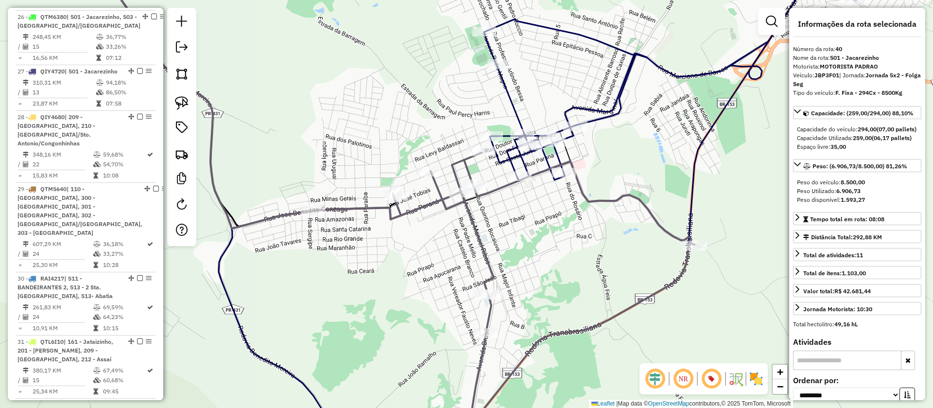
scroll to position [2440, 0]
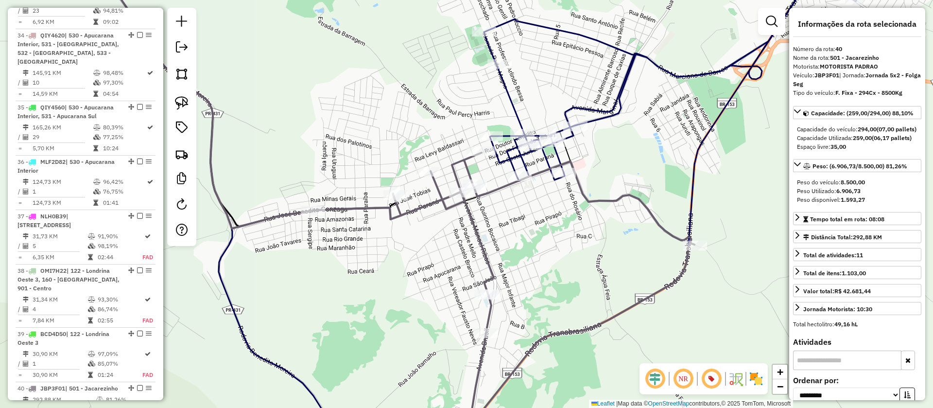
click at [487, 255] on icon at bounding box center [504, 289] width 382 height 273
